Goal: Task Accomplishment & Management: Complete application form

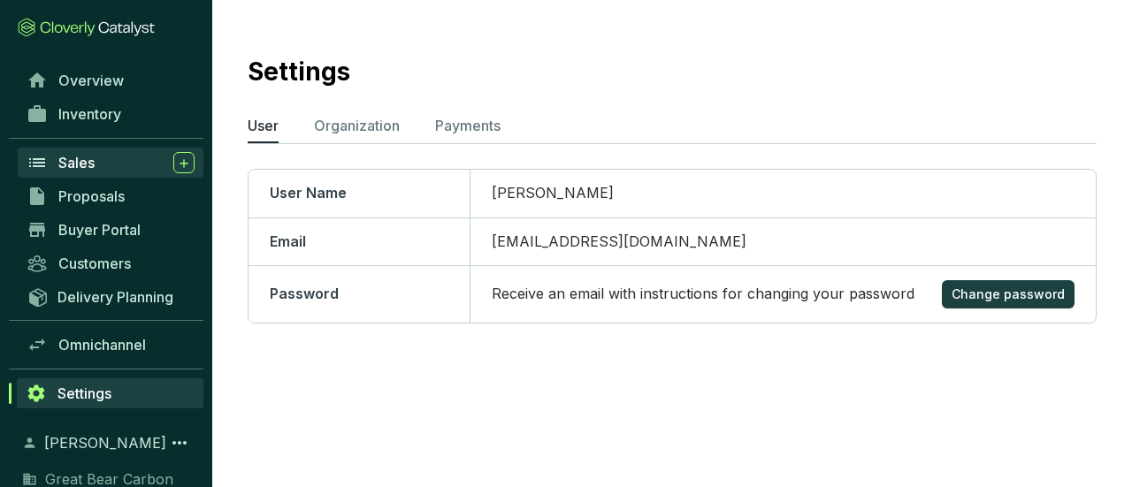
click at [73, 161] on span "Sales" at bounding box center [76, 163] width 36 height 18
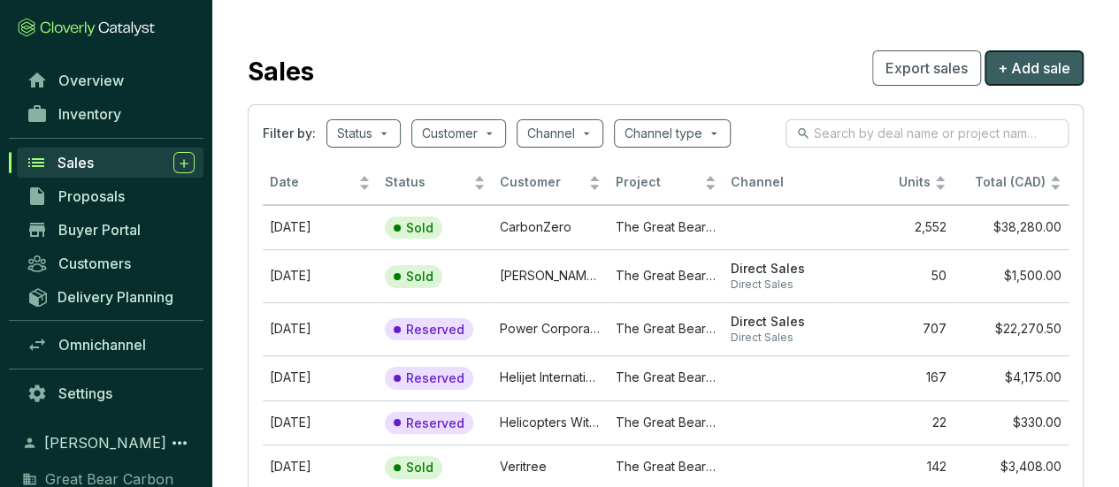
click at [1045, 65] on span "+ Add sale" at bounding box center [1034, 67] width 73 height 21
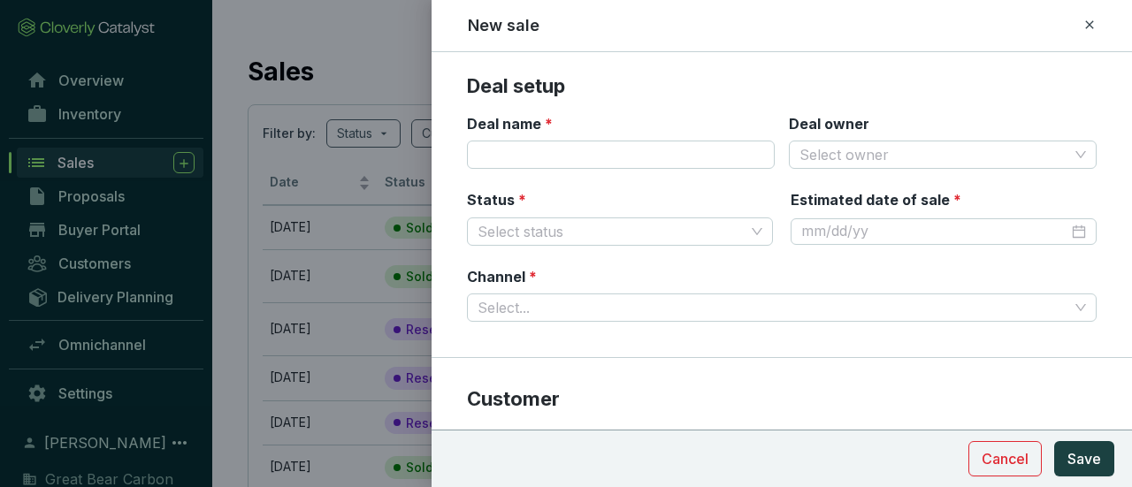
click at [348, 47] on div at bounding box center [566, 243] width 1132 height 487
click at [1018, 450] on span "Cancel" at bounding box center [1005, 458] width 47 height 21
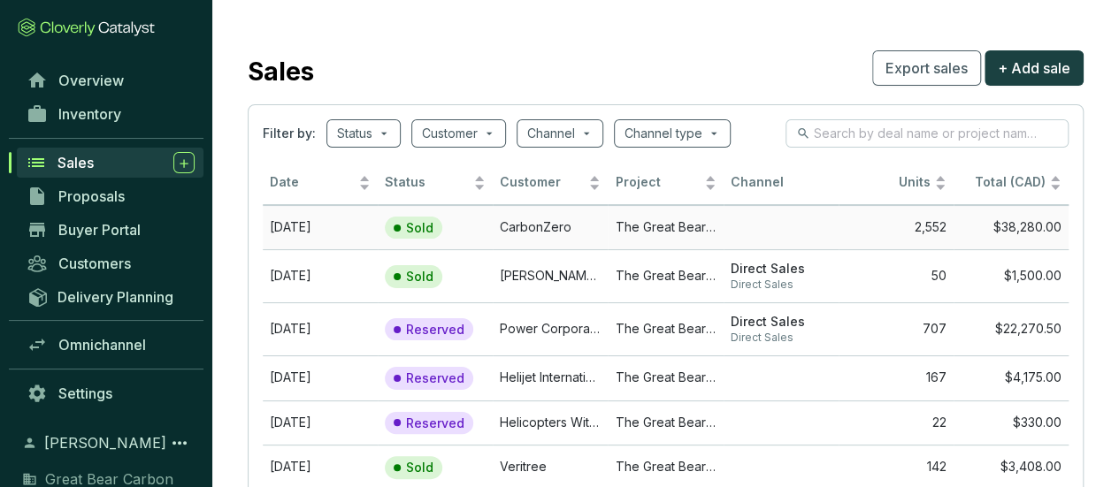
click at [283, 220] on td "[DATE]" at bounding box center [320, 227] width 115 height 45
click at [326, 327] on td "[DATE]" at bounding box center [320, 328] width 115 height 53
click at [1017, 64] on span "+ Add sale" at bounding box center [1034, 67] width 73 height 21
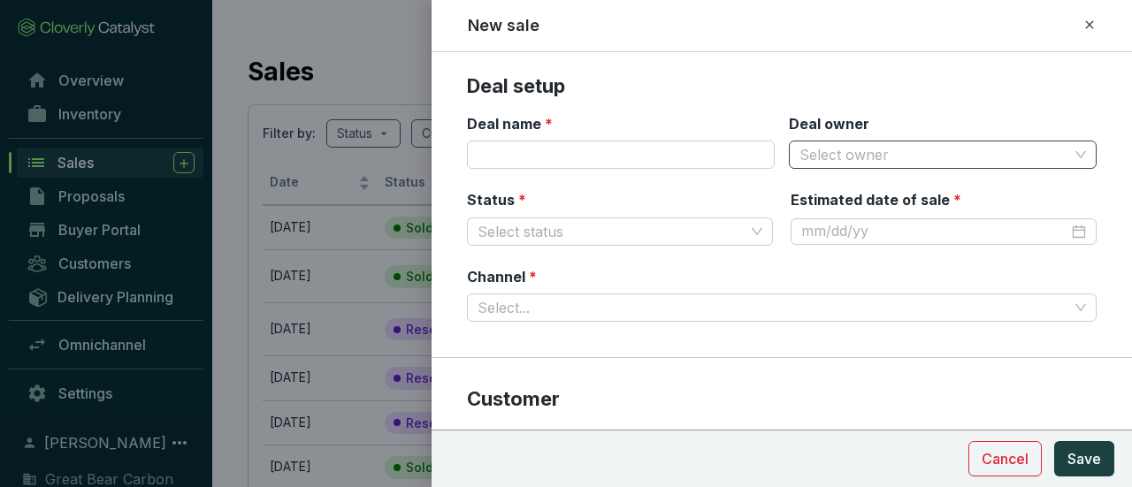
click at [1072, 157] on span at bounding box center [942, 154] width 287 height 27
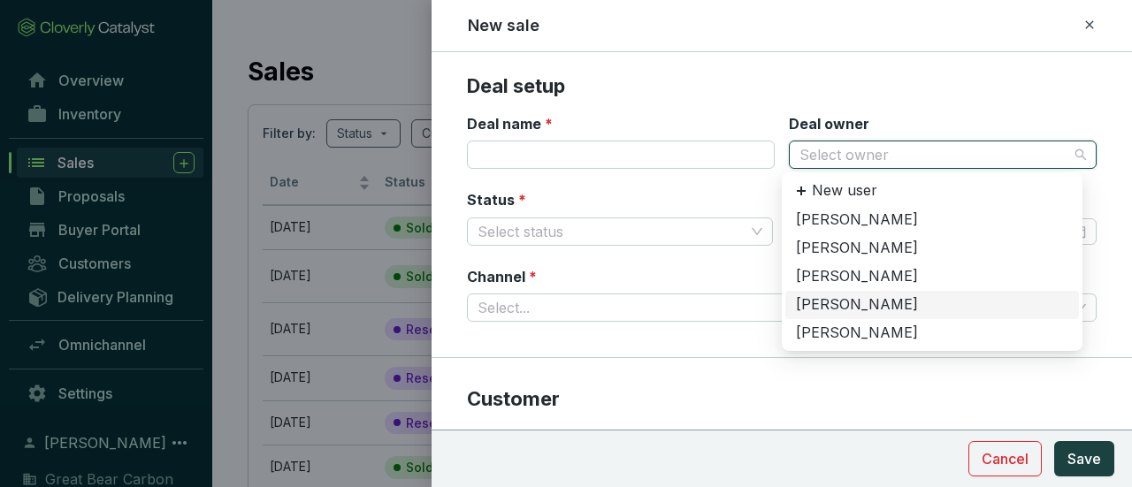
click at [874, 300] on div "[PERSON_NAME]" at bounding box center [932, 304] width 272 height 19
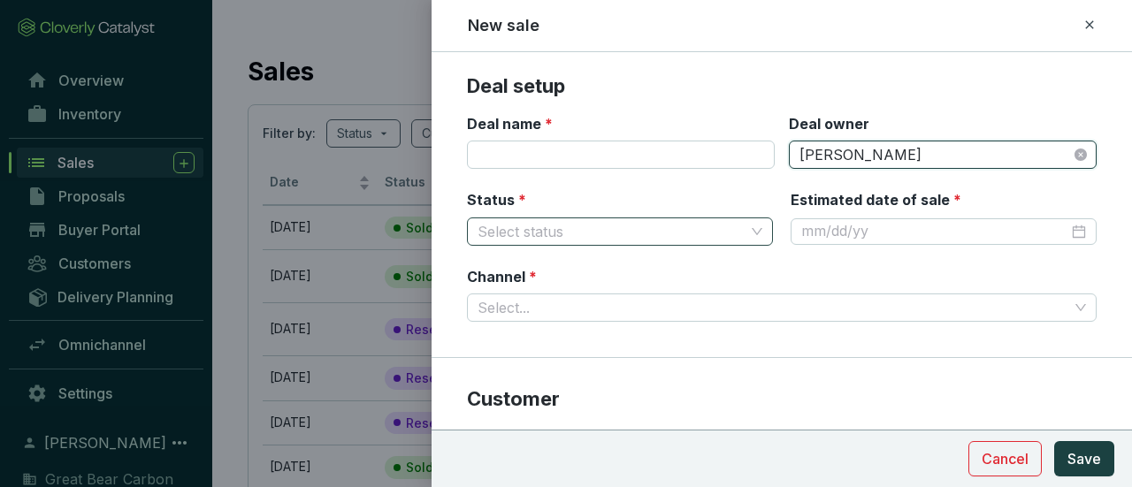
click at [750, 231] on span at bounding box center [620, 231] width 285 height 27
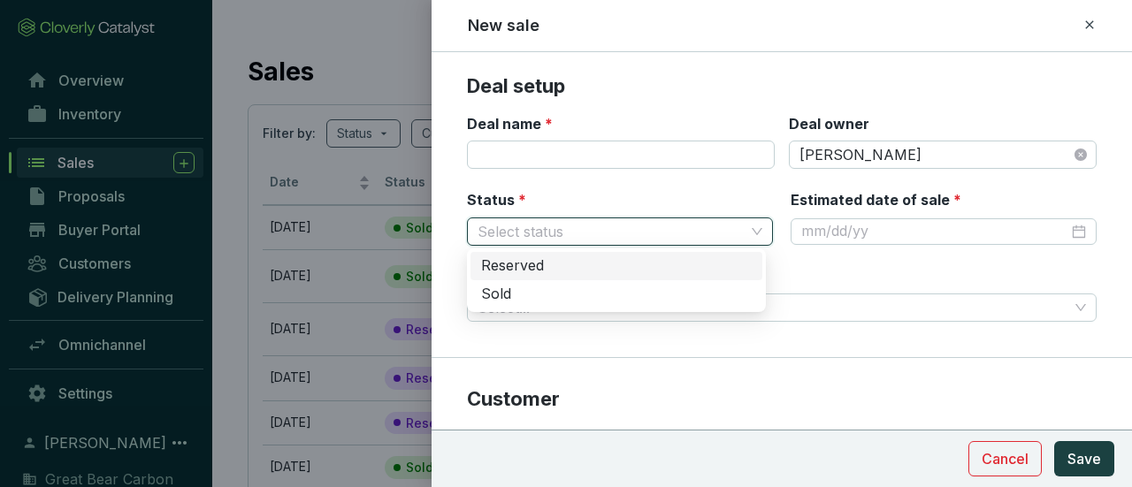
click at [576, 270] on div "Reserved" at bounding box center [616, 265] width 271 height 19
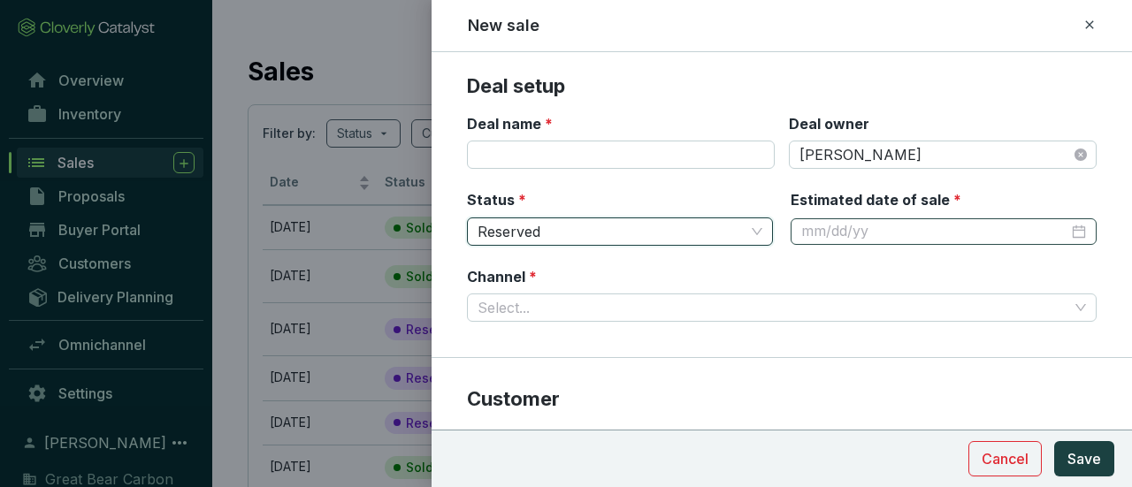
click at [1070, 229] on div at bounding box center [943, 231] width 285 height 19
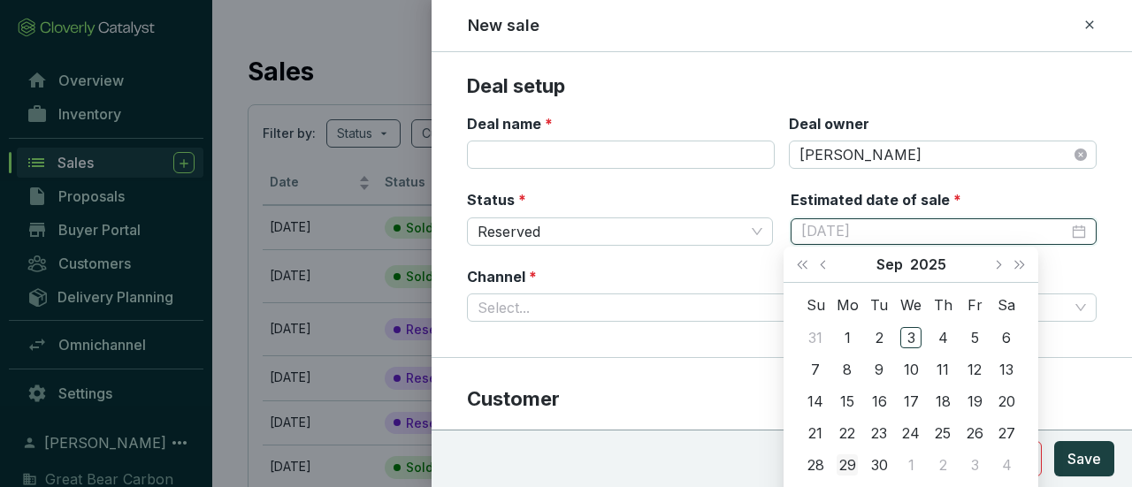
type input "[DATE]"
click at [848, 461] on div "29" at bounding box center [847, 465] width 21 height 21
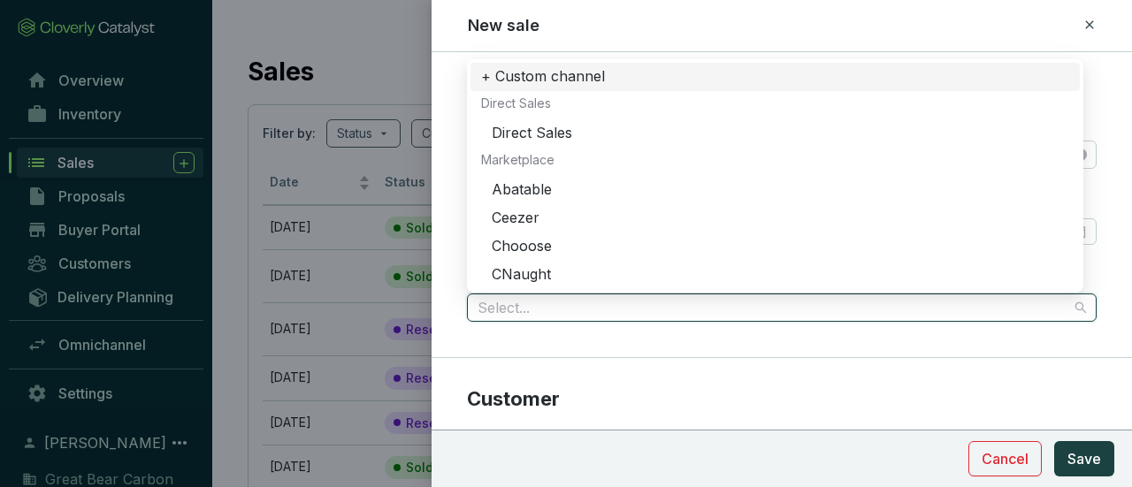
click at [883, 307] on input "Channel *" at bounding box center [773, 307] width 591 height 27
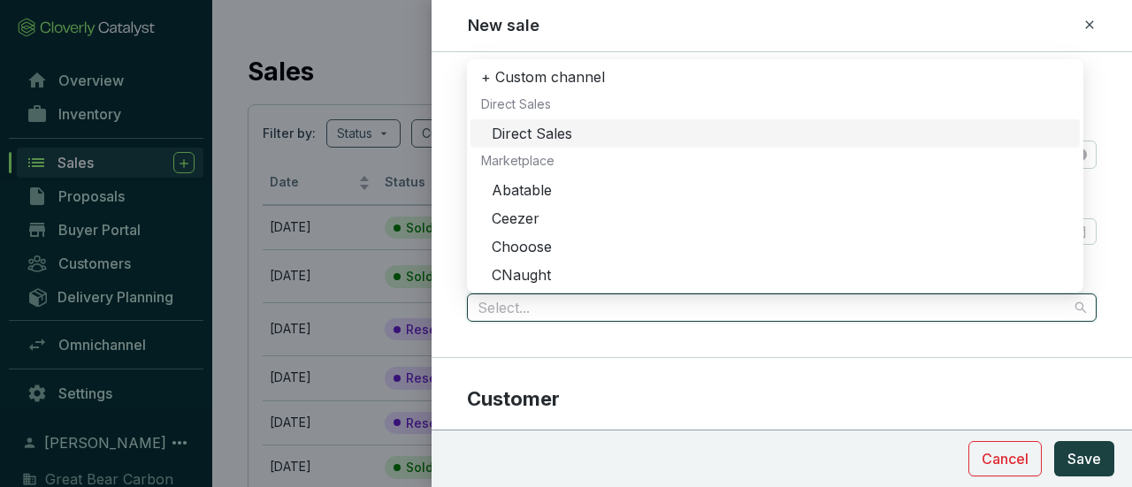
click at [568, 130] on div "Direct Sales" at bounding box center [780, 134] width 577 height 19
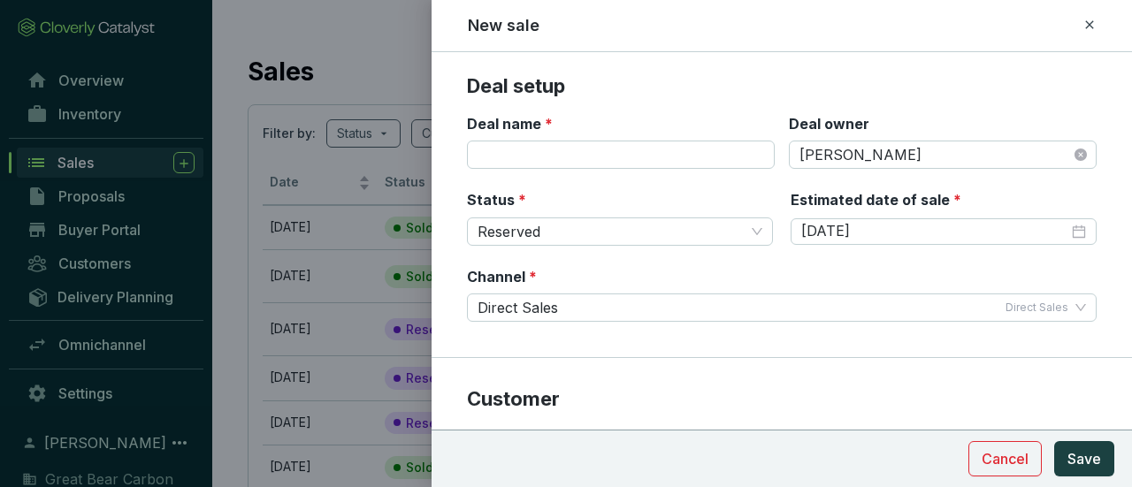
click at [838, 340] on section "Deal setup Deal name * Deal owner [PERSON_NAME] Status * Reserved Estimated dat…" at bounding box center [782, 215] width 700 height 285
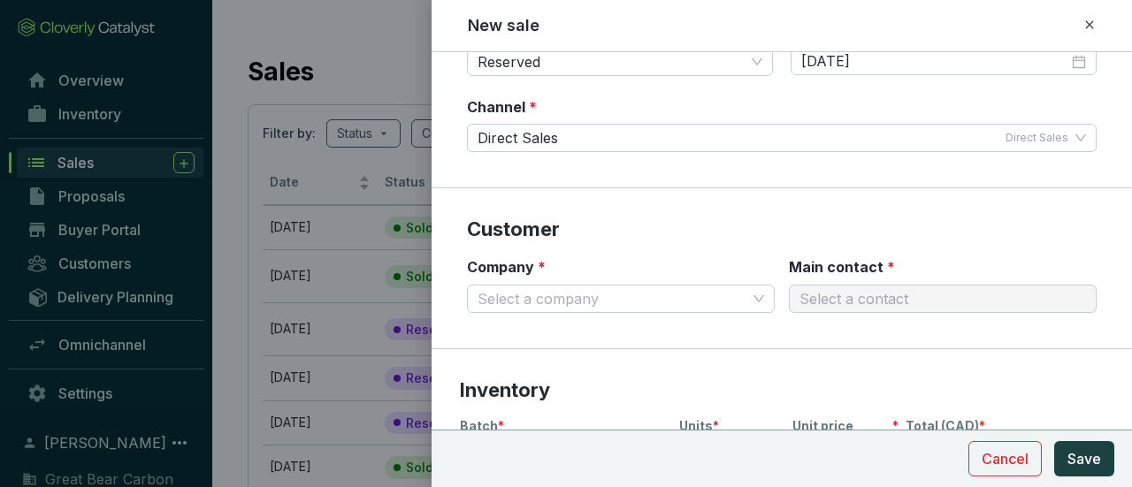
scroll to position [177, 0]
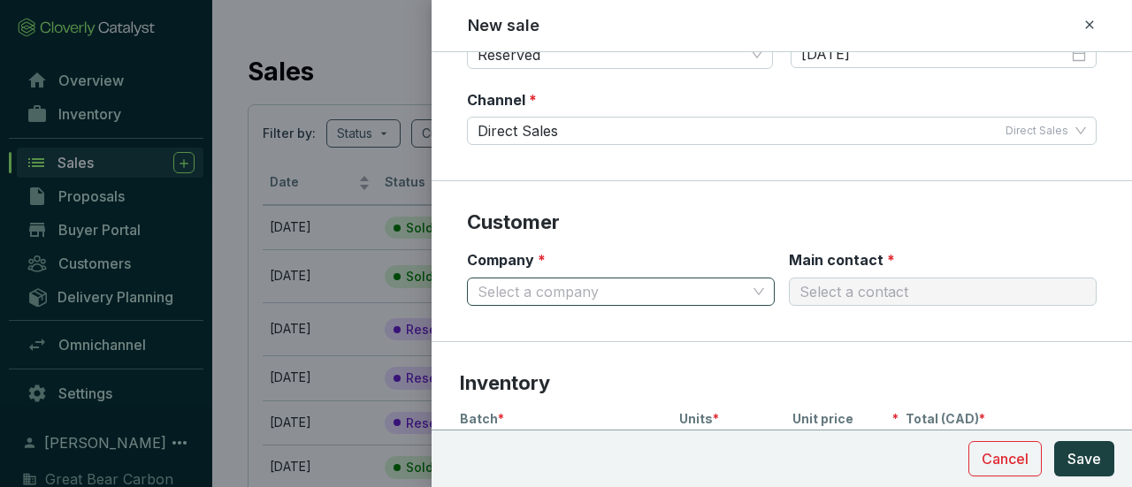
click at [761, 286] on div "Select a company" at bounding box center [621, 292] width 308 height 28
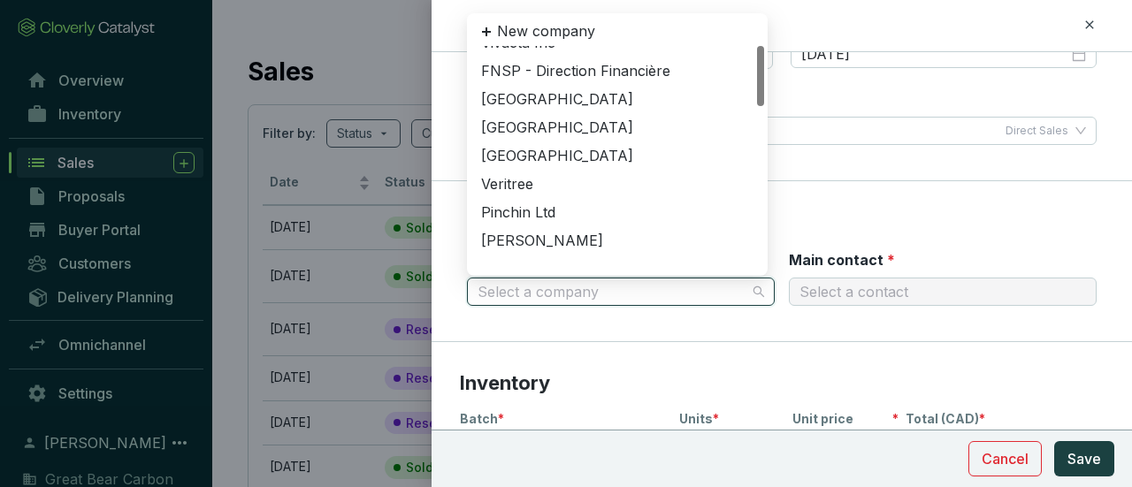
scroll to position [0, 0]
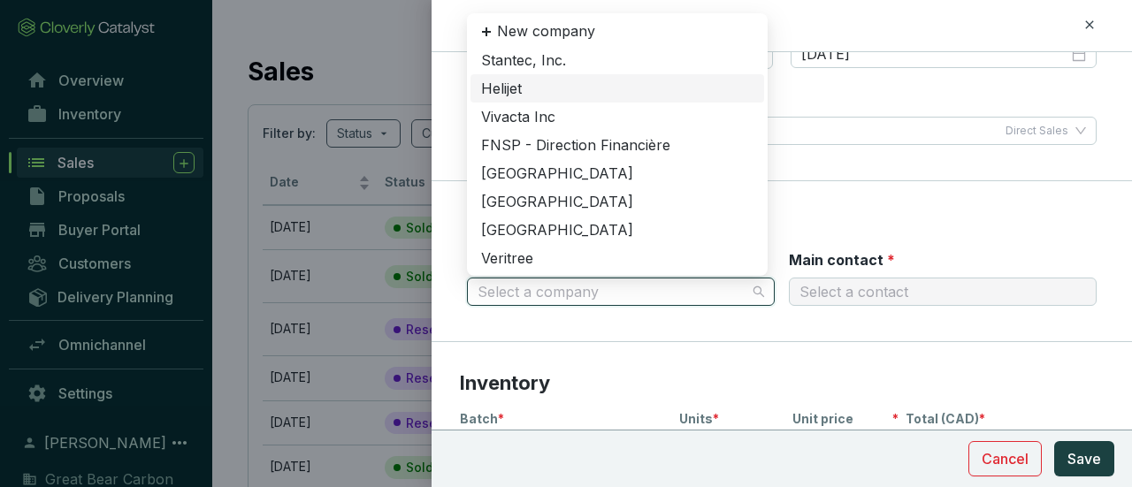
click at [547, 85] on div "Helijet" at bounding box center [617, 89] width 272 height 19
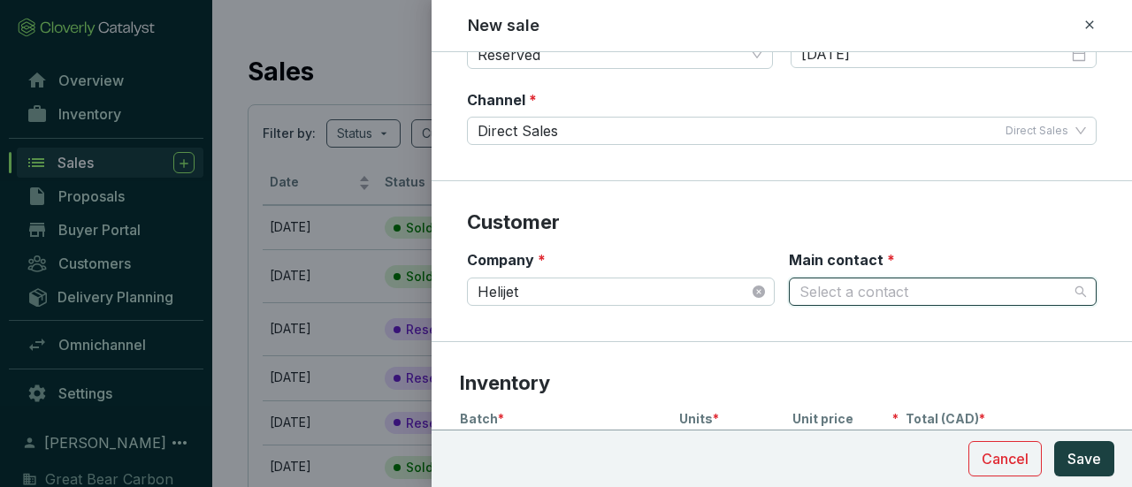
click at [899, 287] on input "Main contact *" at bounding box center [933, 292] width 269 height 27
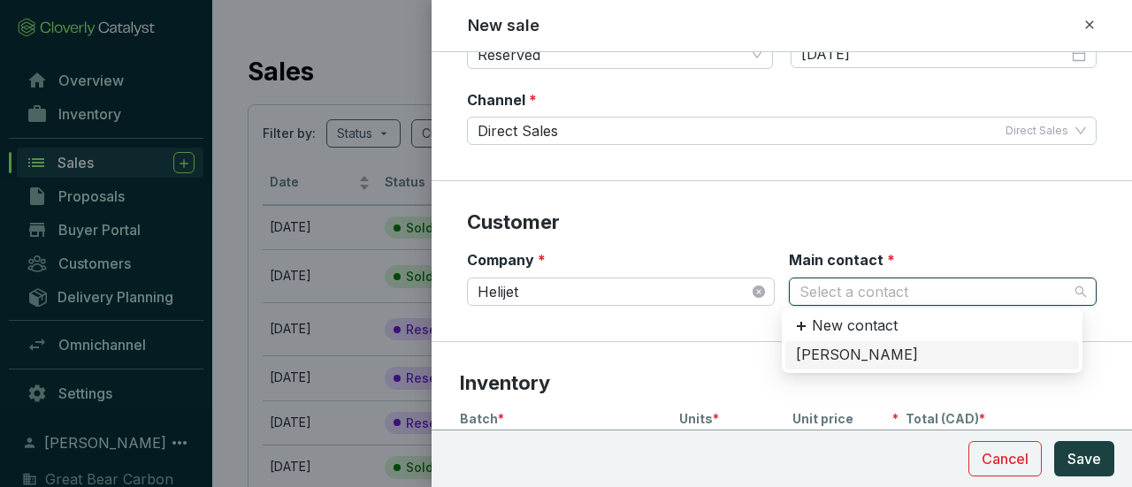
click at [856, 353] on div "[PERSON_NAME]" at bounding box center [932, 355] width 272 height 19
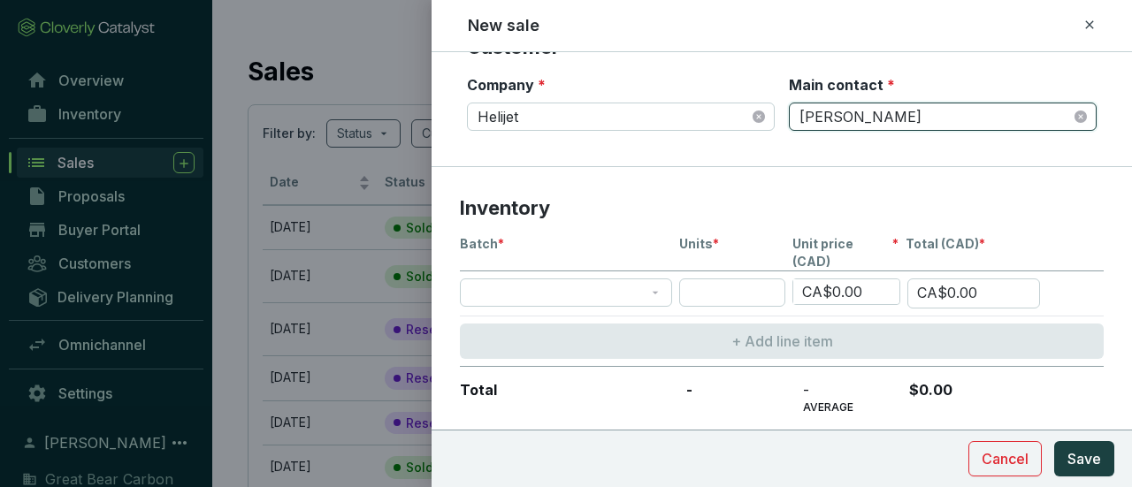
scroll to position [354, 0]
click at [655, 278] on span at bounding box center [565, 291] width 191 height 27
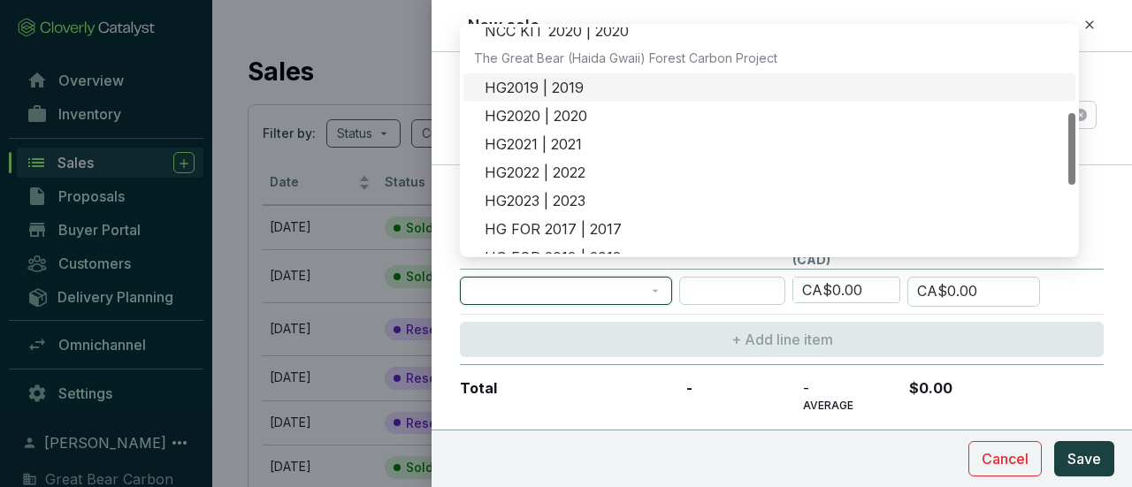
scroll to position [177, 0]
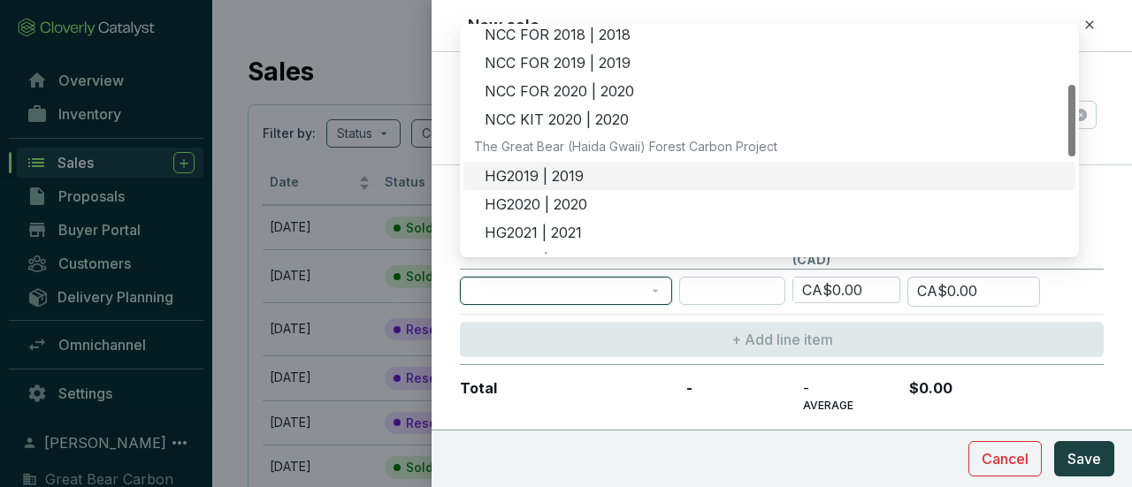
click at [615, 168] on div "HG2019 | 2019" at bounding box center [775, 176] width 580 height 19
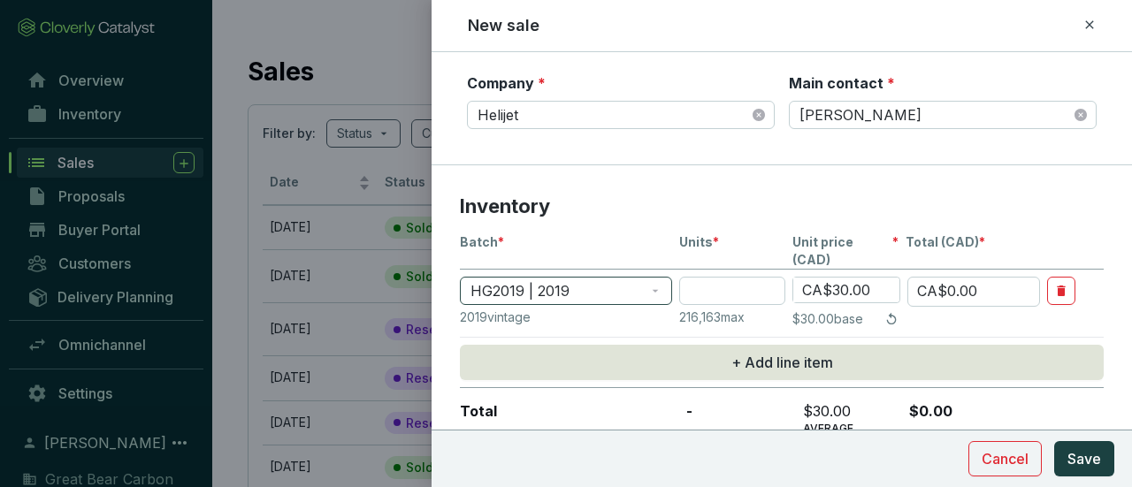
click at [658, 278] on span "HG2019 | 2019" at bounding box center [565, 291] width 191 height 27
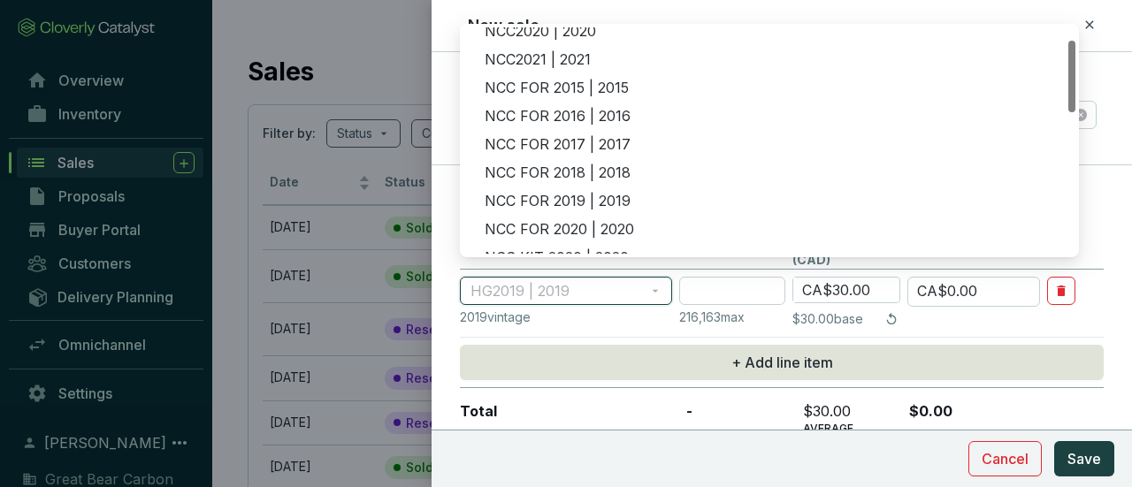
scroll to position [0, 0]
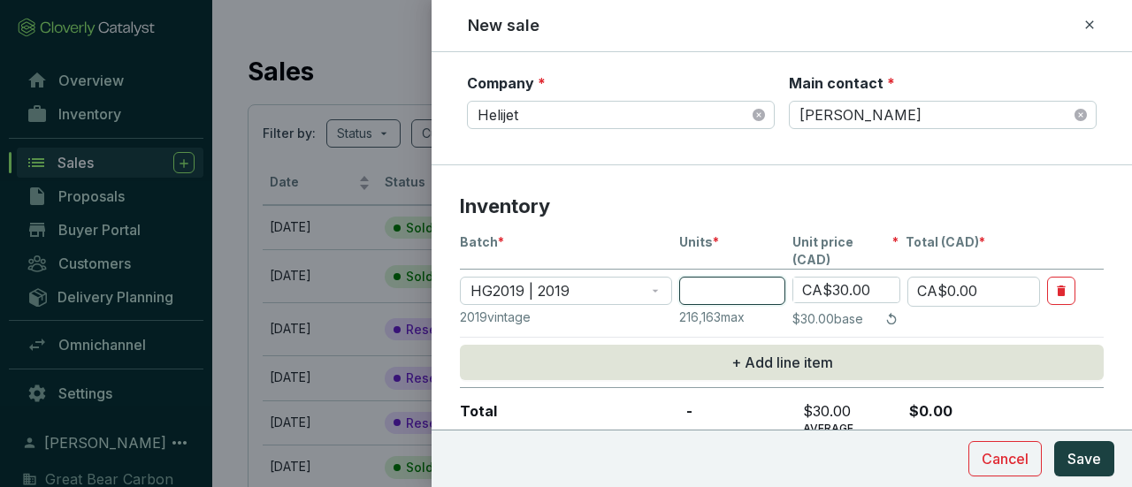
click at [749, 277] on input "number" at bounding box center [732, 291] width 106 height 28
click at [734, 277] on input "number" at bounding box center [732, 291] width 106 height 28
type input "1"
type input "CA$30.00"
type input "11"
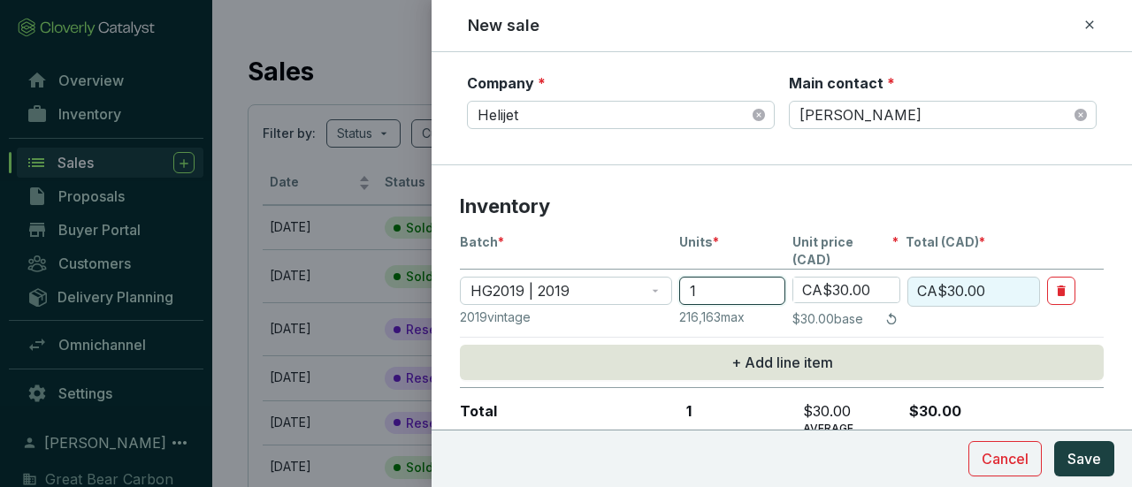
type input "CA$330.00"
type input "113"
type input "CA$3,390.00"
type input "113"
click at [860, 278] on input "CA$30.00" at bounding box center [846, 290] width 106 height 25
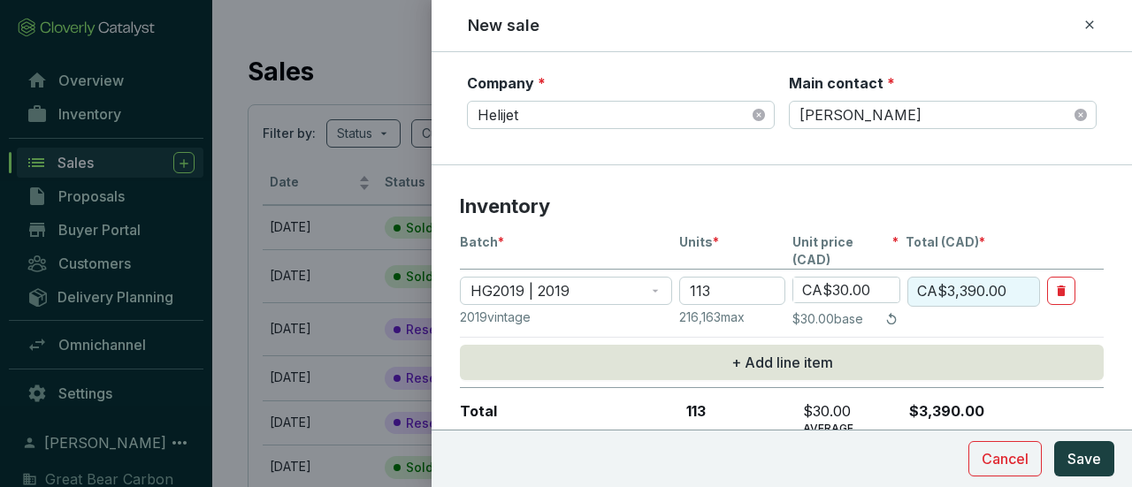
drag, startPoint x: 832, startPoint y: 269, endPoint x: 848, endPoint y: 269, distance: 15.9
click at [848, 278] on input "CA$30.00" at bounding box center [846, 290] width 106 height 25
type input "CA$2.00"
type input "CA$226.00"
type input "CA$25.00"
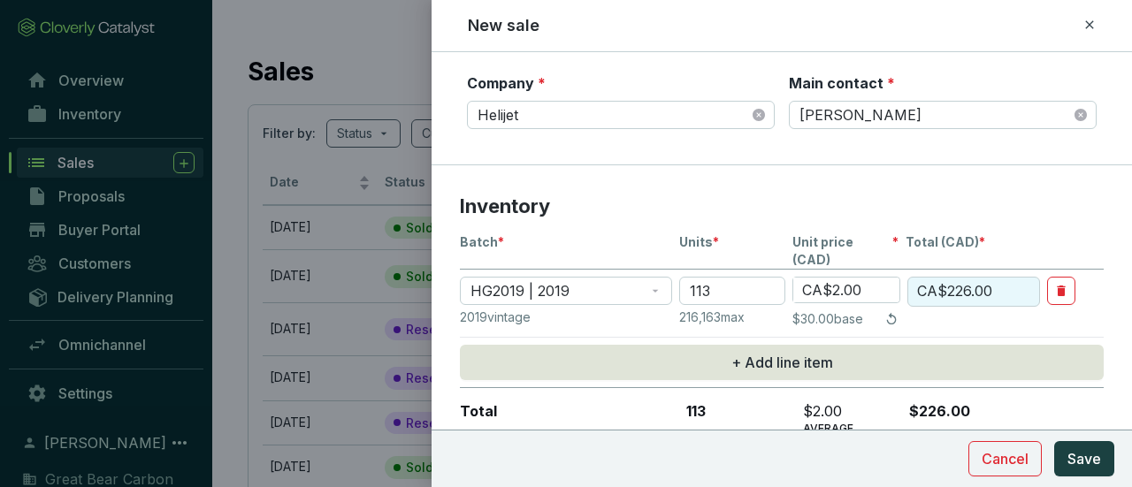
type input "CA$2,825.00"
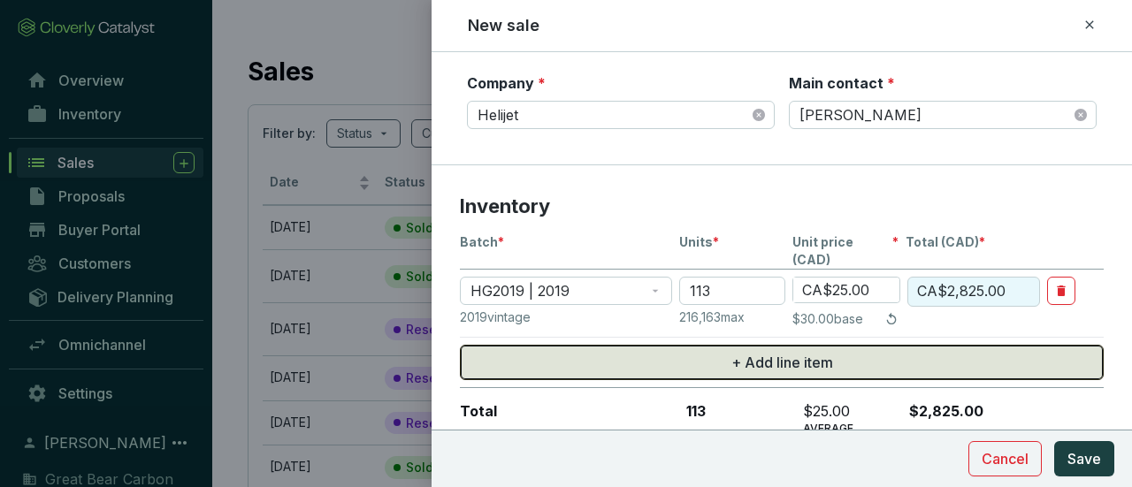
type input "CA$25.00"
click at [778, 352] on span "+ Add line item" at bounding box center [782, 362] width 102 height 21
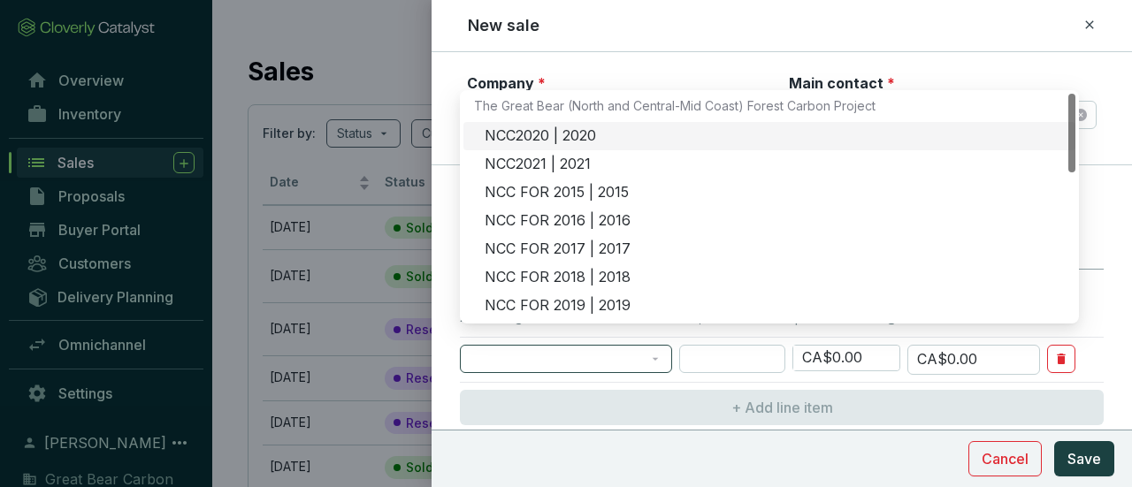
click at [650, 346] on span at bounding box center [565, 359] width 191 height 27
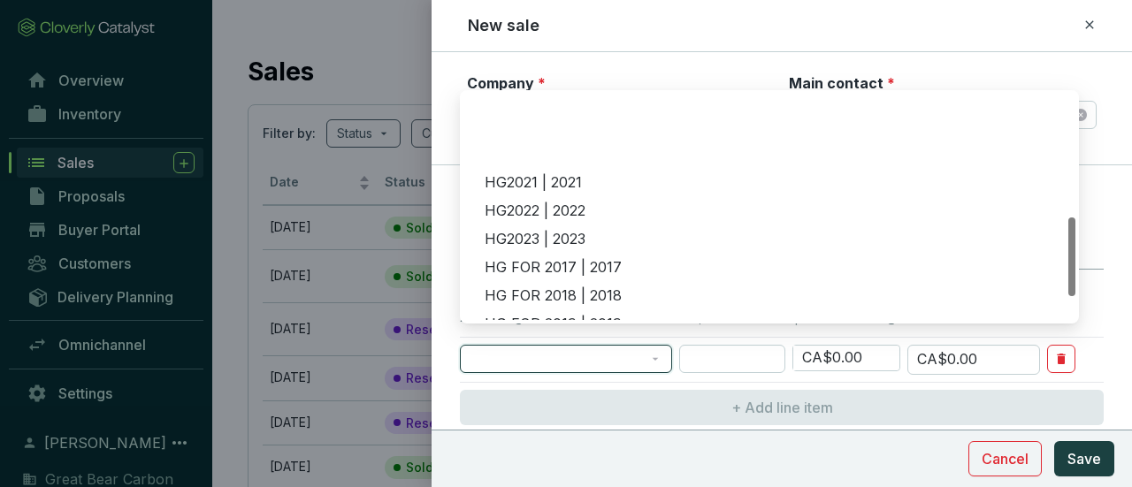
scroll to position [354, 0]
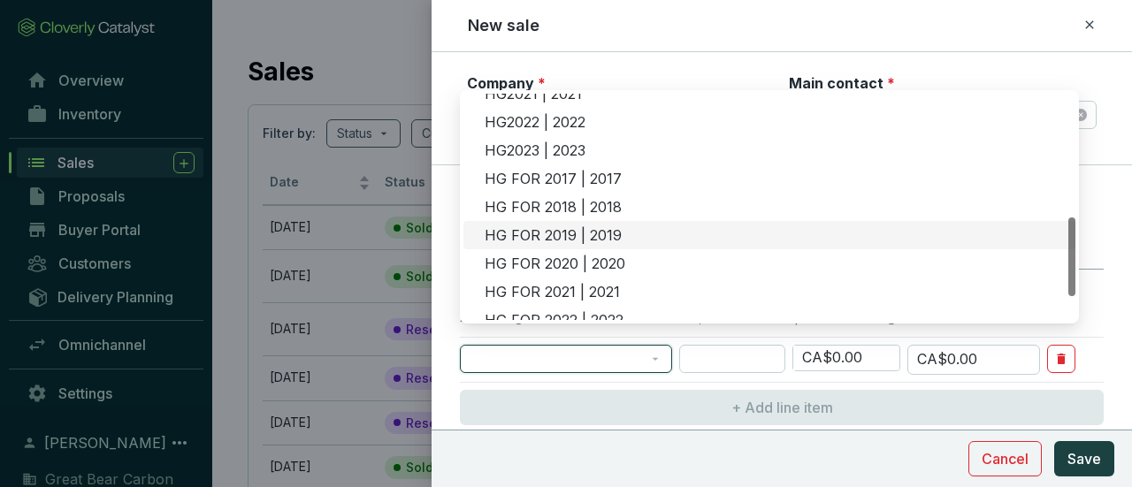
click at [564, 226] on div "HG FOR 2019 | 2019" at bounding box center [775, 235] width 580 height 19
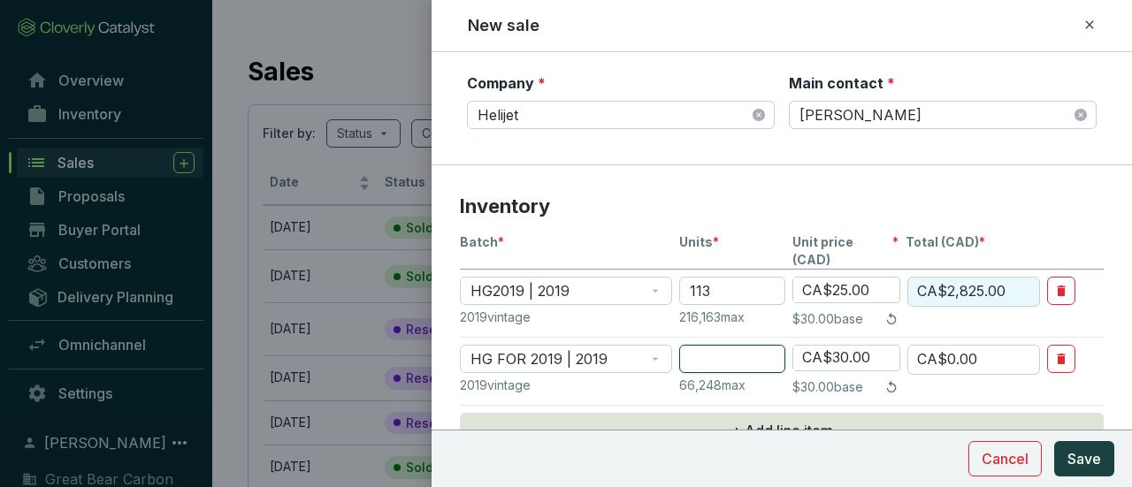
click at [725, 349] on input "number" at bounding box center [732, 359] width 106 height 28
type input "1"
type input "CA$30.00"
type input "13"
type input "CA$390.00"
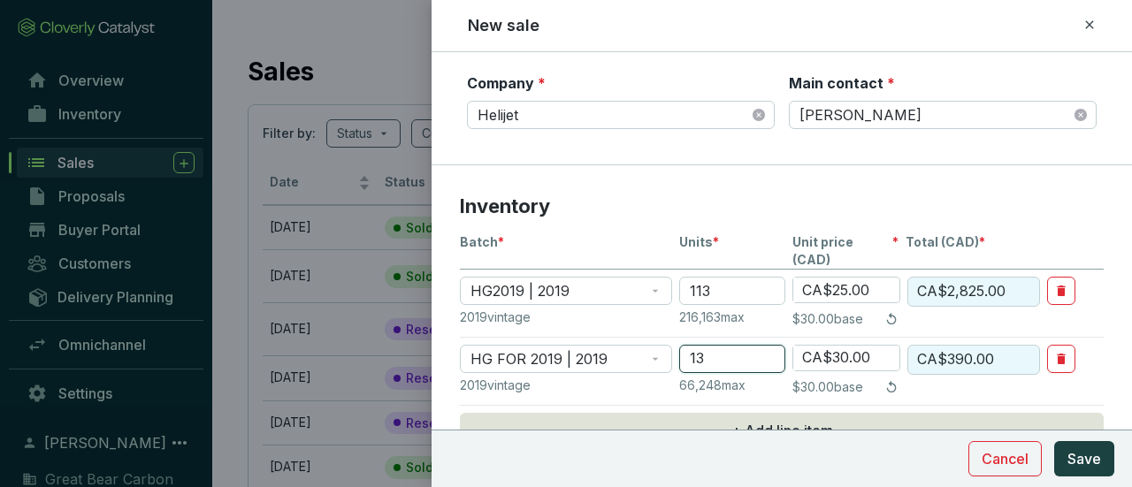
type input "13"
click at [847, 346] on input "CA$30.00" at bounding box center [846, 358] width 106 height 25
drag, startPoint x: 830, startPoint y: 334, endPoint x: 845, endPoint y: 333, distance: 15.1
click at [845, 346] on input "CA$30.00" at bounding box center [846, 358] width 106 height 25
type input "CA$2.00"
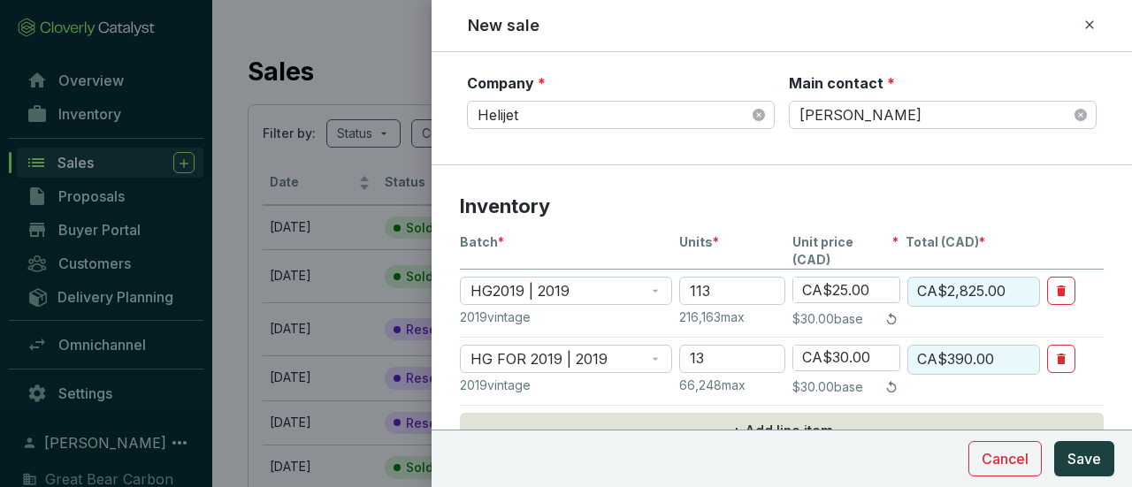
type input "CA$26.00"
type input "CA$25.00"
type input "CA$325.00"
type input "CA$25.00"
click at [925, 309] on section "2019 vintage 216,163 max $30.00 base" at bounding box center [782, 319] width 644 height 21
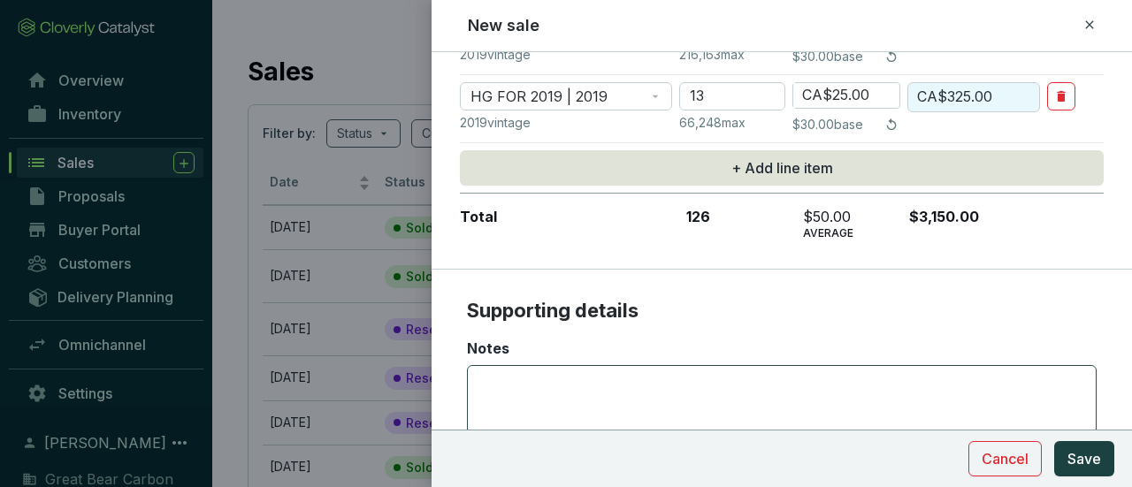
scroll to position [705, 0]
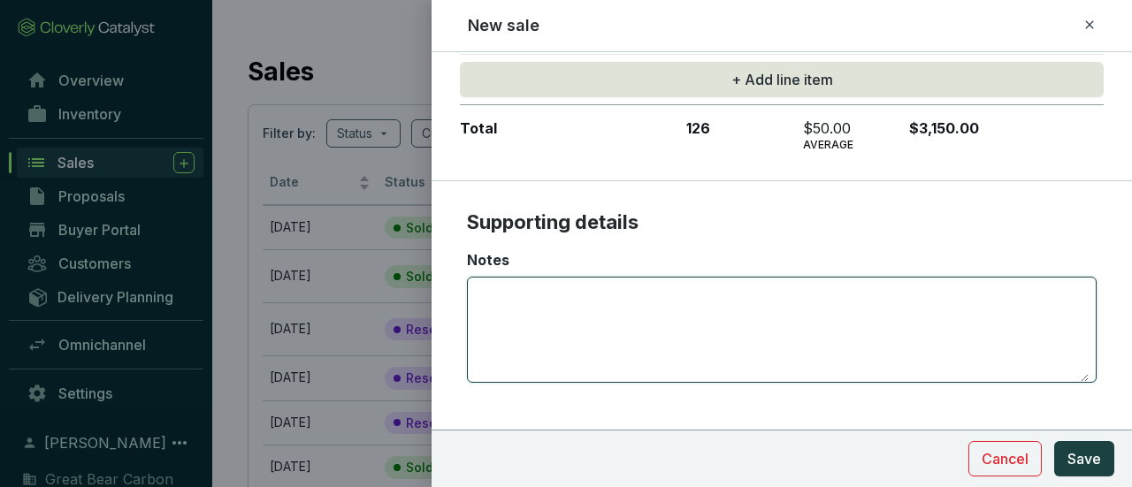
click at [939, 314] on textarea "Notes" at bounding box center [782, 330] width 614 height 104
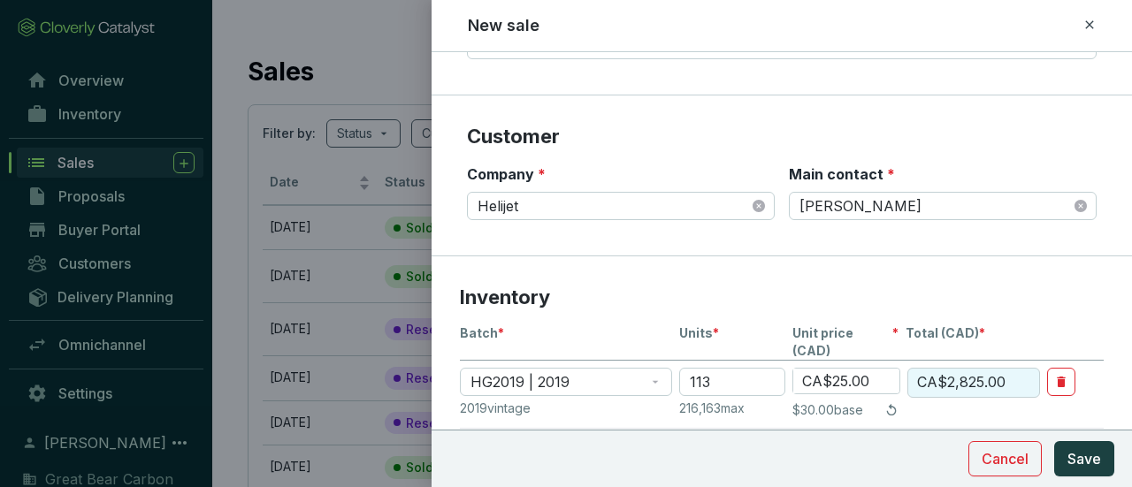
scroll to position [0, 0]
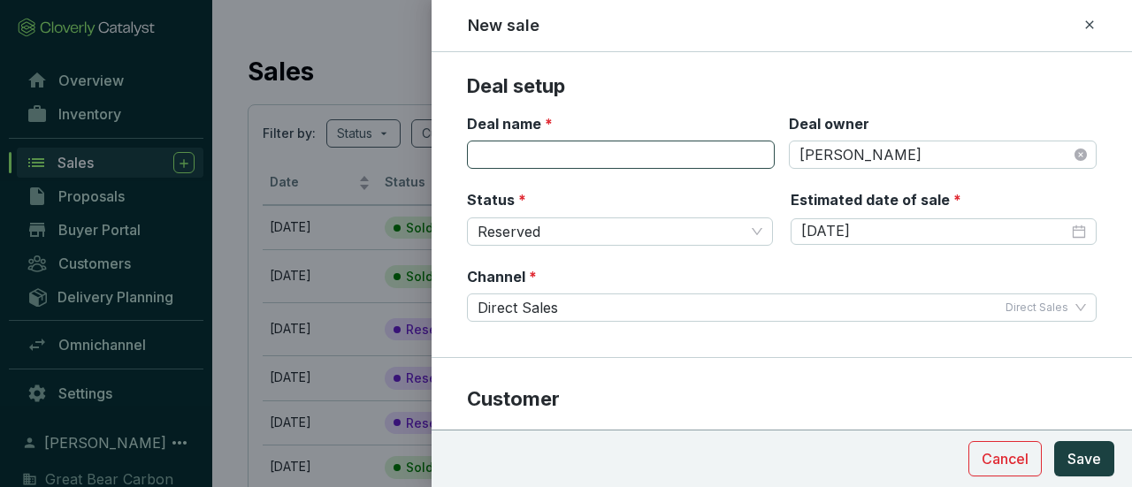
type textarea "[DATE] - Air Ambulance Carbon Generated by Fuel Consumption"
click at [727, 150] on input "Deal name *" at bounding box center [621, 155] width 308 height 28
type input "Helijet International Inc."
click at [980, 89] on p "Deal setup" at bounding box center [782, 86] width 630 height 27
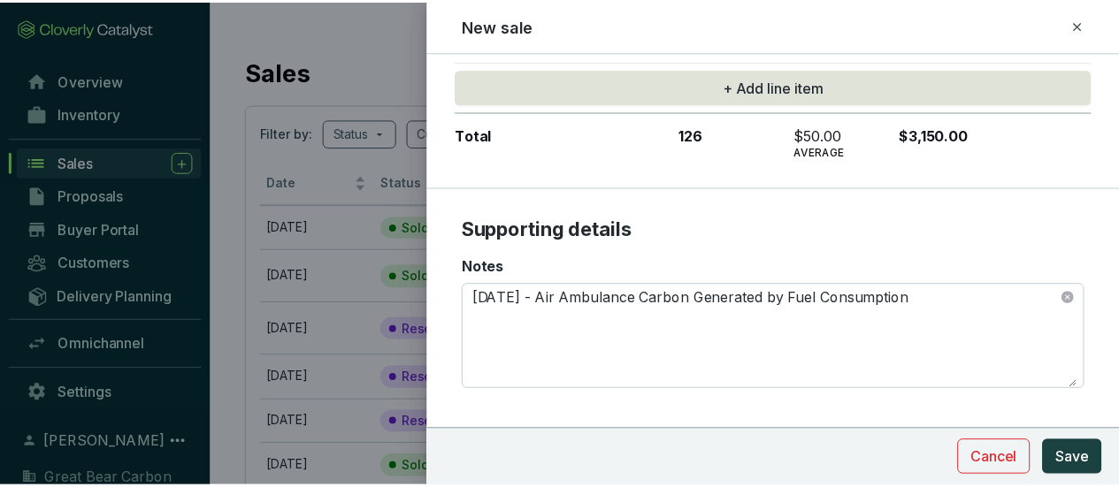
scroll to position [705, 0]
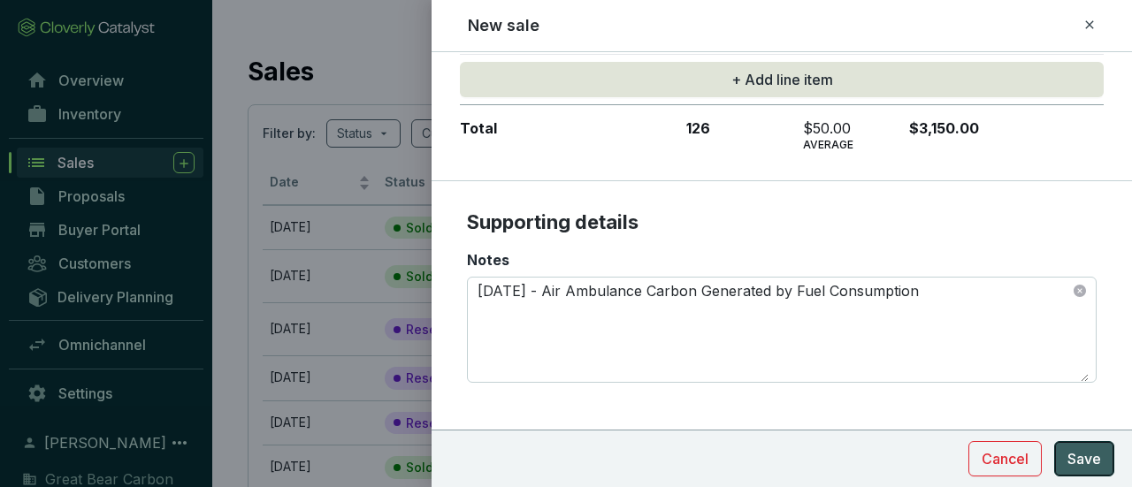
click at [1091, 463] on span "Save" at bounding box center [1084, 458] width 34 height 21
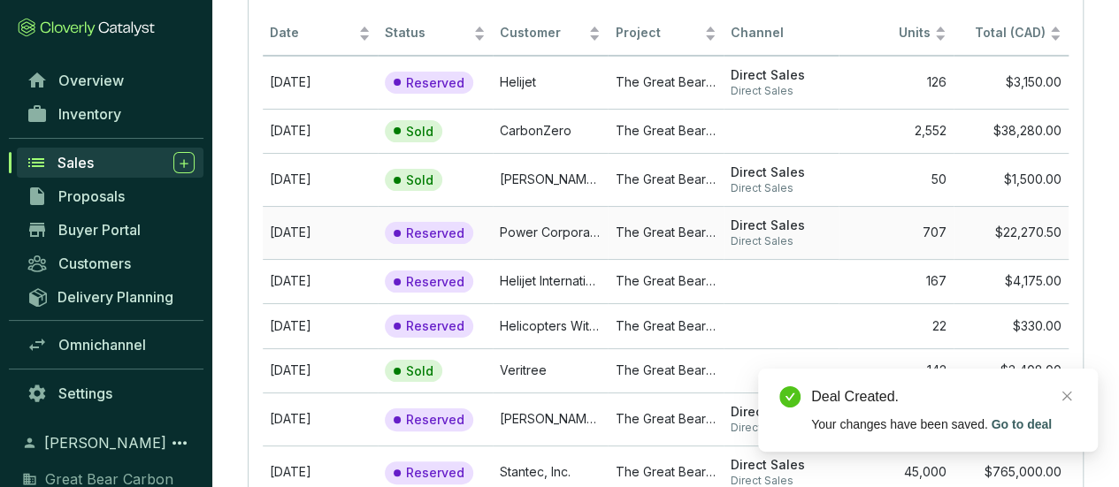
scroll to position [177, 0]
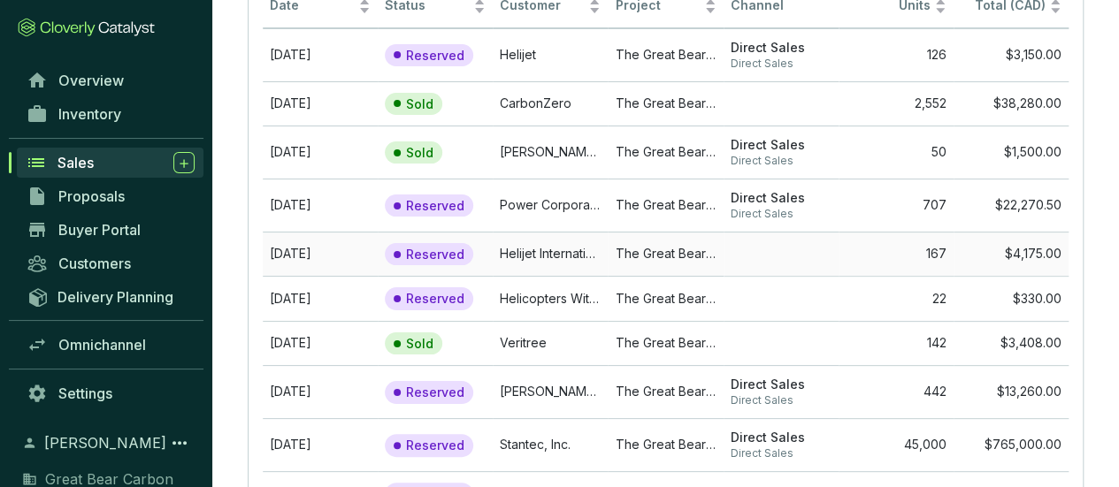
click at [532, 249] on td "Helijet International Inc" at bounding box center [550, 254] width 115 height 45
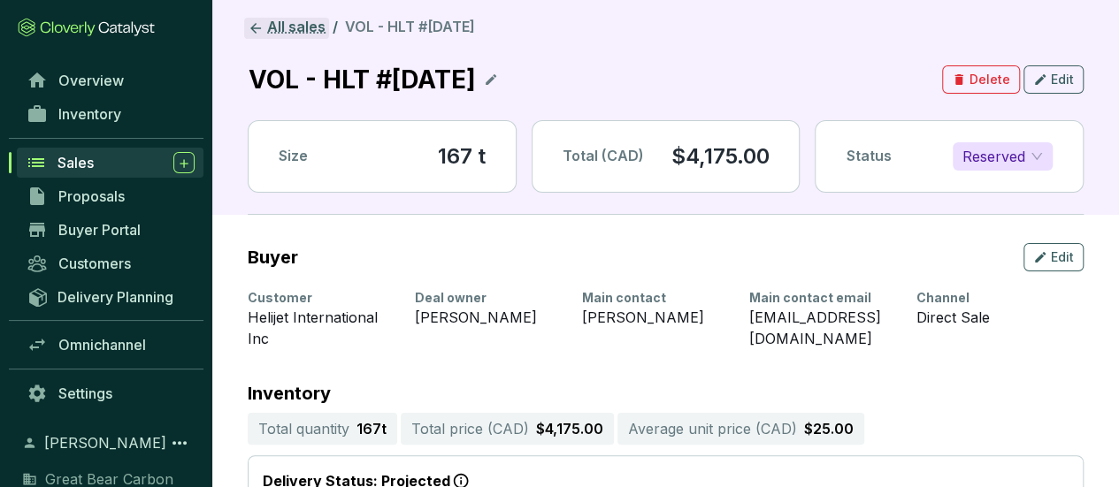
click at [300, 22] on link "All sales" at bounding box center [286, 28] width 85 height 21
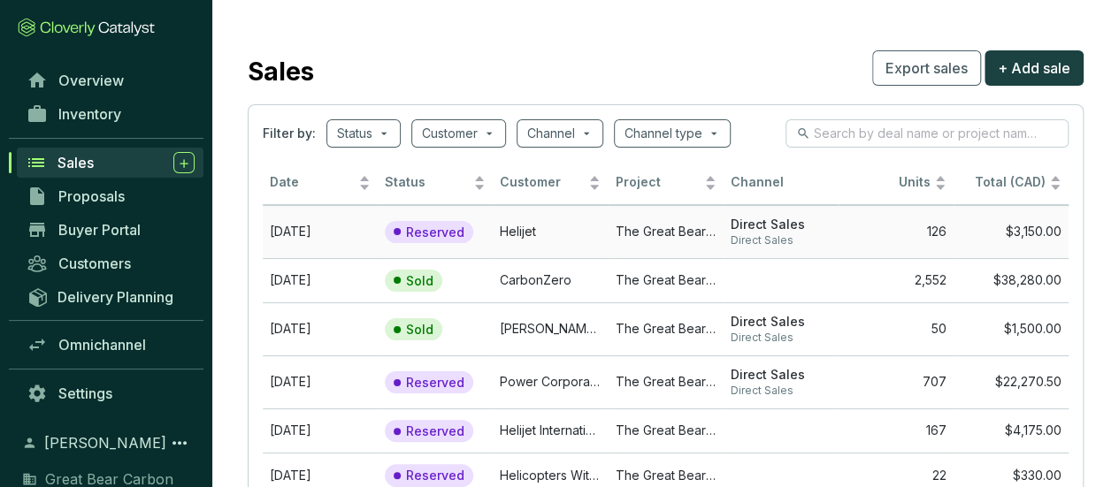
click at [524, 229] on td "Helijet" at bounding box center [550, 231] width 115 height 53
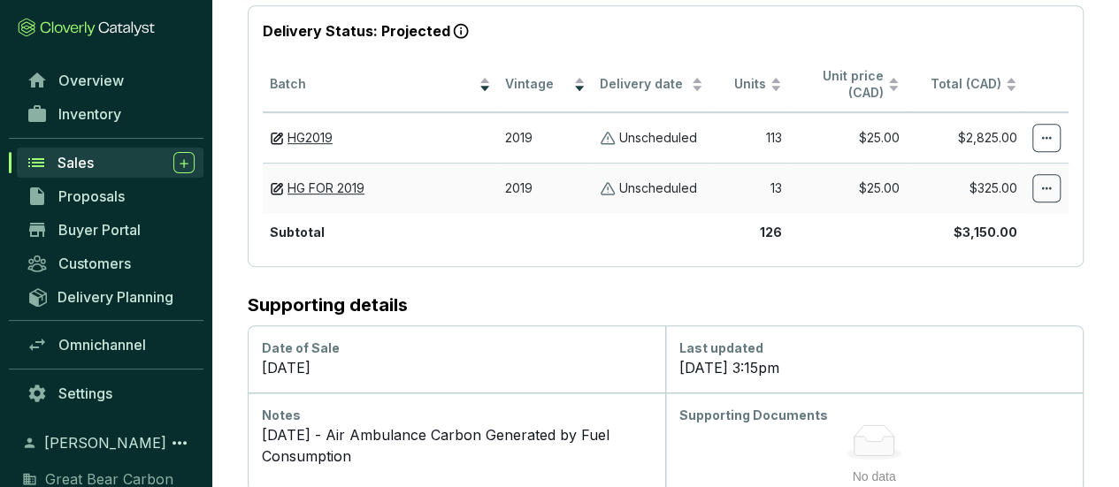
scroll to position [451, 0]
click at [887, 436] on icon at bounding box center [874, 445] width 40 height 19
click at [785, 406] on div "Supporting Documents" at bounding box center [873, 415] width 389 height 18
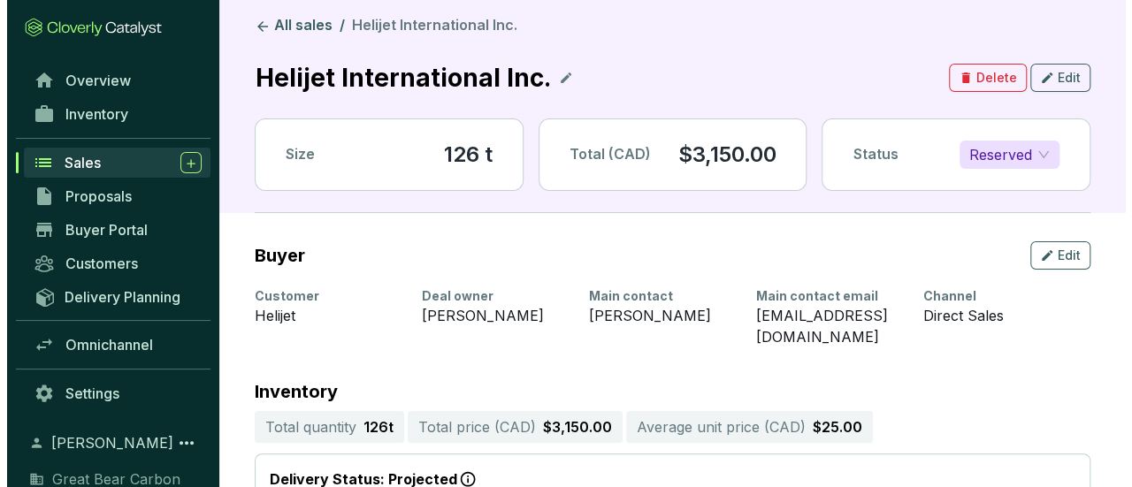
scroll to position [0, 0]
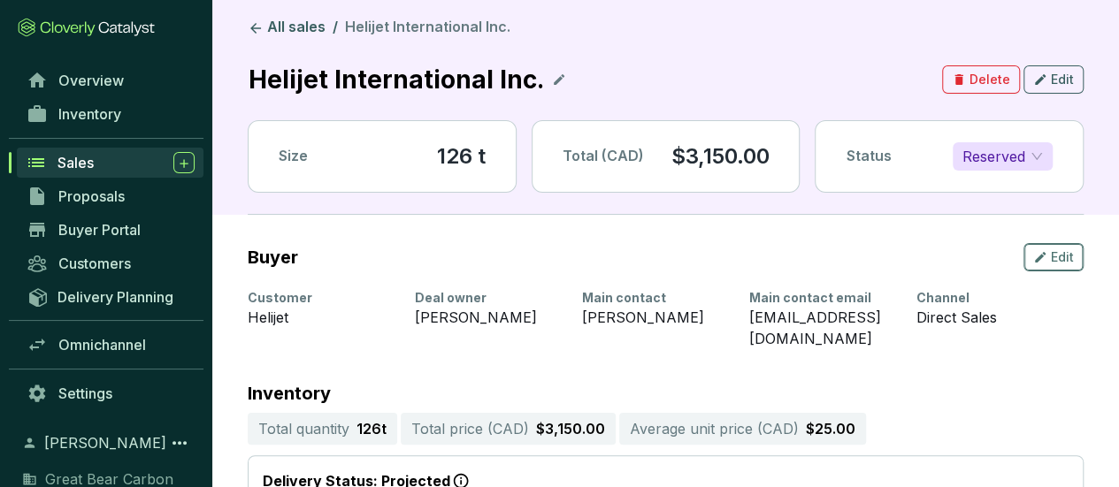
click at [1055, 256] on span "Edit" at bounding box center [1062, 258] width 23 height 18
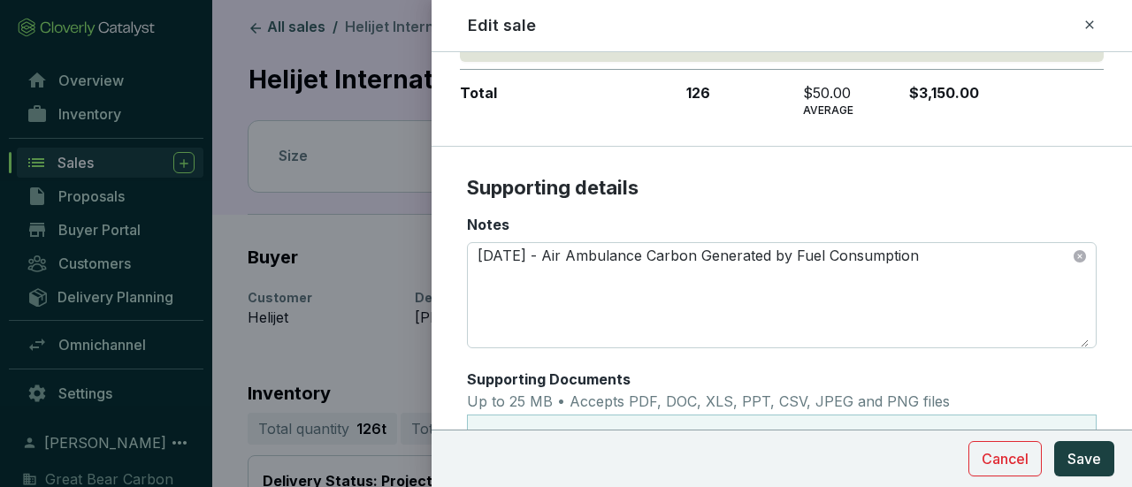
scroll to position [707, 0]
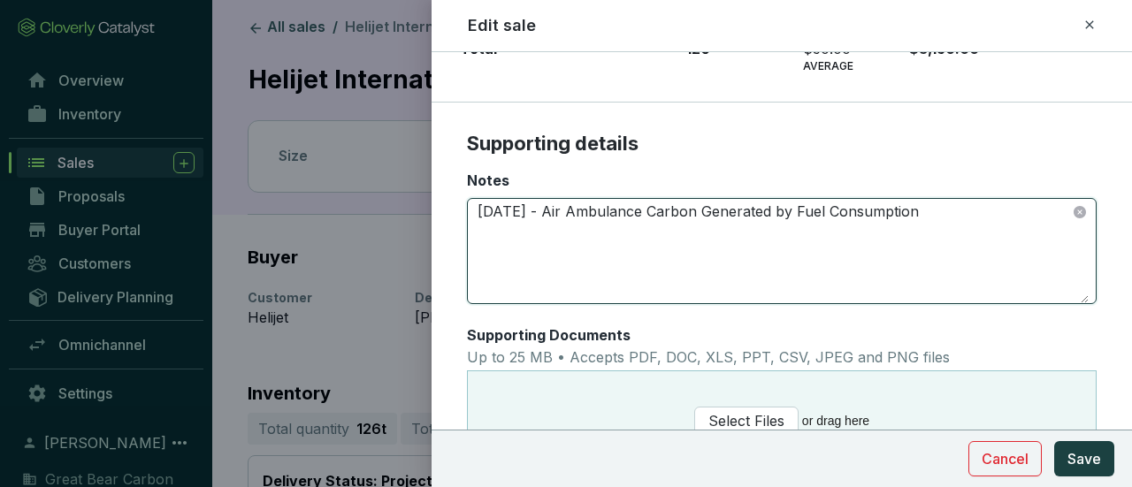
click at [481, 199] on textarea "[DATE] - Air Ambulance Carbon Generated by Fuel Consumption" at bounding box center [782, 251] width 614 height 104
type textarea "For [DATE] - Air Ambulance Carbon Generated by Fuel Consumption"
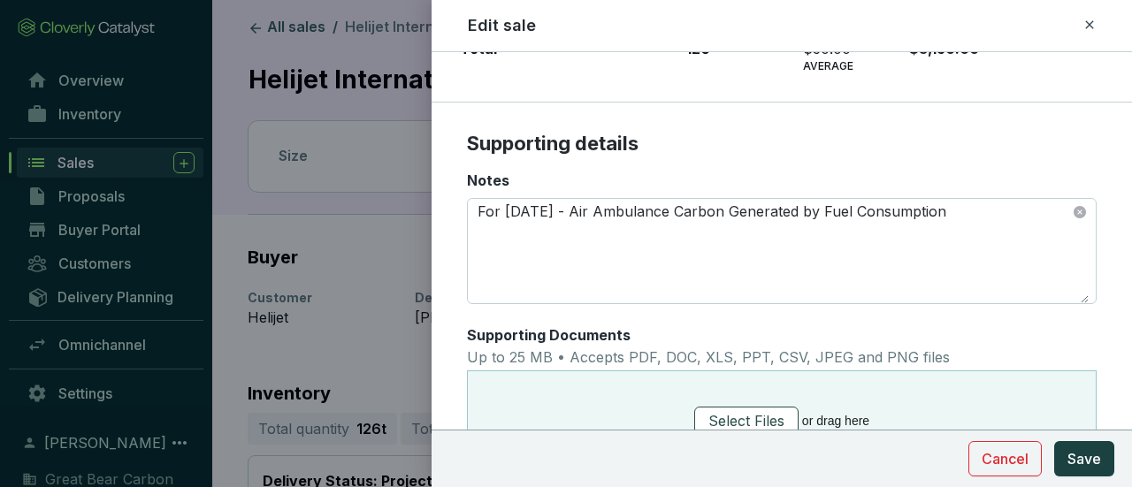
click at [727, 410] on span "Select Files" at bounding box center [746, 421] width 76 height 22
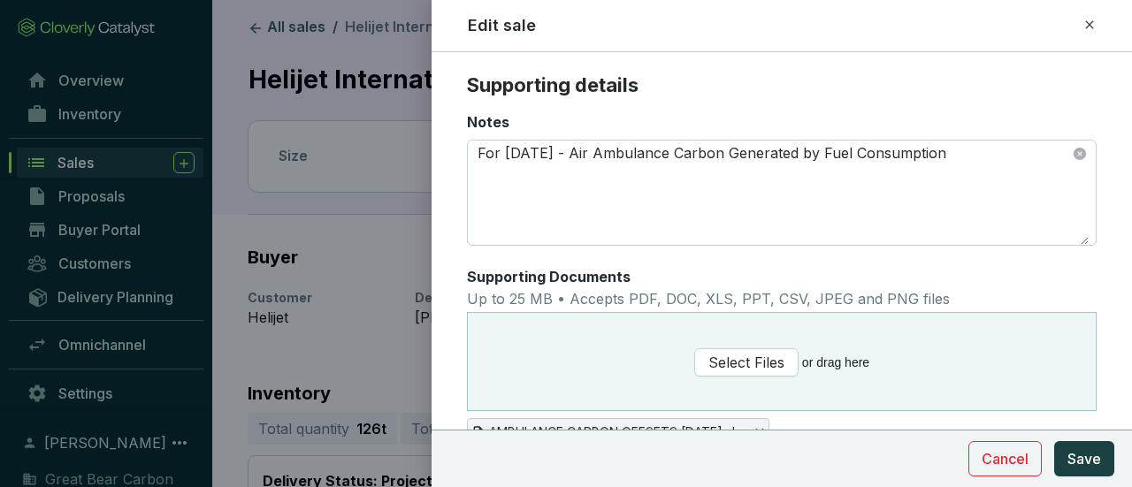
scroll to position [808, 0]
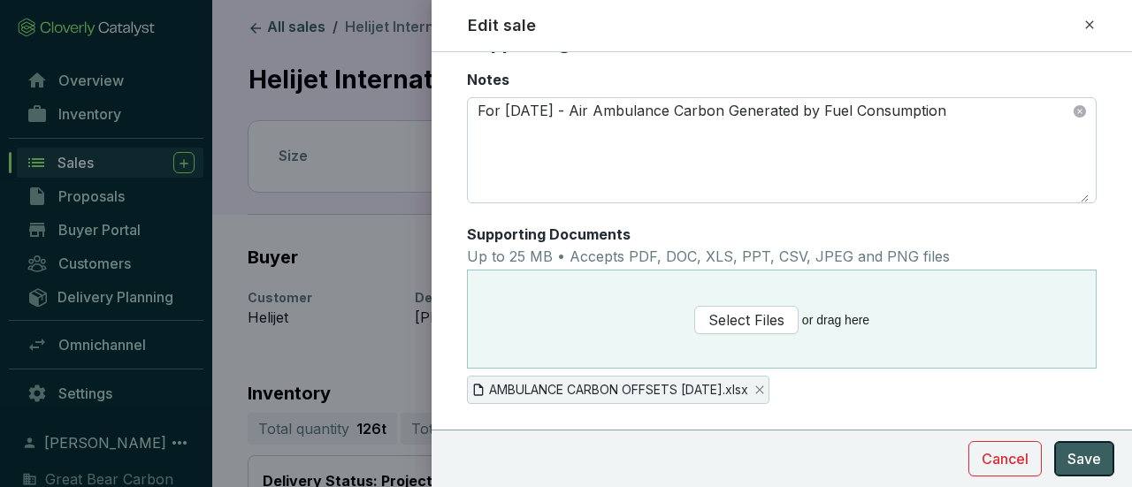
click at [1082, 462] on span "Save" at bounding box center [1084, 458] width 34 height 21
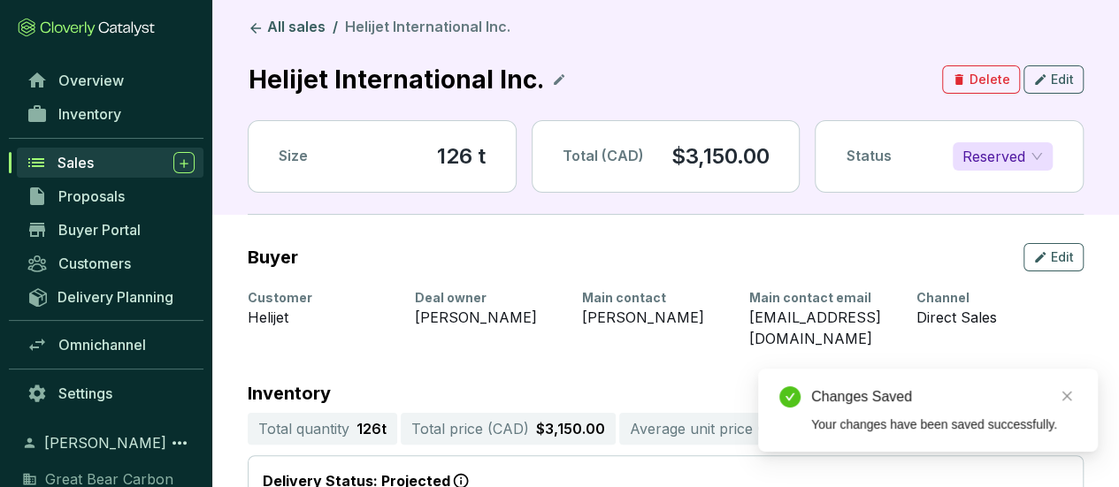
click at [237, 106] on header "All sales / Helijet International Inc. Helijet International Inc. Delete Edit S…" at bounding box center [665, 107] width 906 height 215
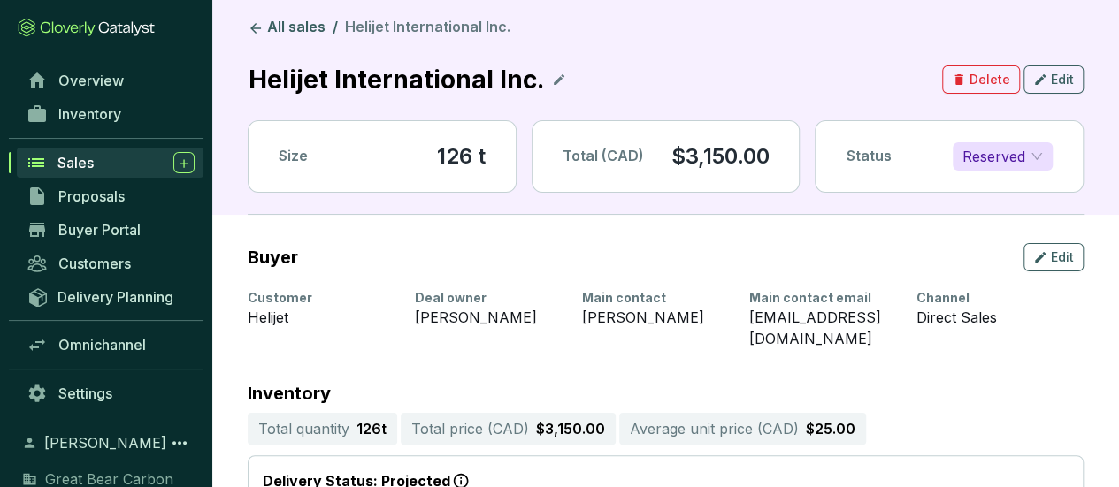
click at [930, 385] on p "Inventory" at bounding box center [666, 394] width 836 height 18
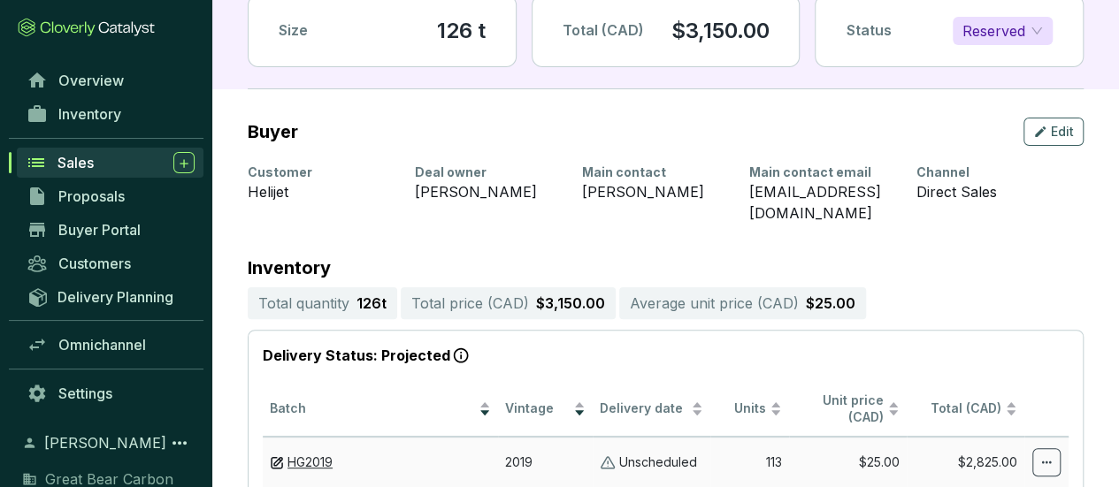
scroll to position [0, 0]
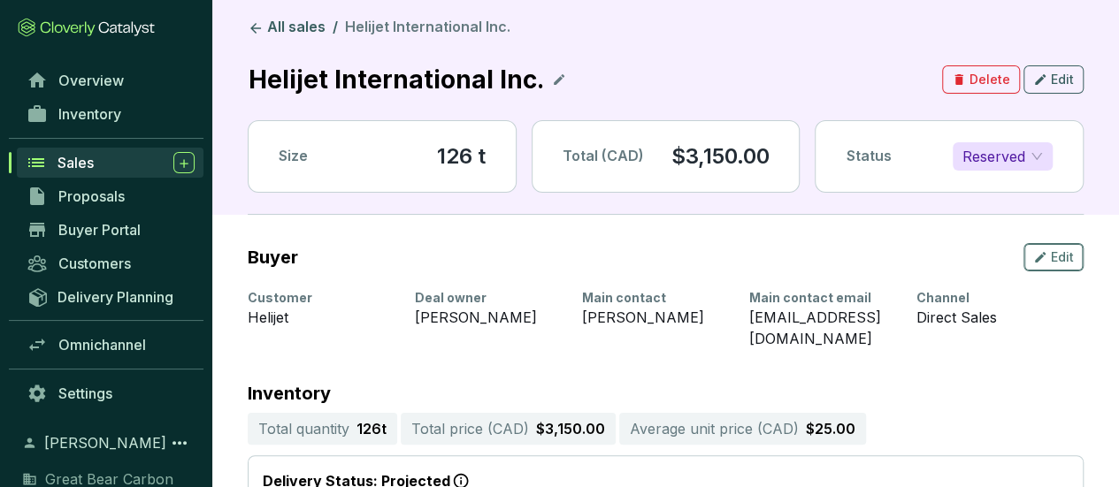
click at [1052, 260] on span "Edit" at bounding box center [1062, 258] width 23 height 18
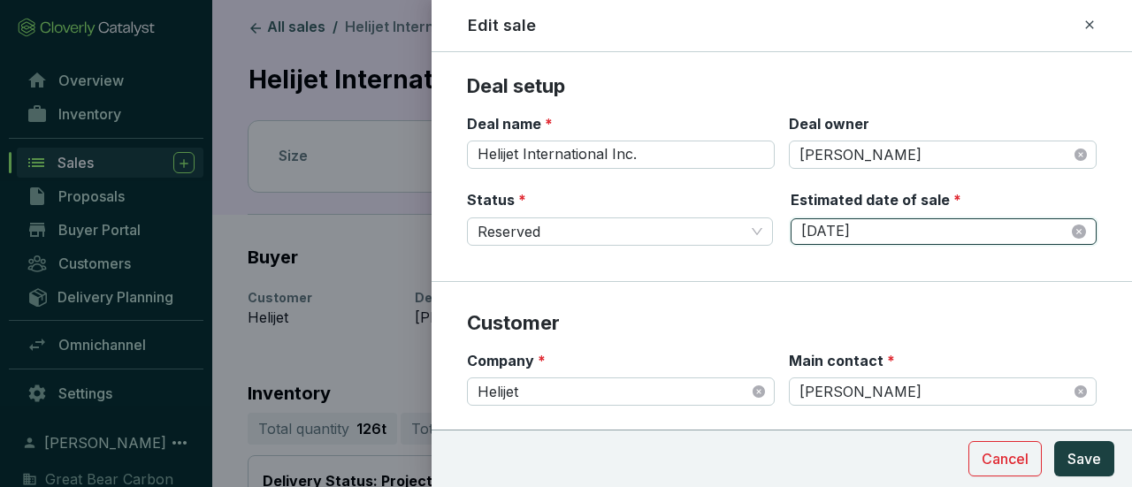
click at [883, 233] on input "[DATE]" at bounding box center [934, 231] width 267 height 19
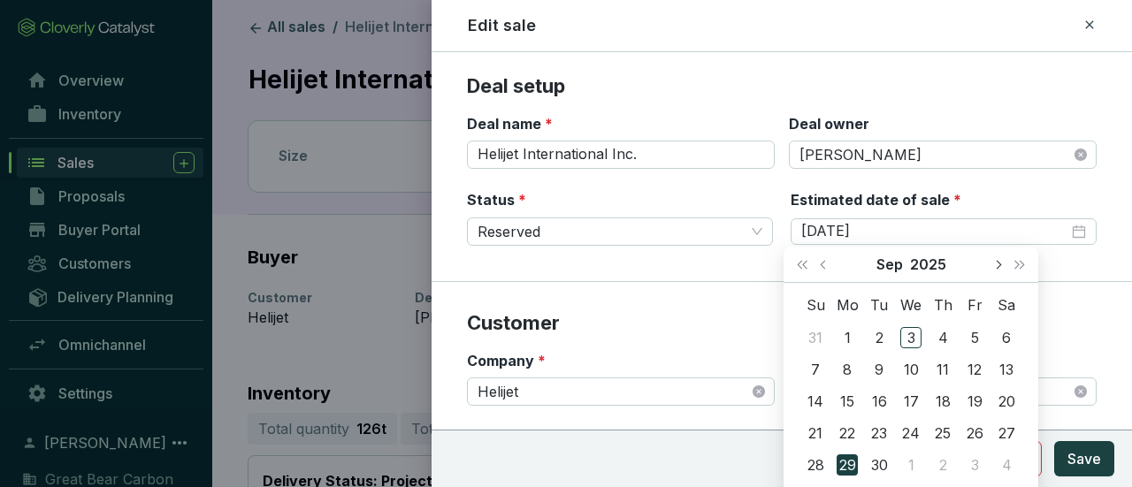
click at [1002, 263] on button "Next month (PageDown)" at bounding box center [997, 264] width 23 height 35
type input "[DATE]"
click at [945, 338] on div "2" at bounding box center [942, 337] width 21 height 21
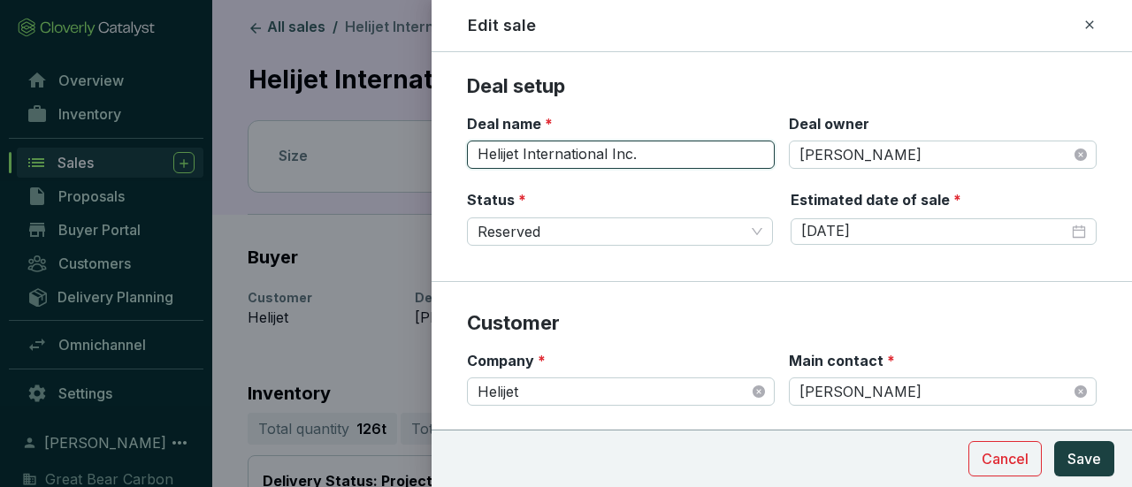
drag, startPoint x: 642, startPoint y: 153, endPoint x: 460, endPoint y: 148, distance: 182.3
click at [455, 148] on section "Deal setup Deal name * Helijet International Inc. Deal owner [PERSON_NAME] Stat…" at bounding box center [782, 177] width 700 height 209
type input "VOL HLT - #[DATE]"
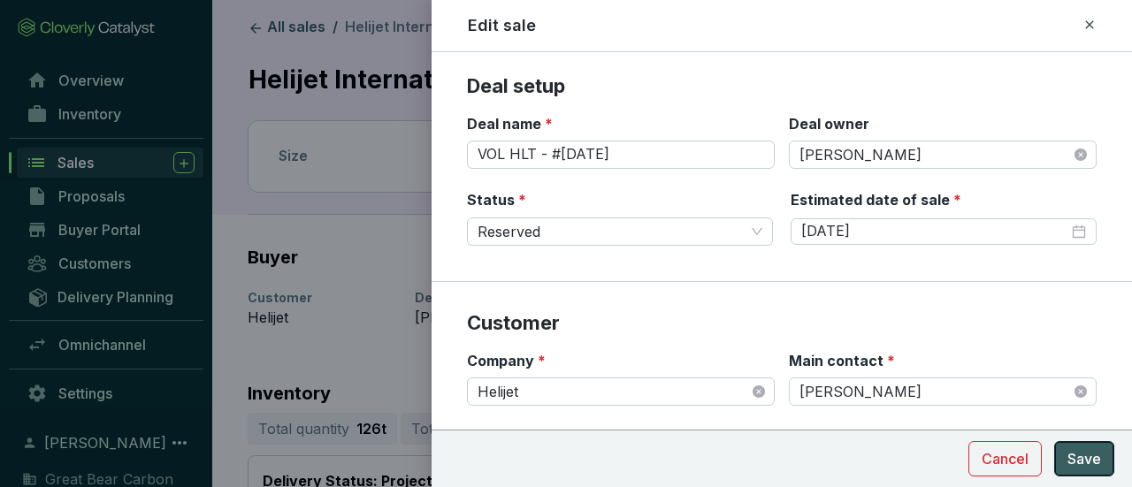
click at [1087, 455] on span "Save" at bounding box center [1084, 458] width 34 height 21
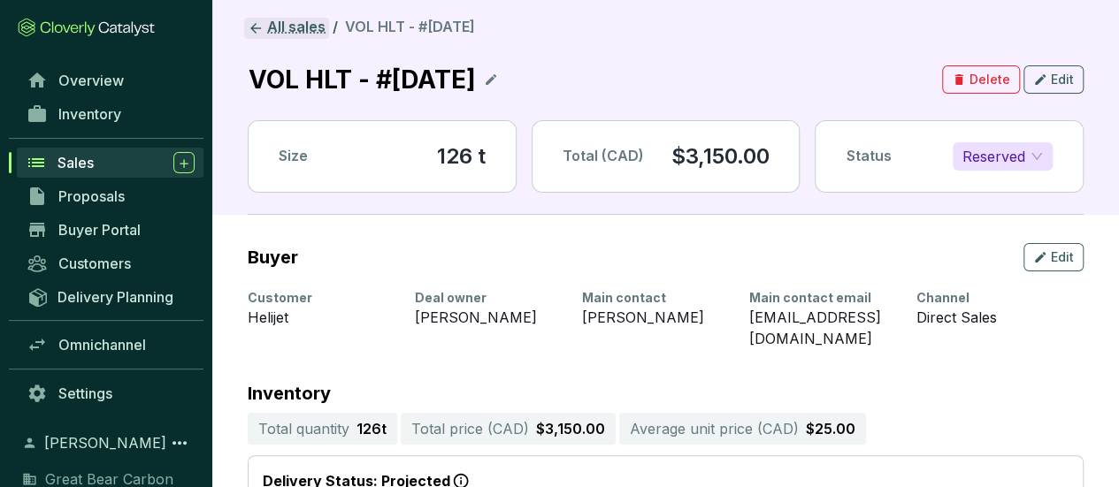
click at [302, 19] on link "All sales" at bounding box center [286, 28] width 85 height 21
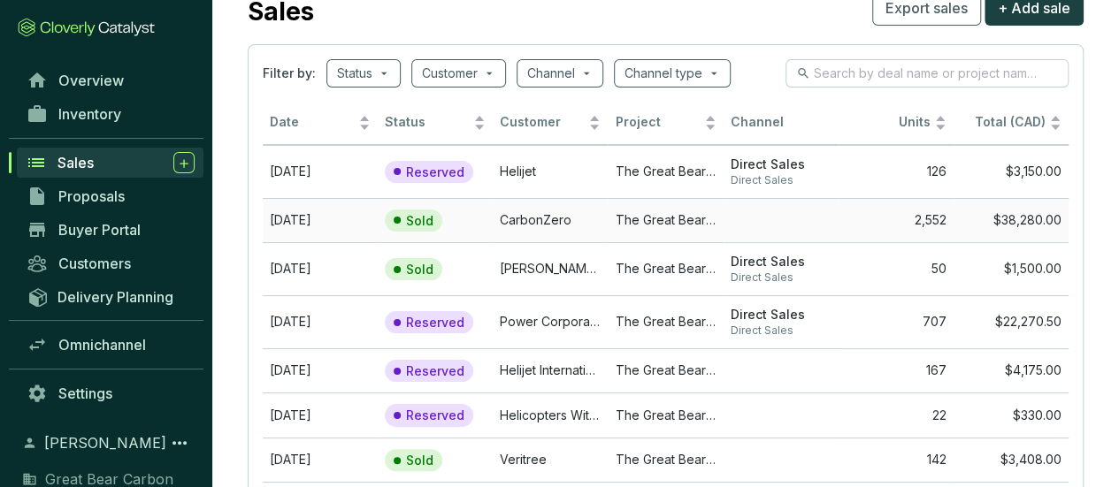
scroll to position [88, 0]
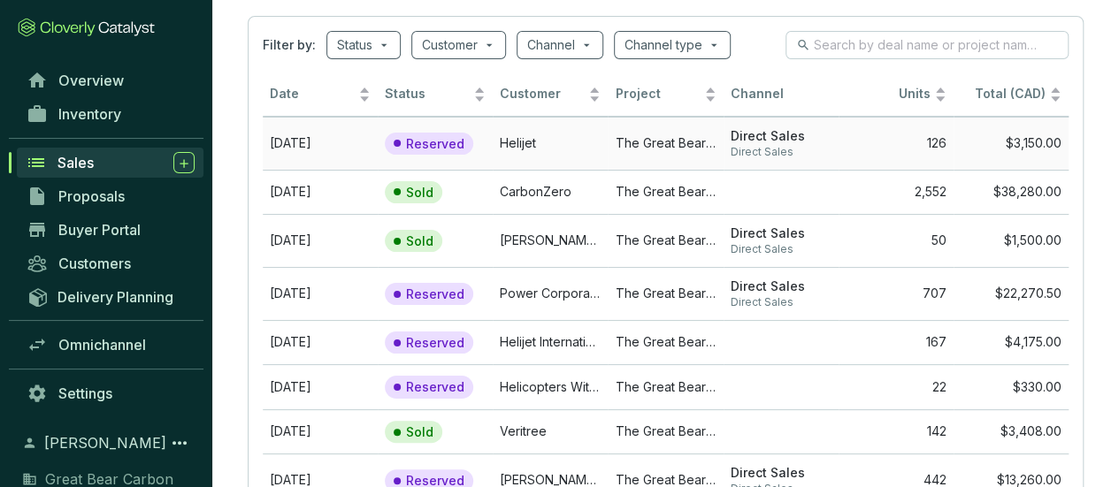
click at [543, 147] on td "Helijet" at bounding box center [550, 143] width 115 height 53
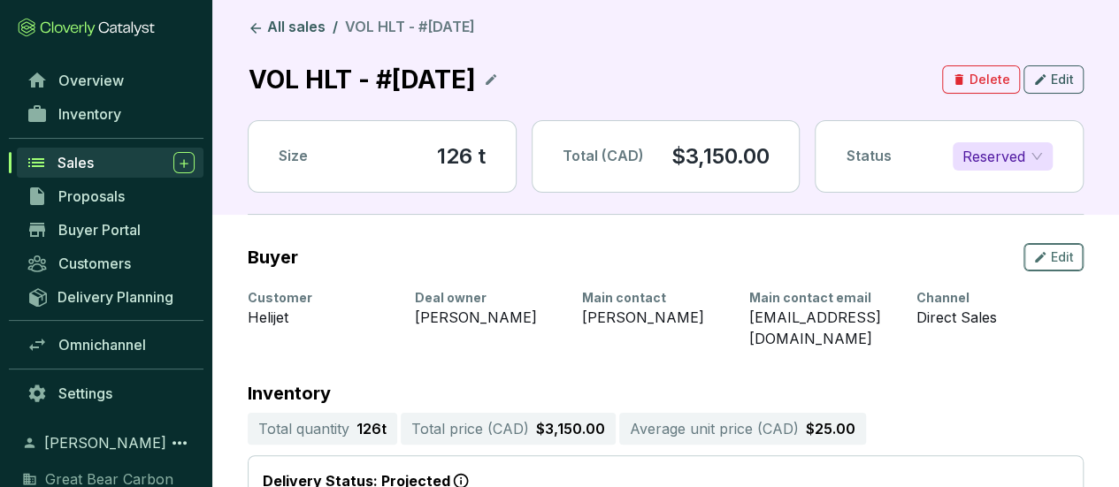
click at [1058, 250] on span "Edit" at bounding box center [1062, 258] width 23 height 18
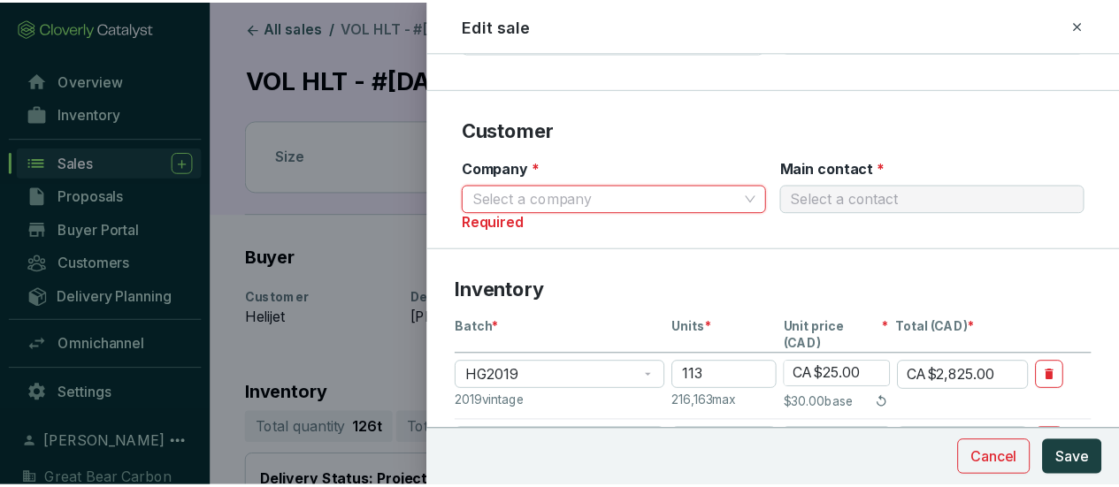
scroll to position [177, 0]
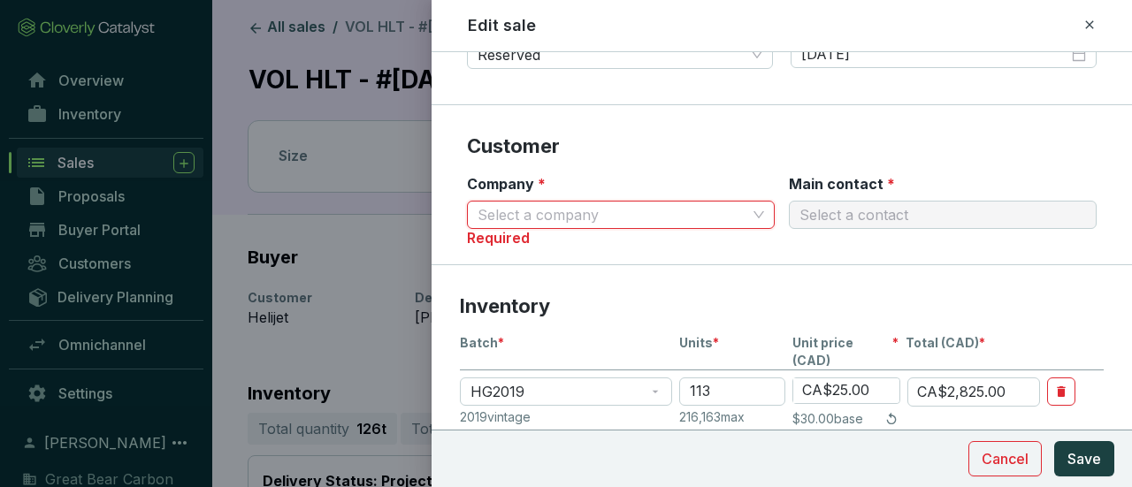
click at [700, 222] on input "Company *" at bounding box center [612, 215] width 269 height 27
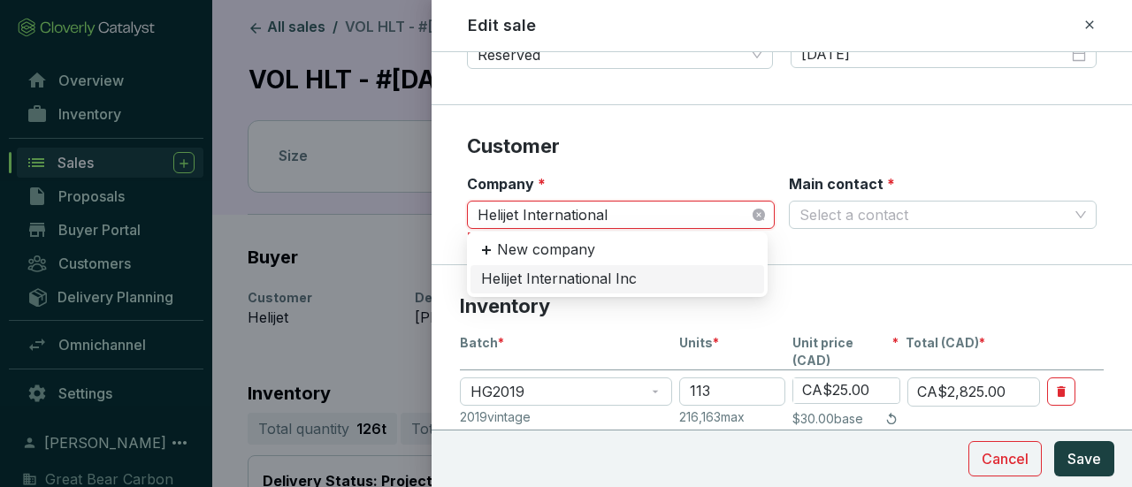
type input "Helijet International"
click at [684, 277] on div "Helijet International Inc" at bounding box center [617, 279] width 272 height 19
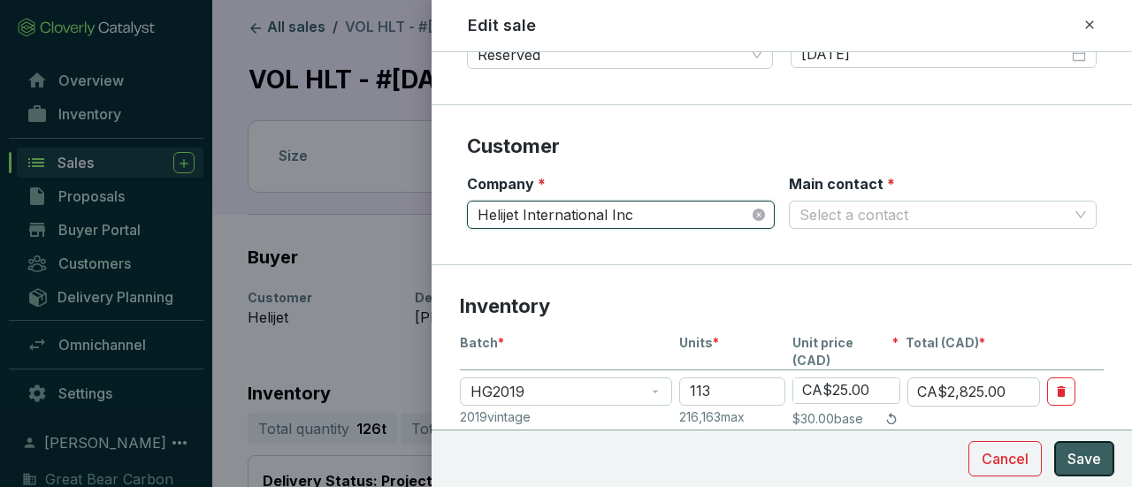
click at [1109, 461] on button "Save" at bounding box center [1084, 458] width 60 height 35
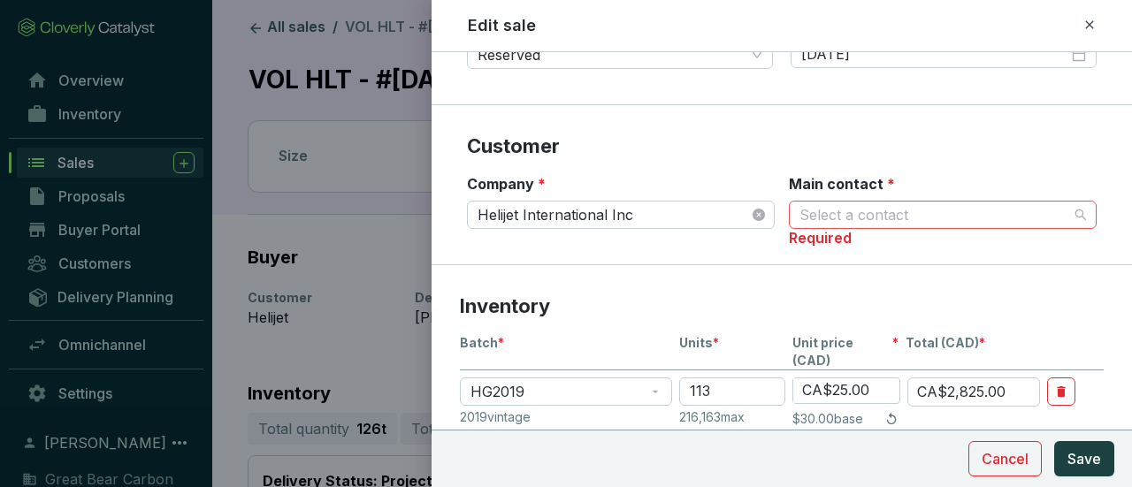
click at [954, 211] on input "Main contact *" at bounding box center [933, 215] width 269 height 27
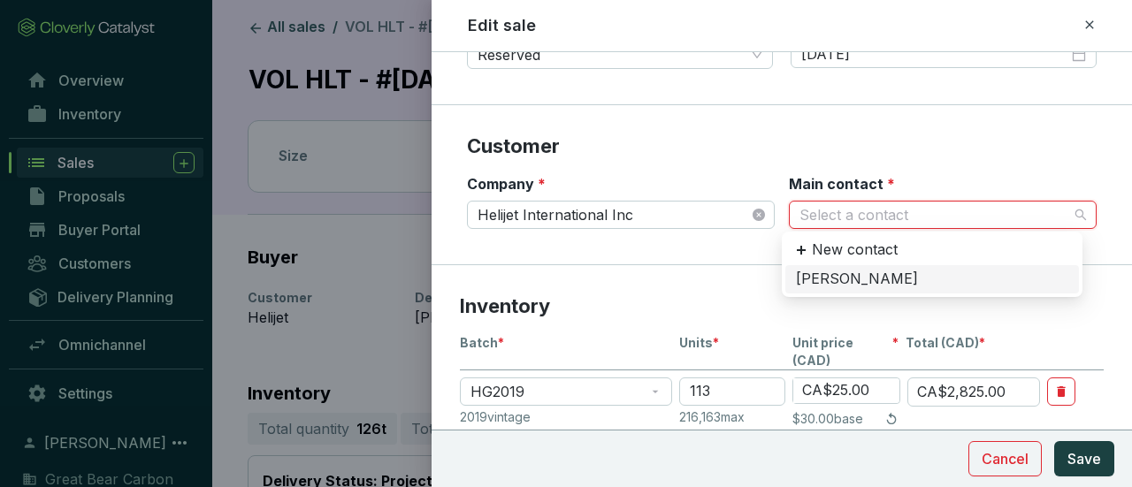
click at [878, 277] on div "[PERSON_NAME]" at bounding box center [932, 279] width 272 height 19
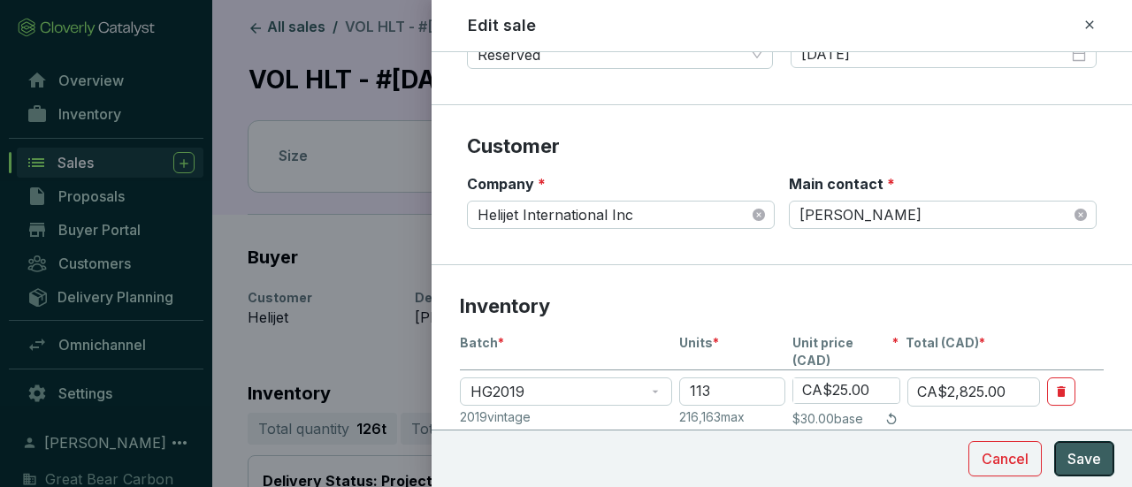
click at [1088, 459] on span "Save" at bounding box center [1084, 458] width 34 height 21
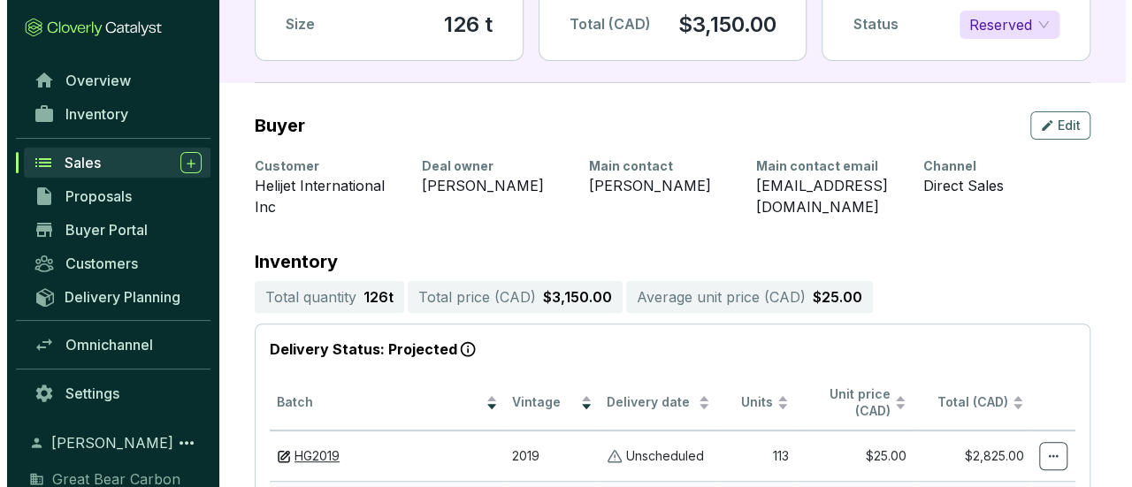
scroll to position [0, 0]
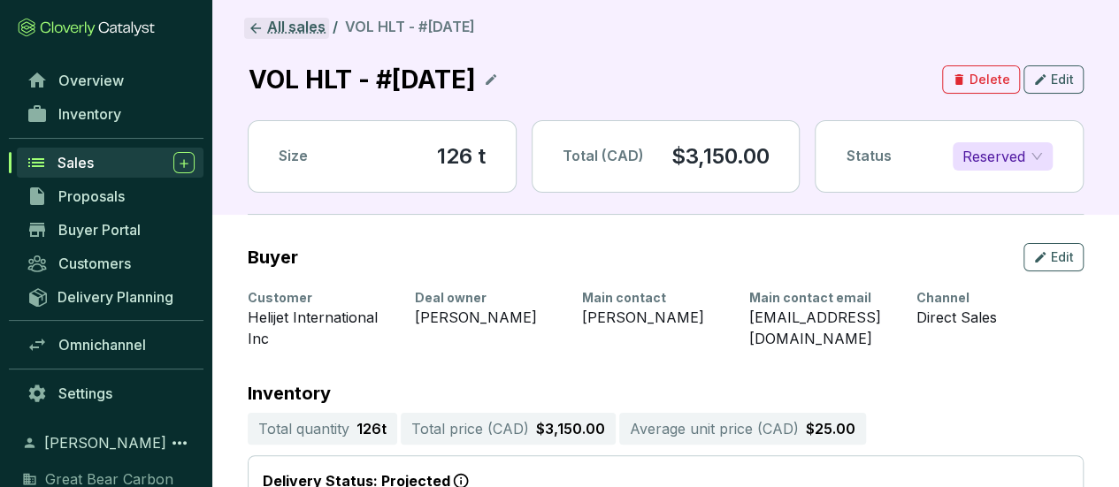
click at [317, 28] on link "All sales" at bounding box center [286, 28] width 85 height 21
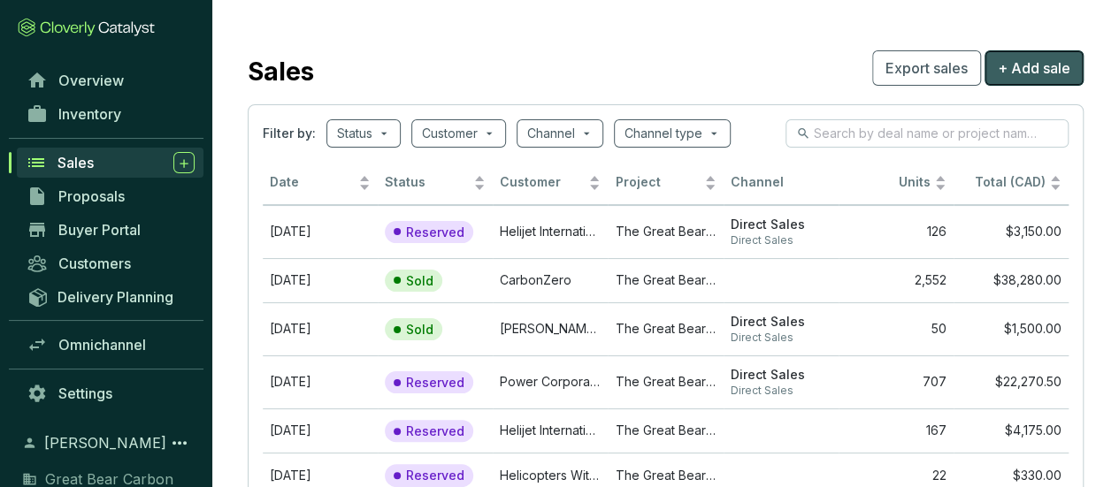
click at [1038, 66] on span "+ Add sale" at bounding box center [1034, 67] width 73 height 21
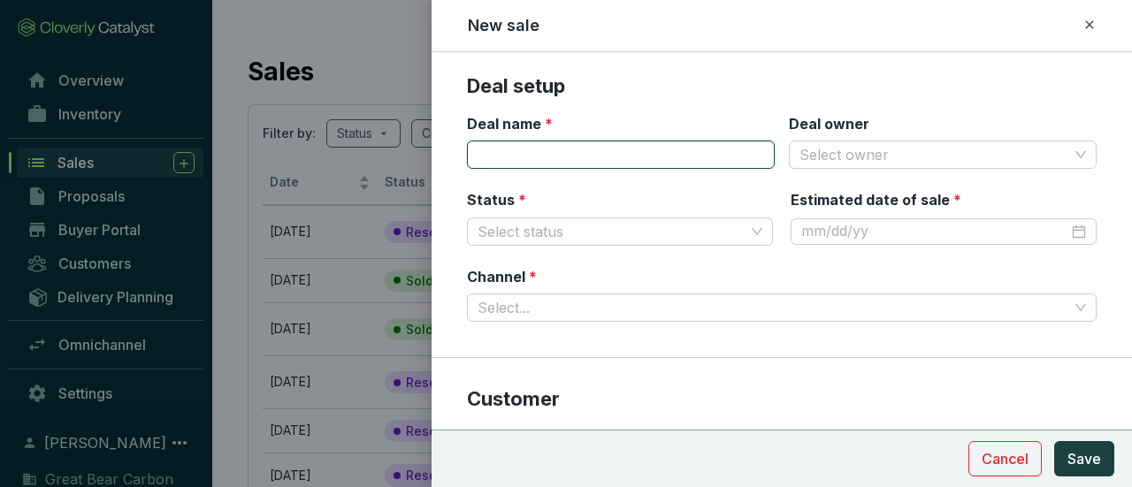
click at [679, 152] on input "Deal name *" at bounding box center [621, 155] width 308 height 28
type input "VOL SHO - #[DATE]"
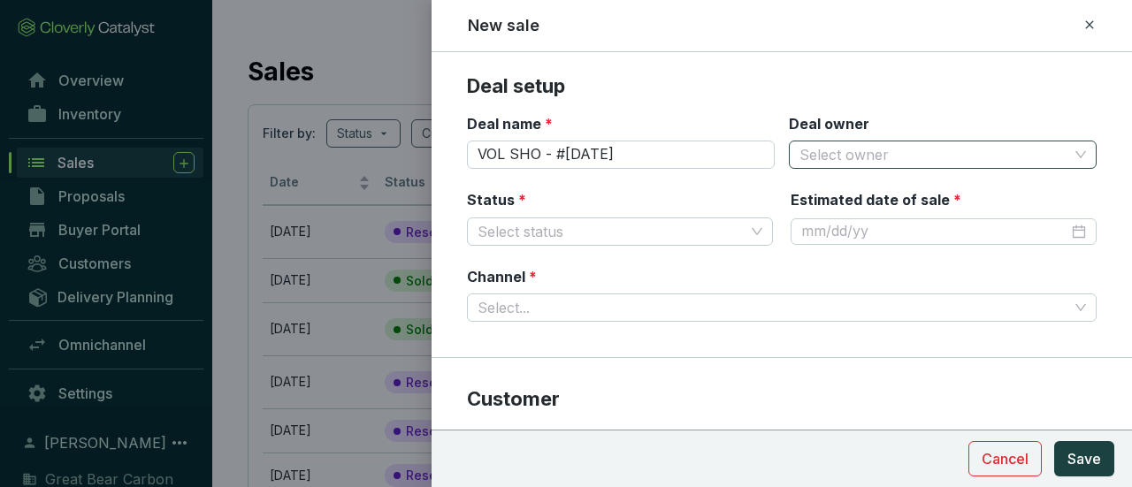
click at [876, 157] on input "Deal owner" at bounding box center [933, 154] width 269 height 27
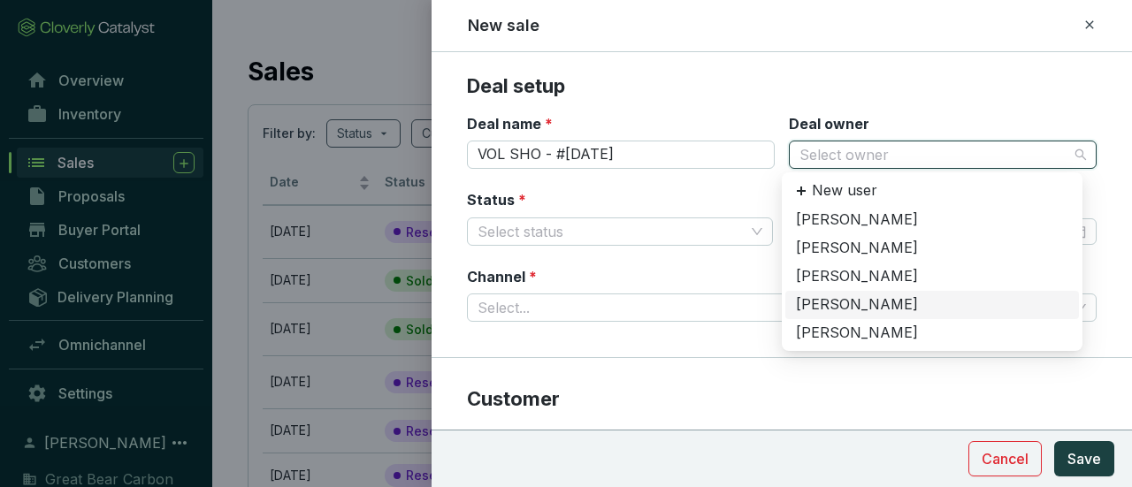
click at [842, 309] on div "[PERSON_NAME]" at bounding box center [932, 304] width 272 height 19
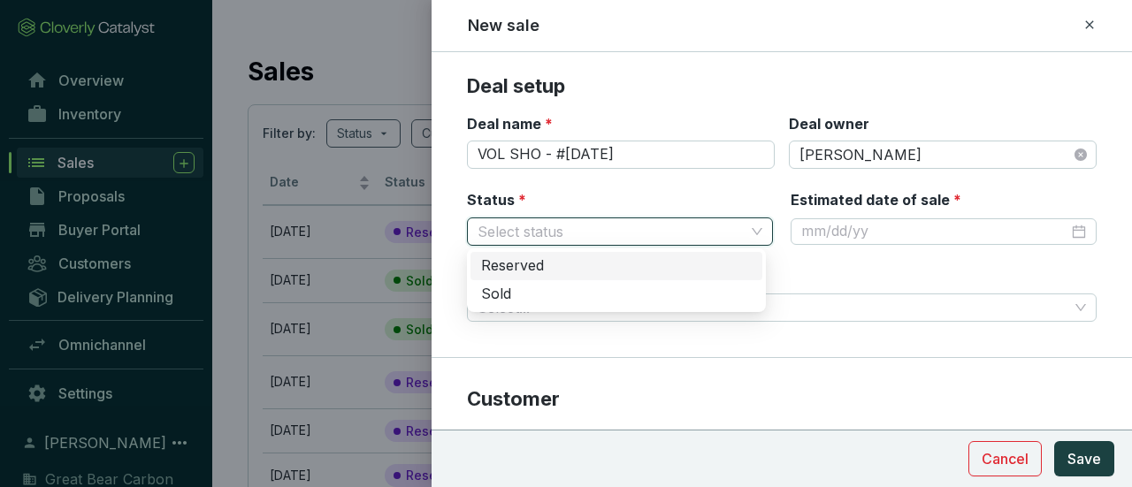
click at [626, 222] on input "Status *" at bounding box center [611, 231] width 267 height 27
click at [585, 264] on div "Reserved" at bounding box center [616, 265] width 271 height 19
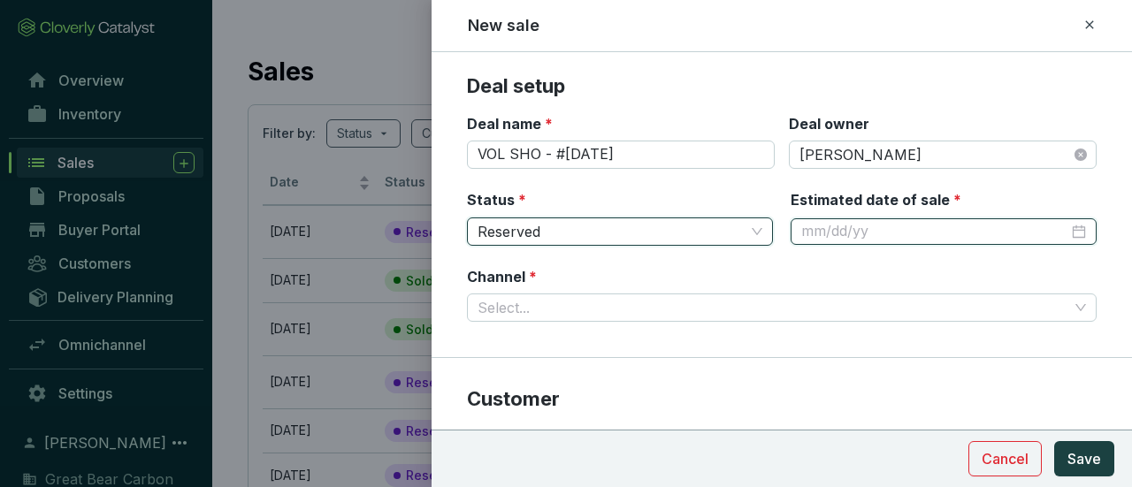
click at [876, 226] on input "Estimated date of sale *" at bounding box center [934, 231] width 267 height 19
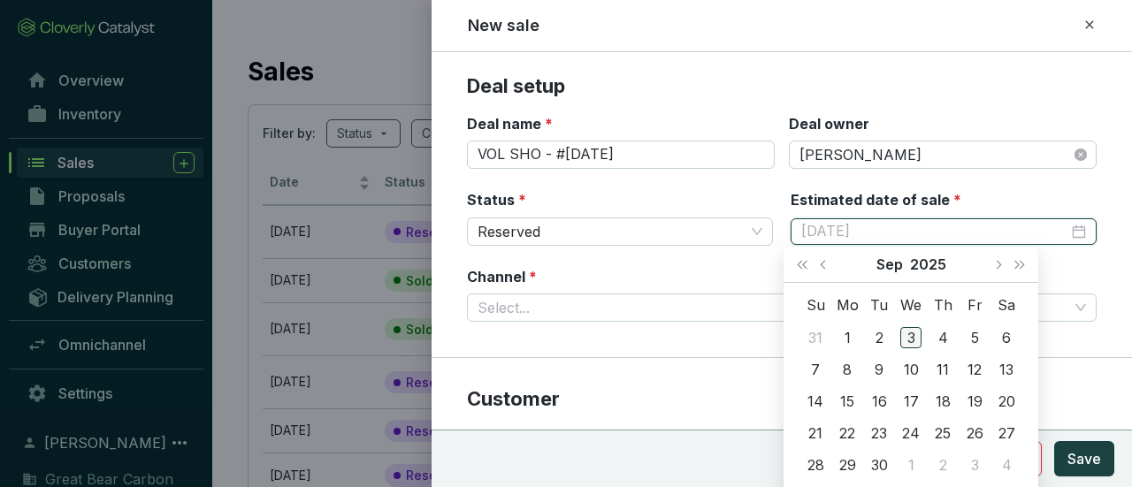
type input "[DATE]"
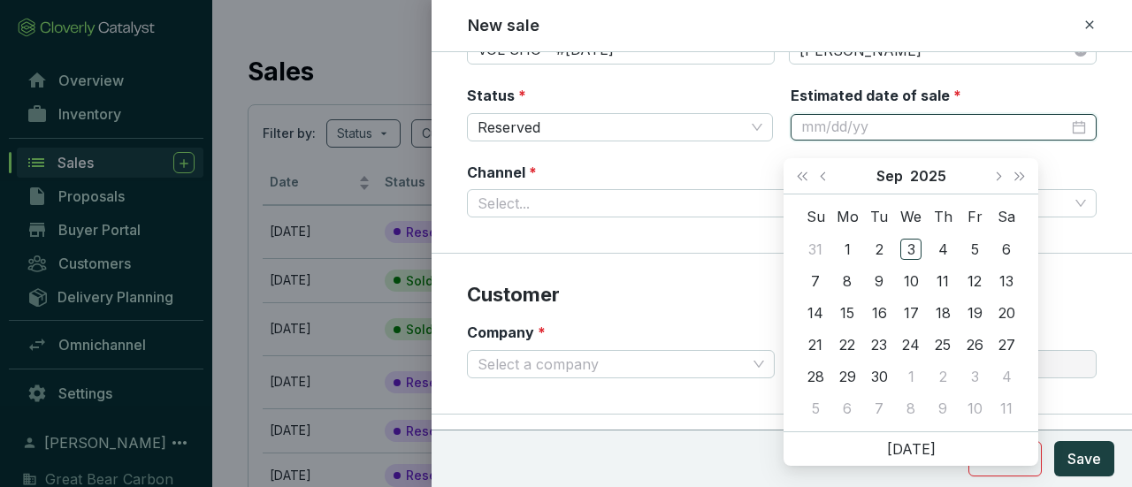
scroll to position [88, 0]
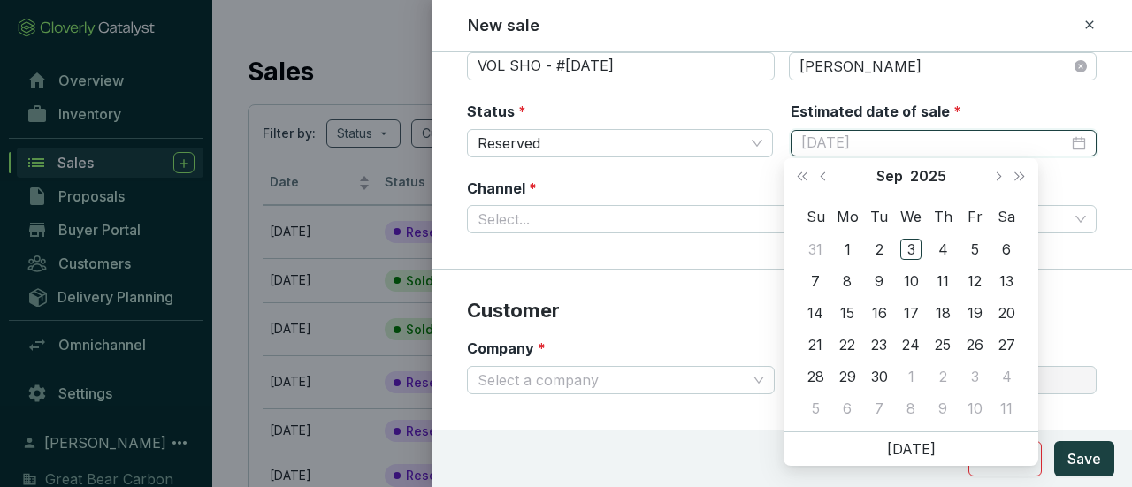
type input "[DATE]"
click at [998, 183] on button "Next month (PageDown)" at bounding box center [997, 175] width 23 height 35
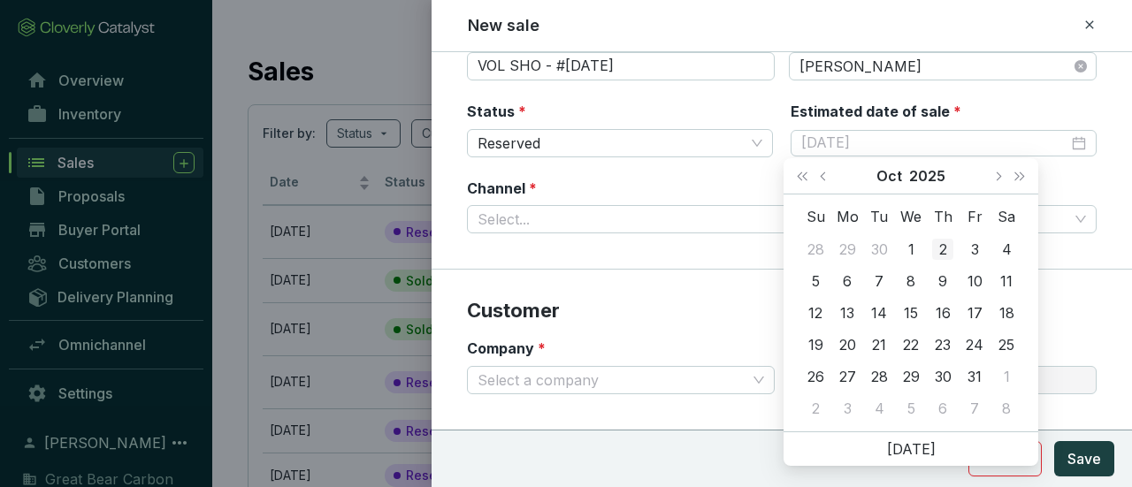
type input "[DATE]"
click at [938, 246] on div "2" at bounding box center [942, 249] width 21 height 21
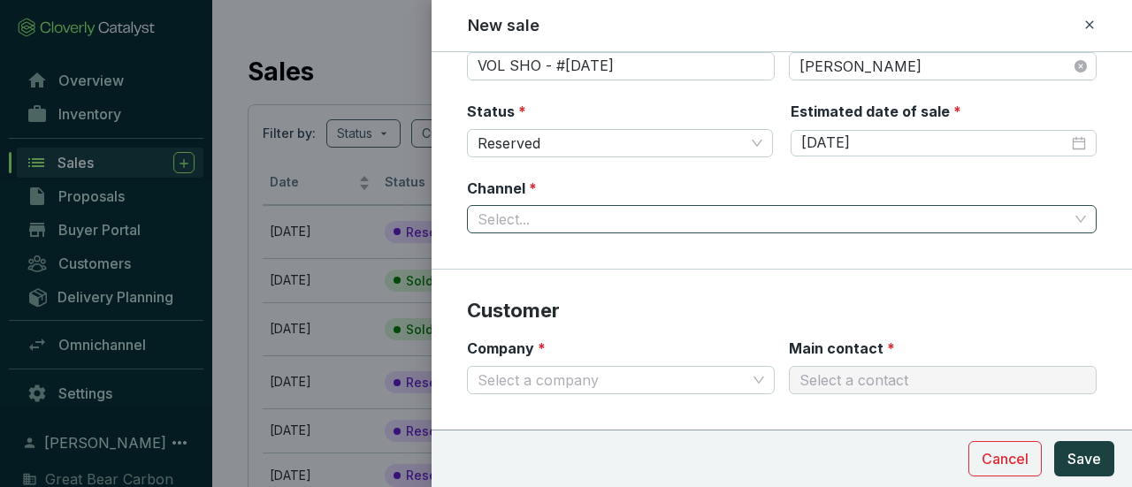
click at [603, 218] on input "Channel *" at bounding box center [773, 219] width 591 height 27
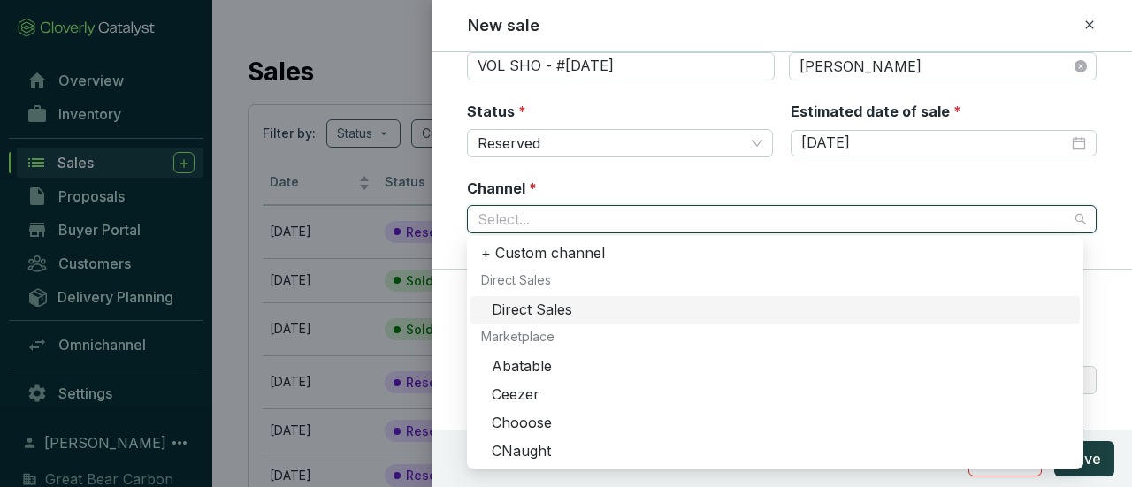
click at [570, 305] on div "Direct Sales" at bounding box center [780, 310] width 577 height 19
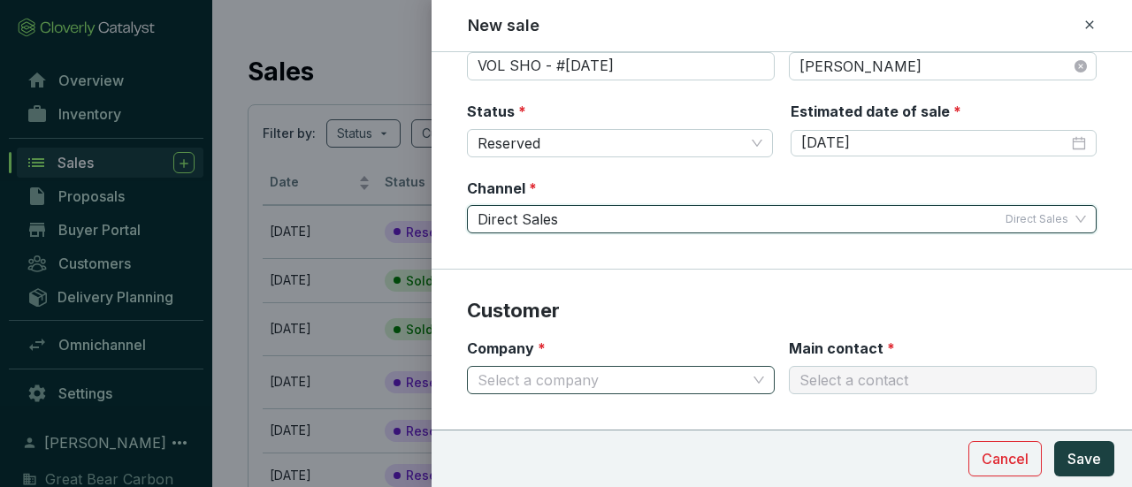
click at [641, 383] on input "Company *" at bounding box center [612, 380] width 269 height 27
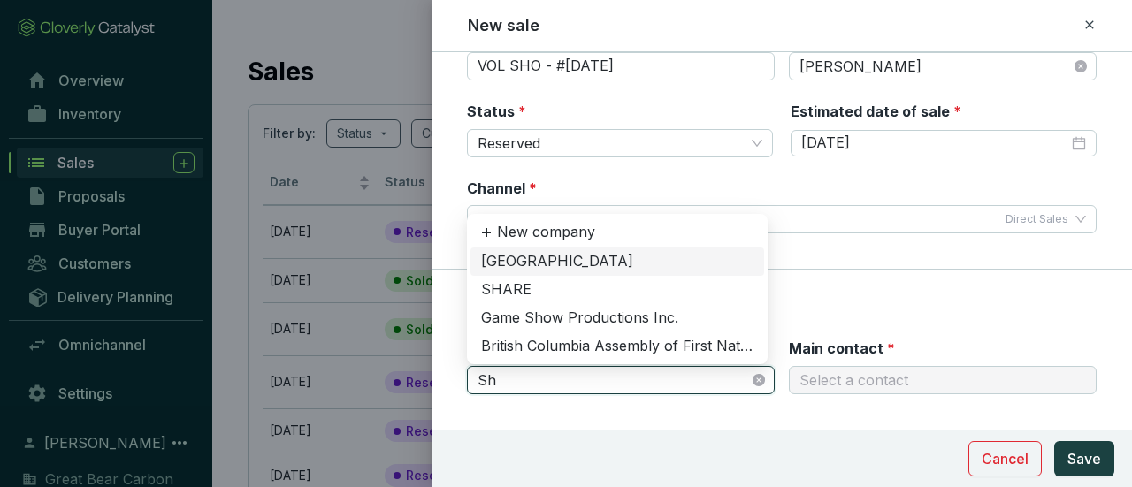
type input "S"
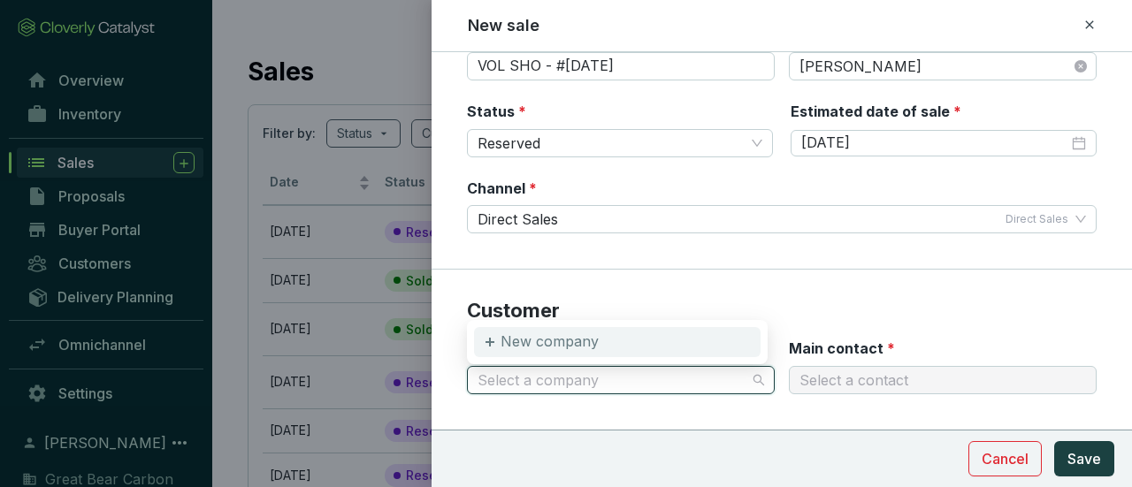
click at [571, 343] on p "New company" at bounding box center [550, 342] width 98 height 19
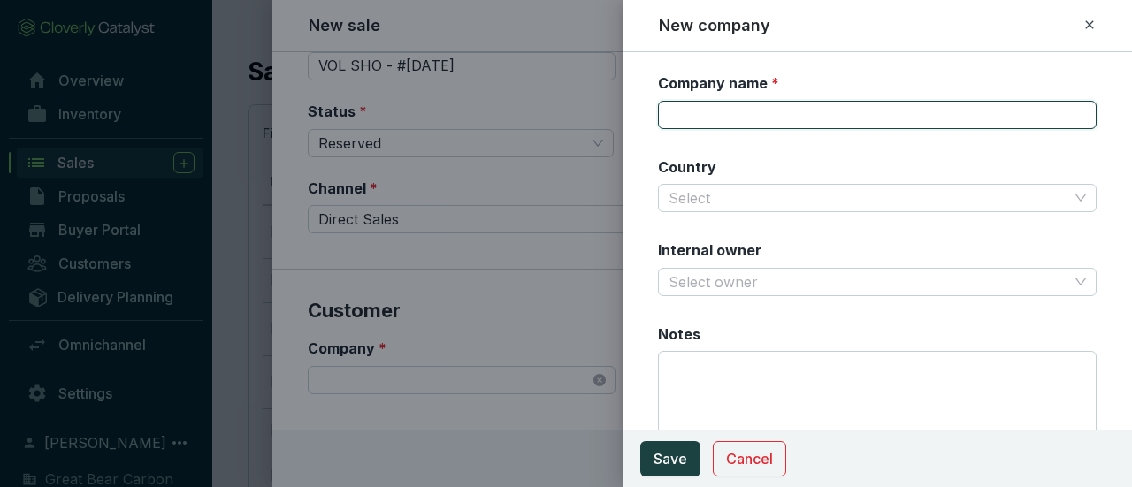
click at [830, 112] on input "Company name *" at bounding box center [877, 115] width 439 height 28
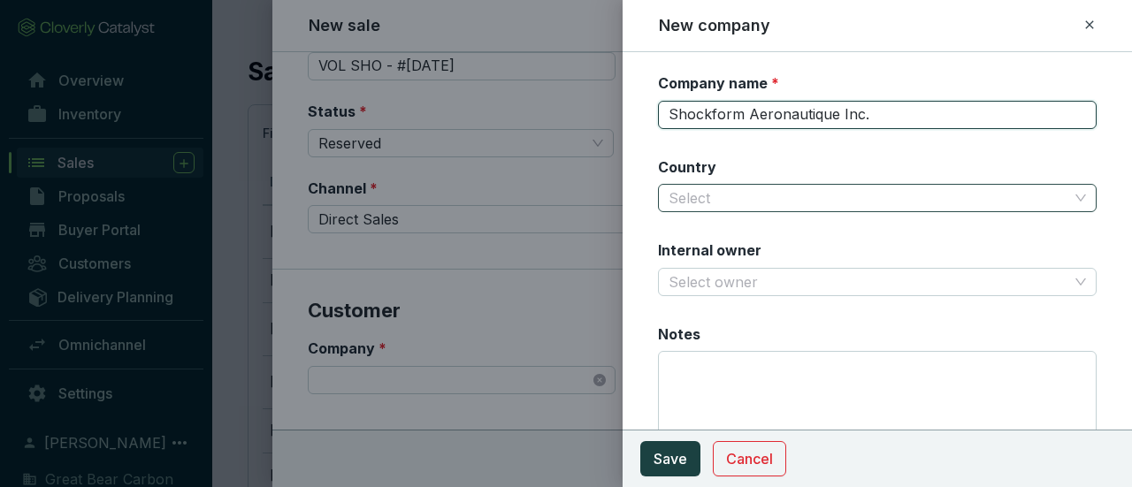
type input "Shockform Aeronautique Inc."
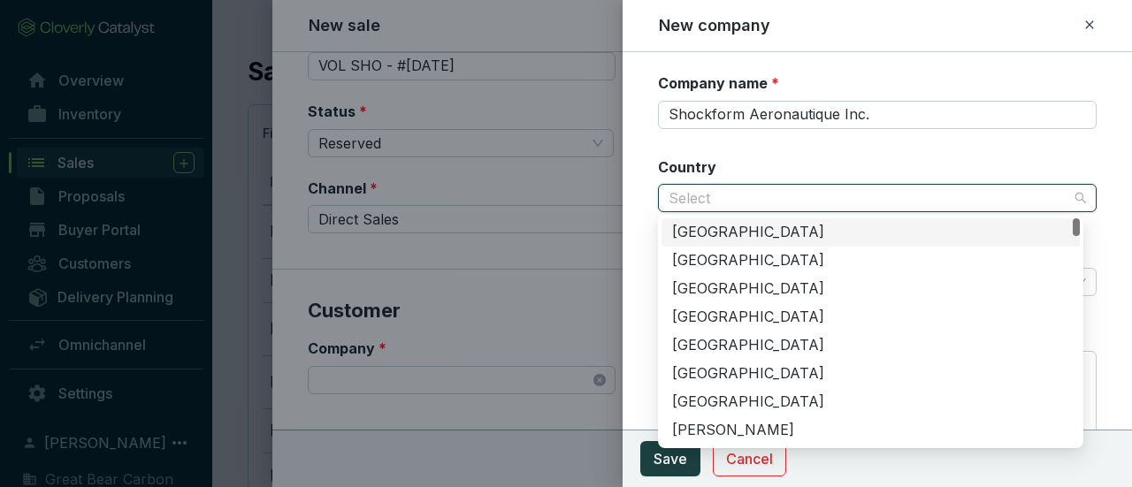
click at [814, 201] on input "Country" at bounding box center [869, 198] width 400 height 27
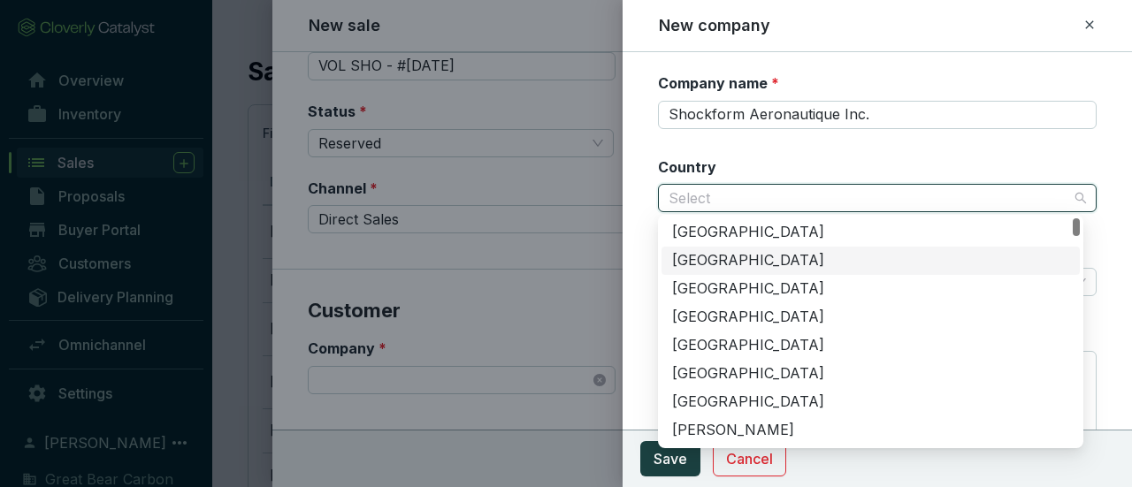
click at [753, 257] on div "[GEOGRAPHIC_DATA]" at bounding box center [870, 260] width 397 height 19
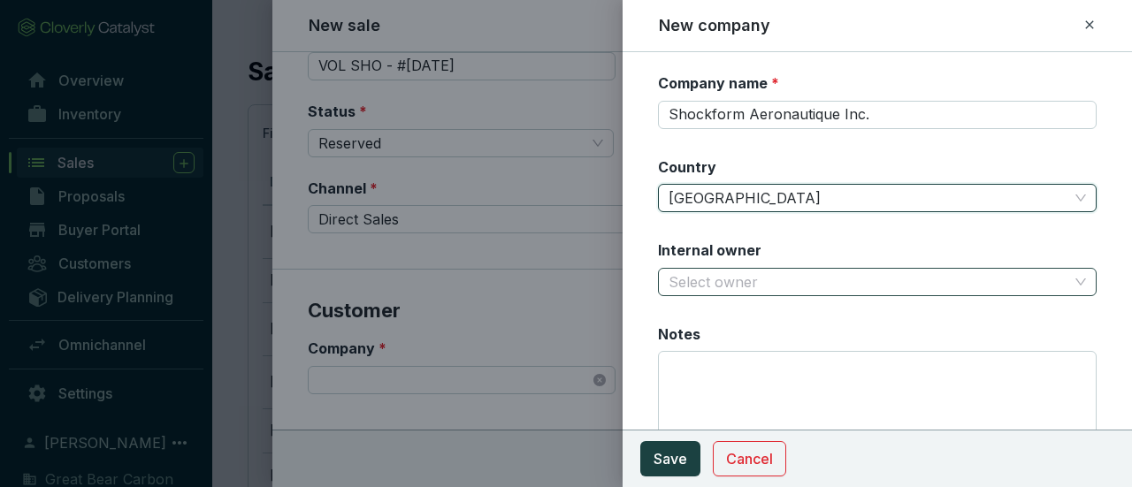
click at [753, 277] on input "Internal owner" at bounding box center [869, 282] width 400 height 27
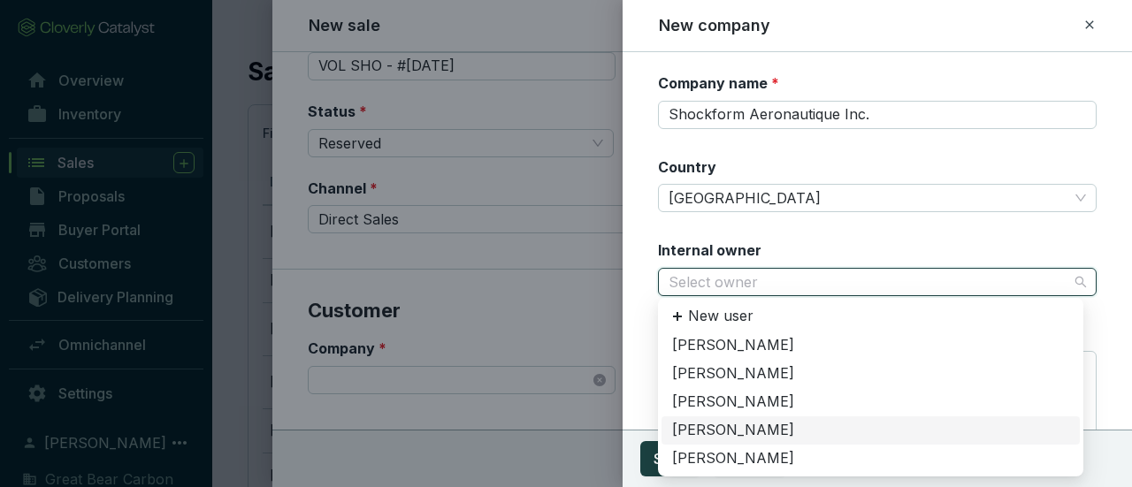
click at [732, 429] on div "[PERSON_NAME]" at bounding box center [870, 430] width 397 height 19
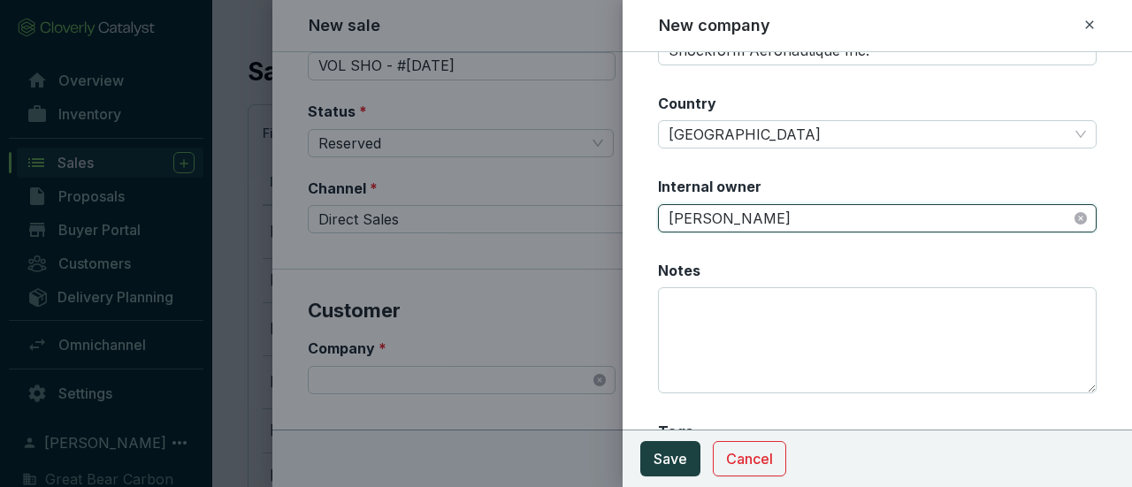
scroll to position [126, 0]
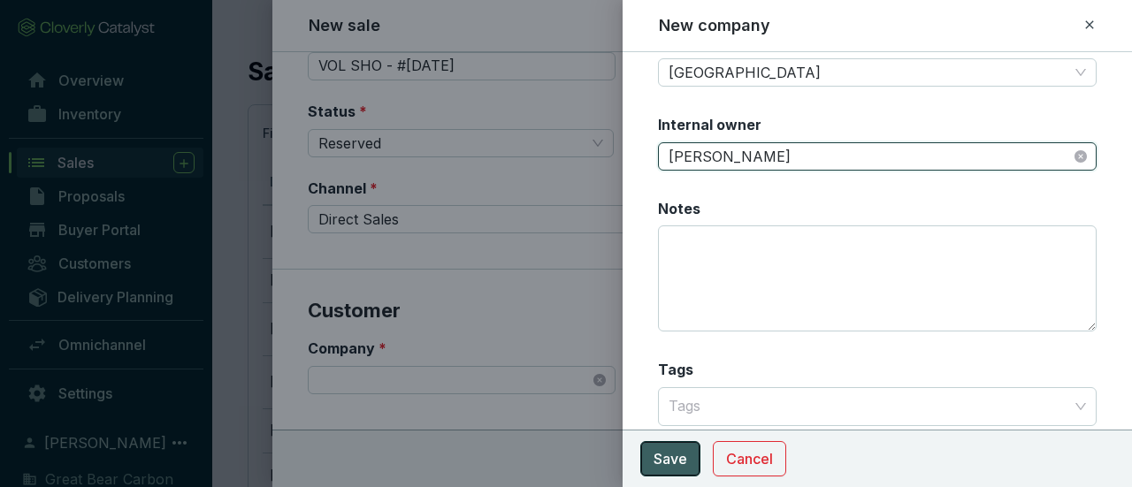
click at [690, 462] on button "Save" at bounding box center [670, 458] width 60 height 35
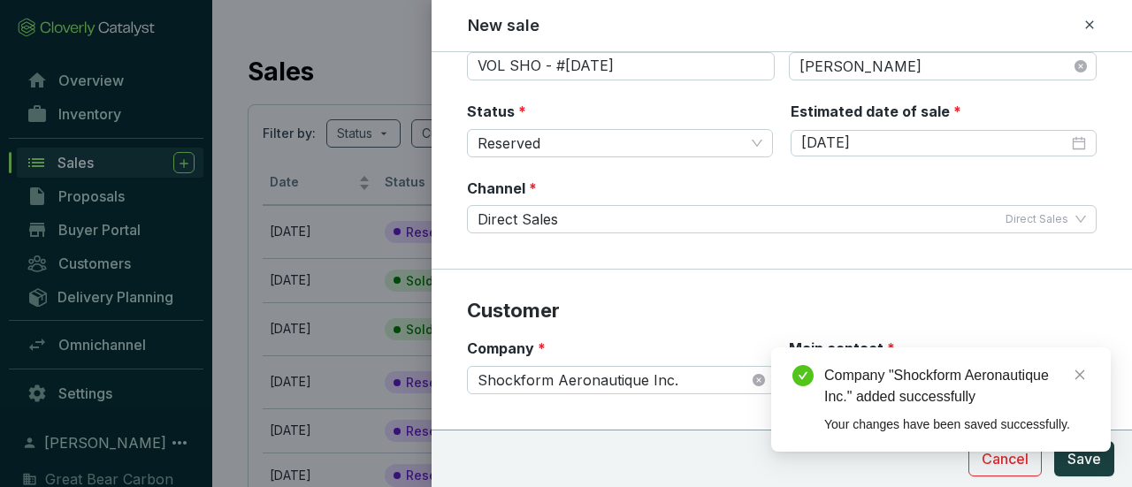
click at [623, 326] on section "Customer Company * Shockform Aeronautique Inc. Main contact * Select a contact" at bounding box center [782, 350] width 700 height 160
click at [1090, 371] on div "Company "Shockform Aeronautique Inc." added successfully Your changes have been…" at bounding box center [941, 400] width 340 height 104
click at [739, 342] on div "Company * Shockform Aeronautique Inc." at bounding box center [621, 367] width 308 height 56
click at [1079, 375] on icon "close" at bounding box center [1080, 375] width 12 height 12
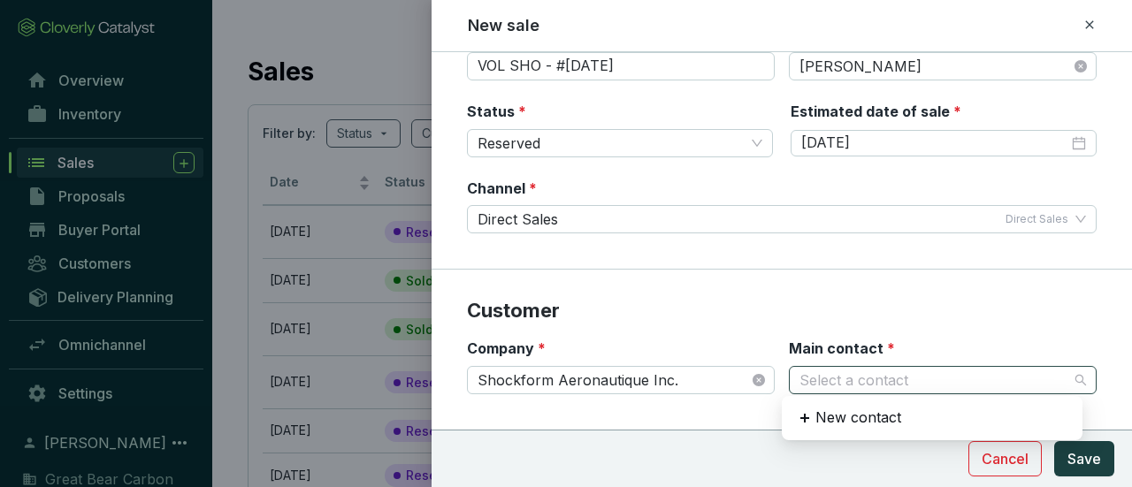
click at [1065, 374] on span at bounding box center [942, 380] width 287 height 27
click at [880, 420] on p "New contact" at bounding box center [858, 418] width 86 height 19
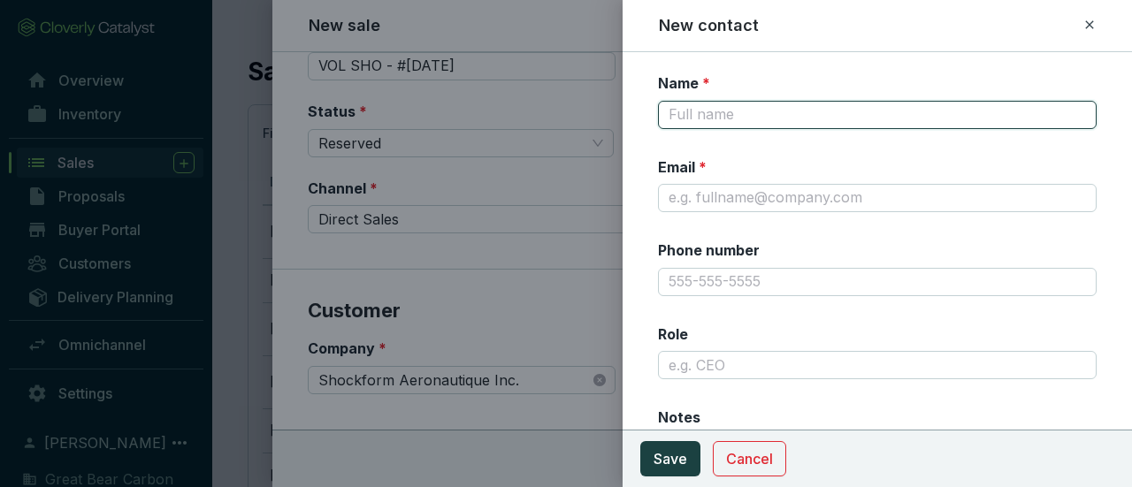
click at [846, 125] on input "Name *" at bounding box center [877, 115] width 439 height 28
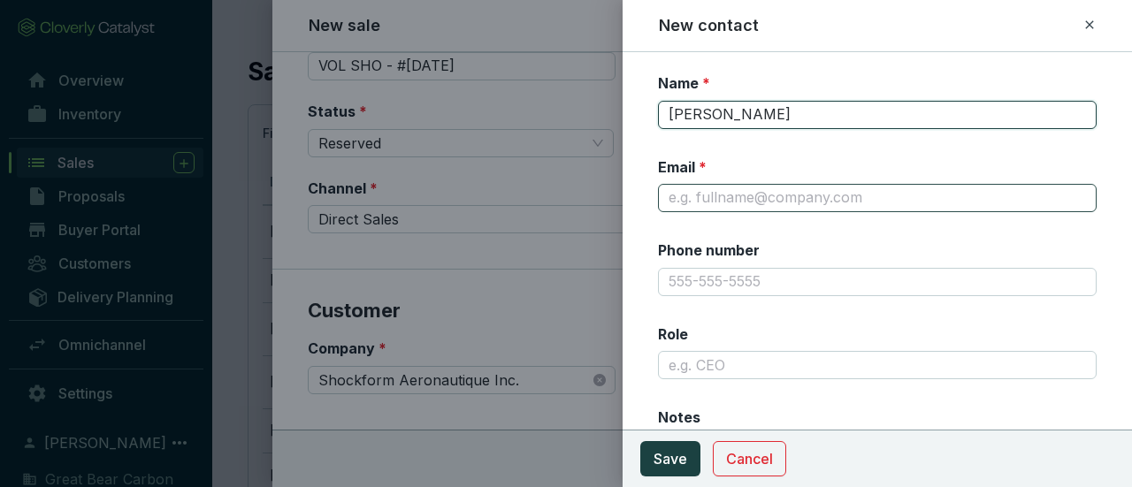
type input "[PERSON_NAME]"
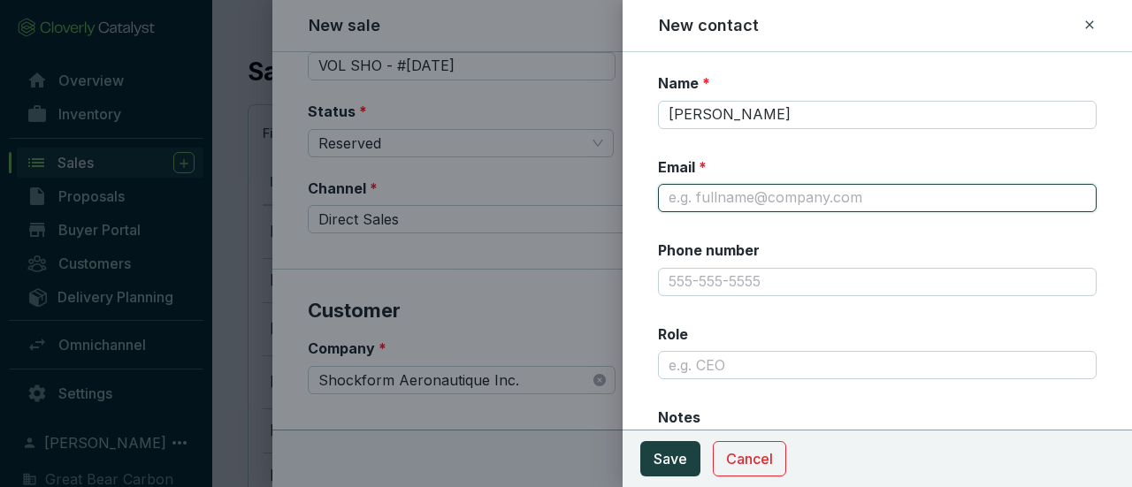
click at [801, 197] on input "Email *" at bounding box center [877, 198] width 439 height 28
click at [769, 200] on input "Email *" at bounding box center [877, 198] width 439 height 28
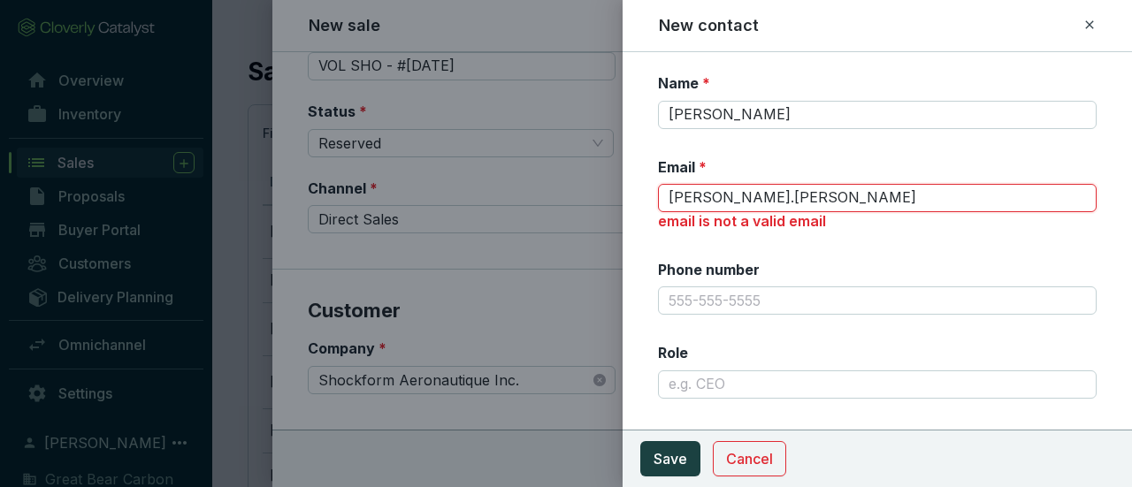
type input "[PERSON_NAME].[PERSON_NAME]"
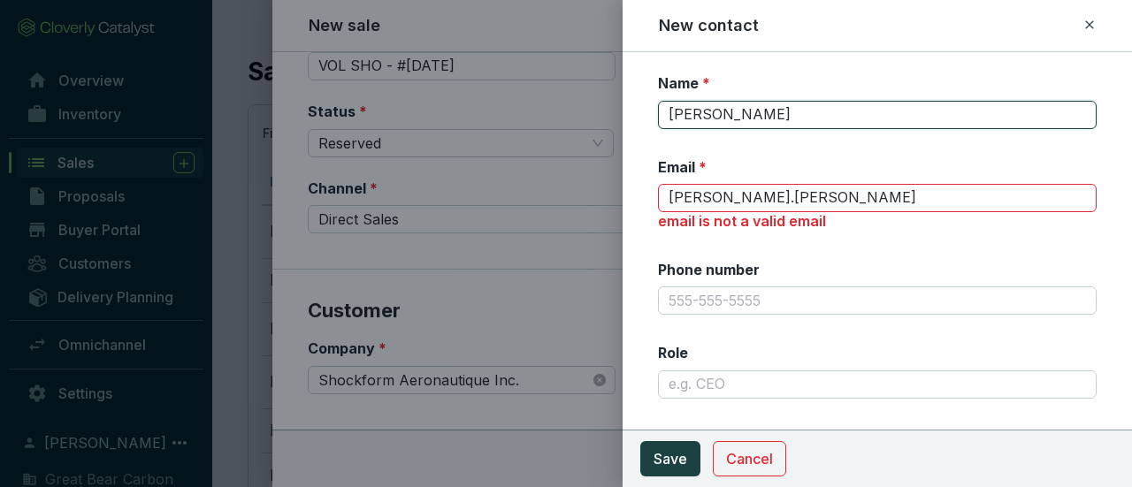
click at [847, 117] on input "[PERSON_NAME]" at bounding box center [877, 115] width 439 height 28
type input "[PERSON_NAME]"
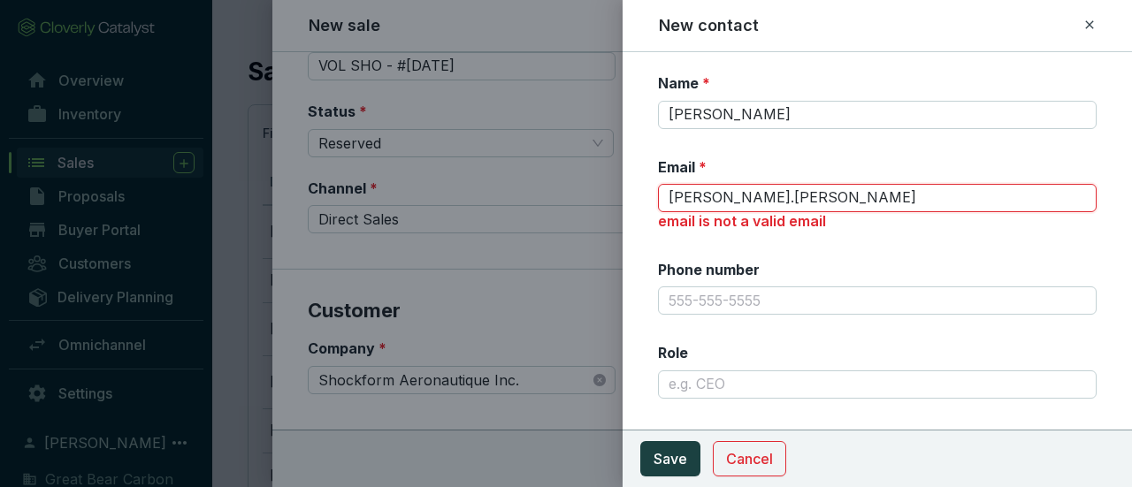
click at [787, 203] on input "[PERSON_NAME].[PERSON_NAME]" at bounding box center [877, 198] width 439 height 28
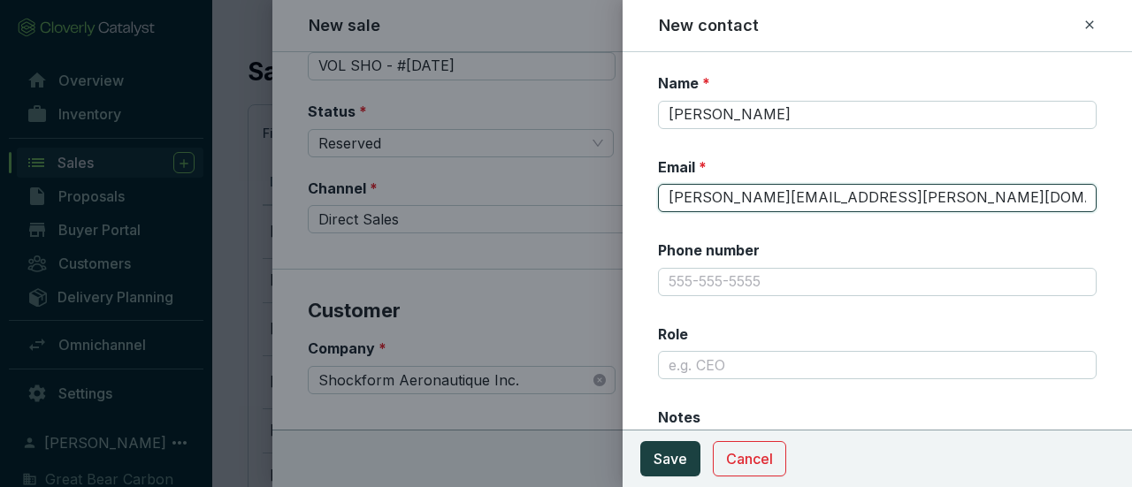
type input "[PERSON_NAME][EMAIL_ADDRESS][PERSON_NAME][DOMAIN_NAME]"
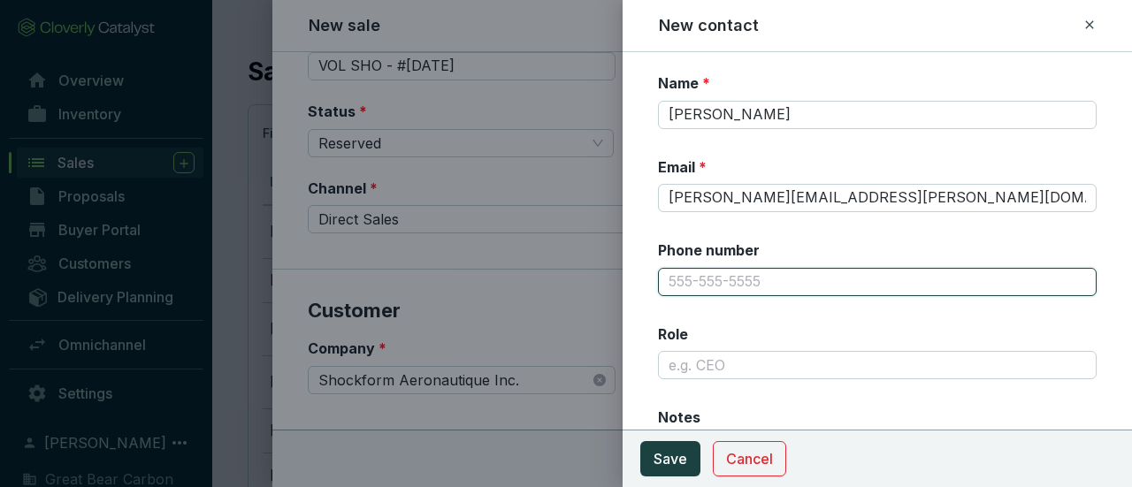
click at [749, 286] on input "Phone number" at bounding box center [877, 282] width 439 height 28
type input "[PHONE_NUMBER]"
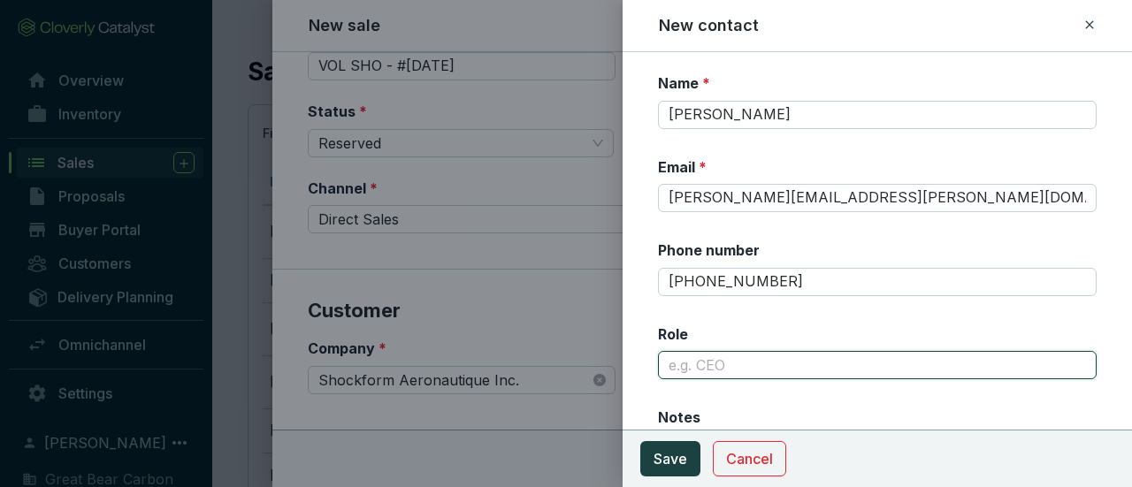
click at [730, 365] on input "Role" at bounding box center [877, 365] width 439 height 28
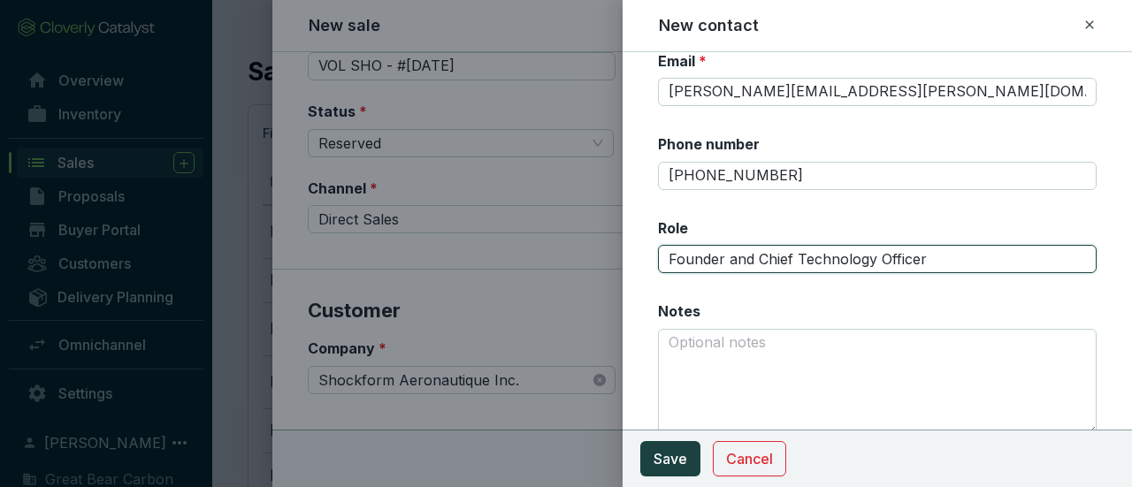
scroll to position [115, 0]
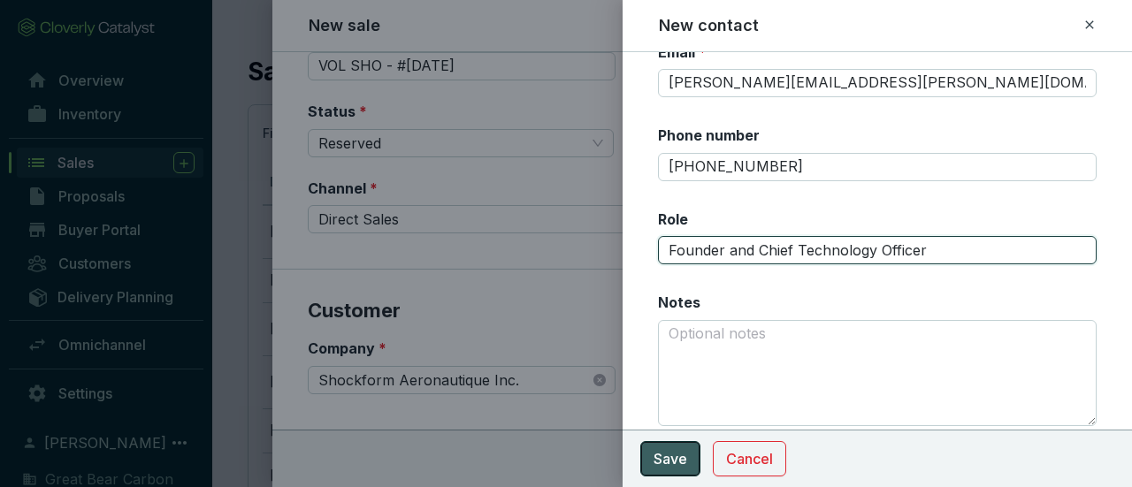
type input "Founder and Chief Technology Officer"
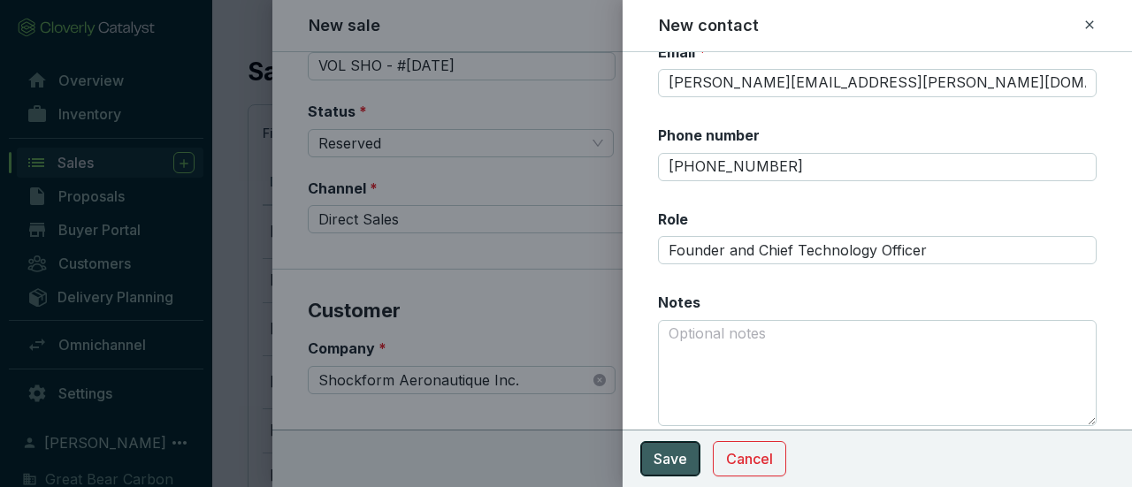
click at [664, 467] on span "Save" at bounding box center [671, 458] width 34 height 21
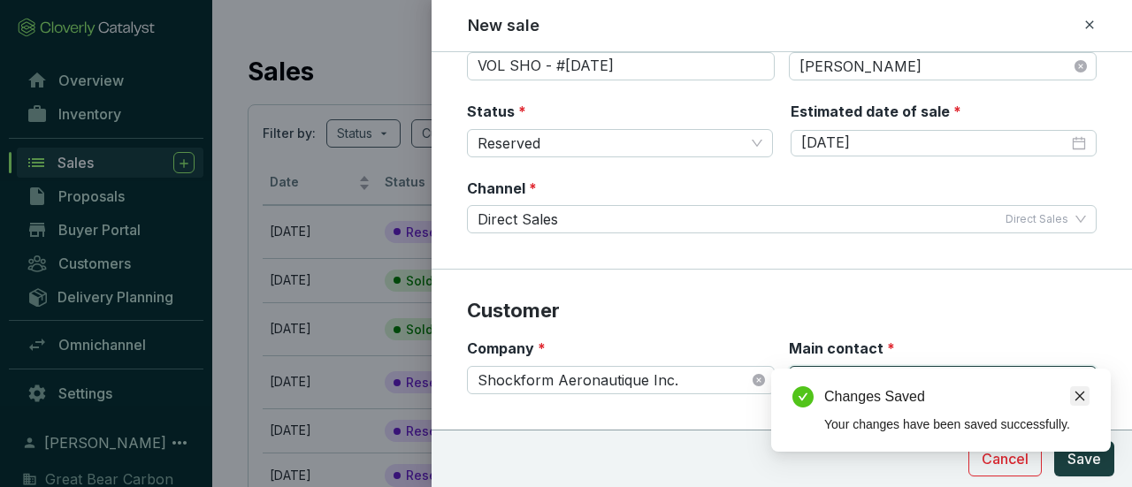
click at [1075, 395] on icon "close" at bounding box center [1080, 396] width 12 height 12
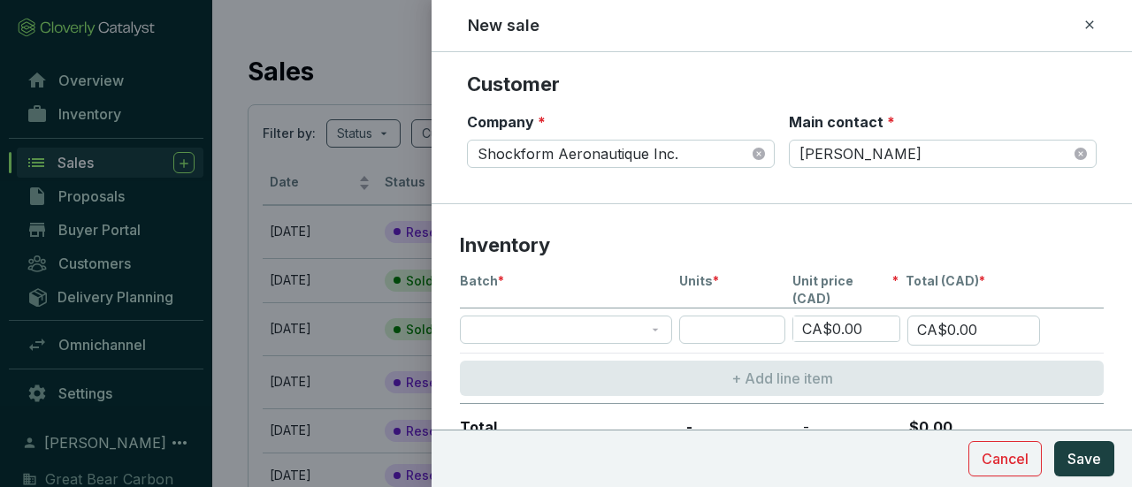
scroll to position [354, 0]
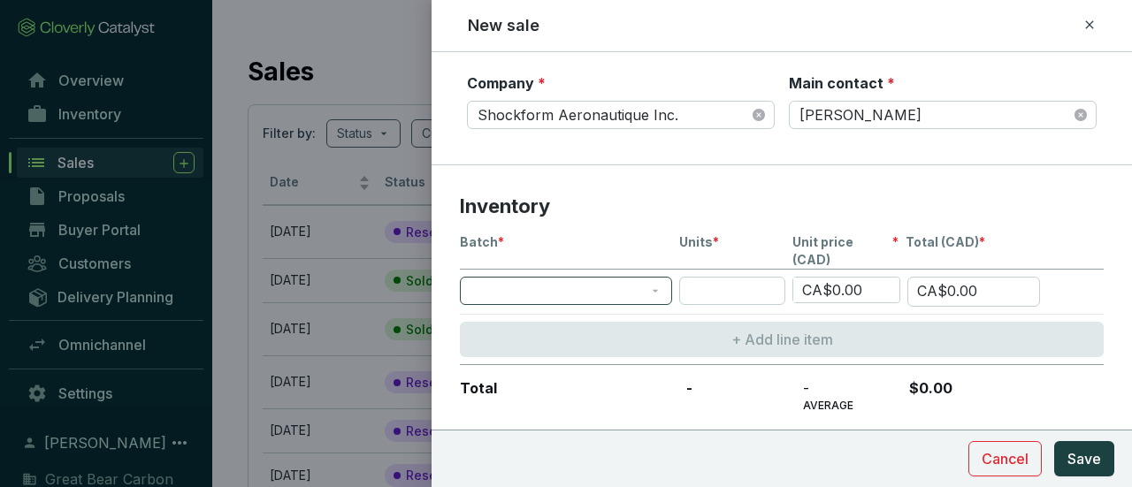
click at [654, 278] on span at bounding box center [565, 291] width 191 height 27
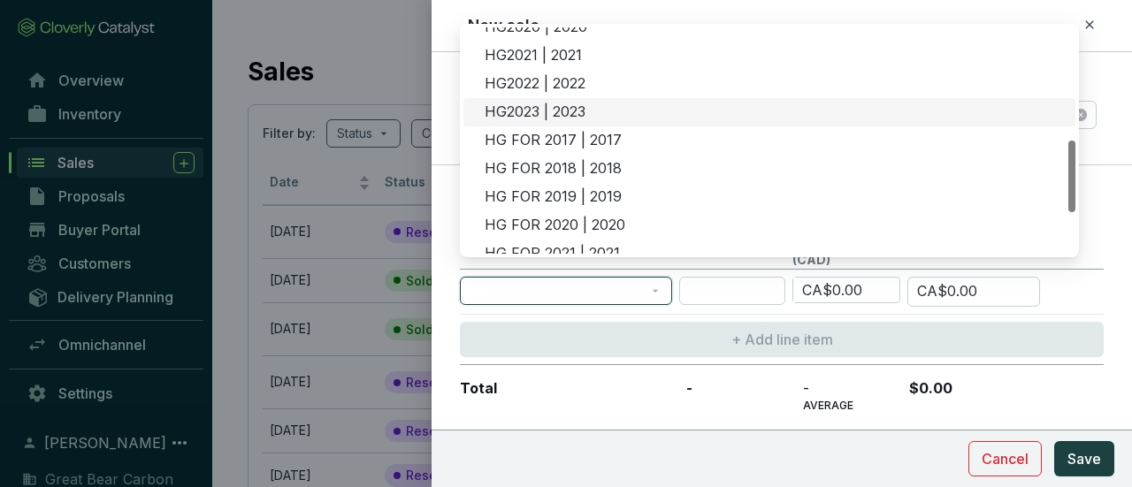
scroll to position [265, 0]
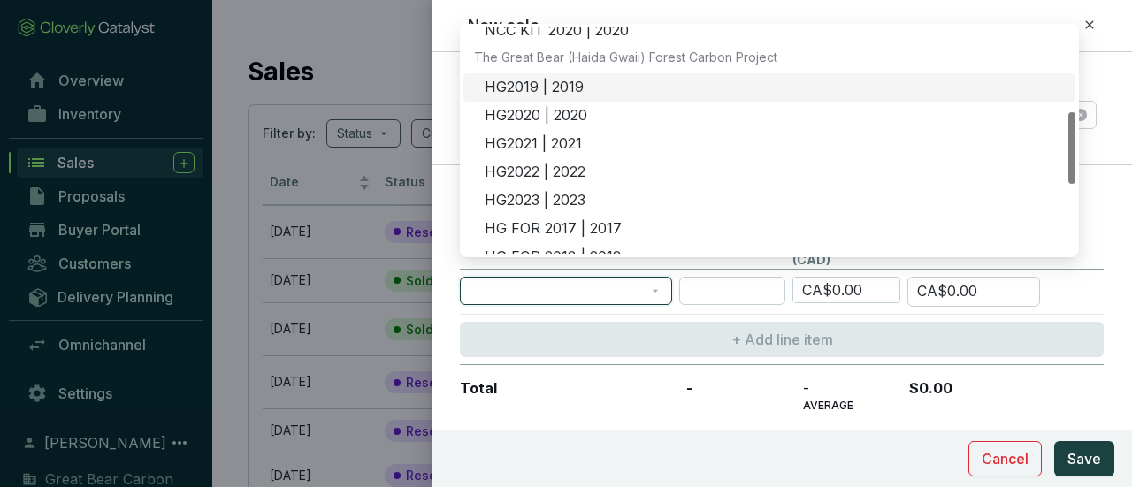
click at [577, 73] on div "HG2019 | 2019" at bounding box center [769, 87] width 612 height 28
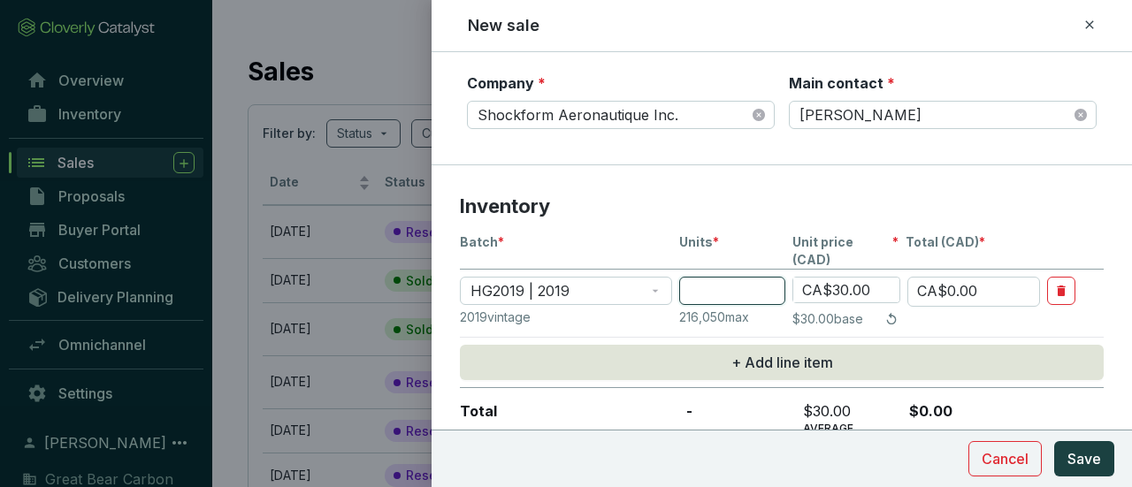
click at [776, 277] on input "number" at bounding box center [732, 291] width 106 height 28
type input "6"
type input "CA$180.00"
type input "63"
type input "CA$1,890.00"
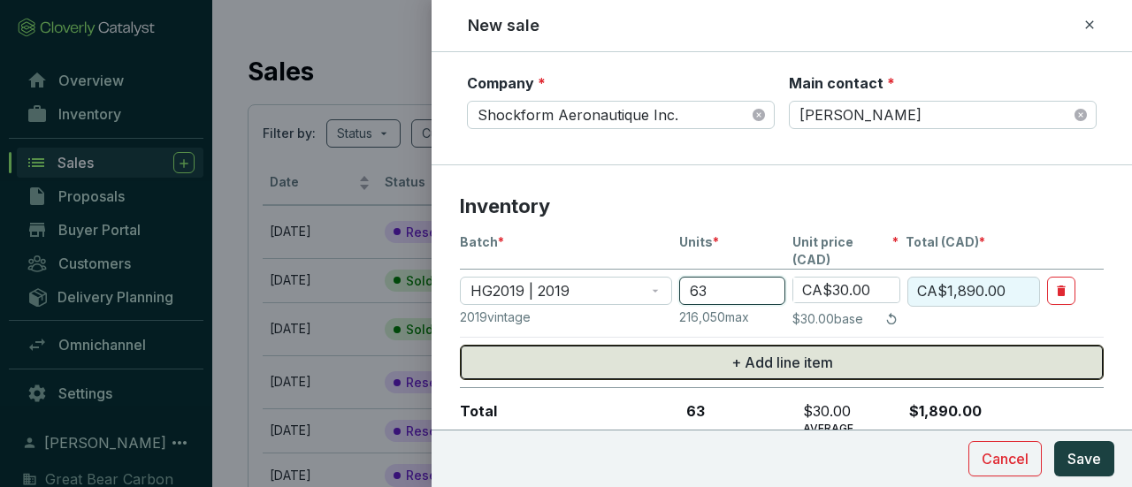
type input "63"
click at [966, 345] on button "+ Add line item" at bounding box center [782, 362] width 644 height 35
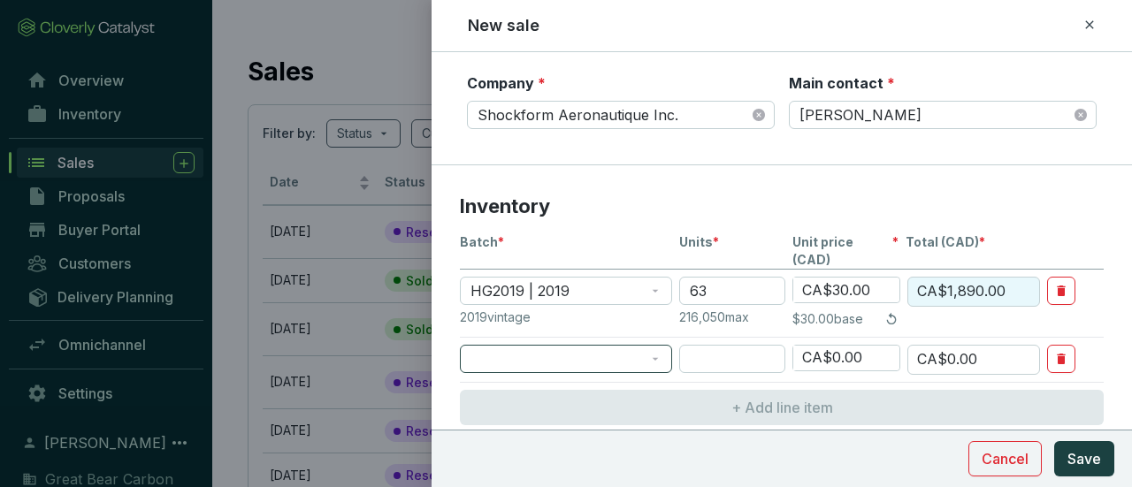
click at [598, 346] on span at bounding box center [565, 359] width 191 height 27
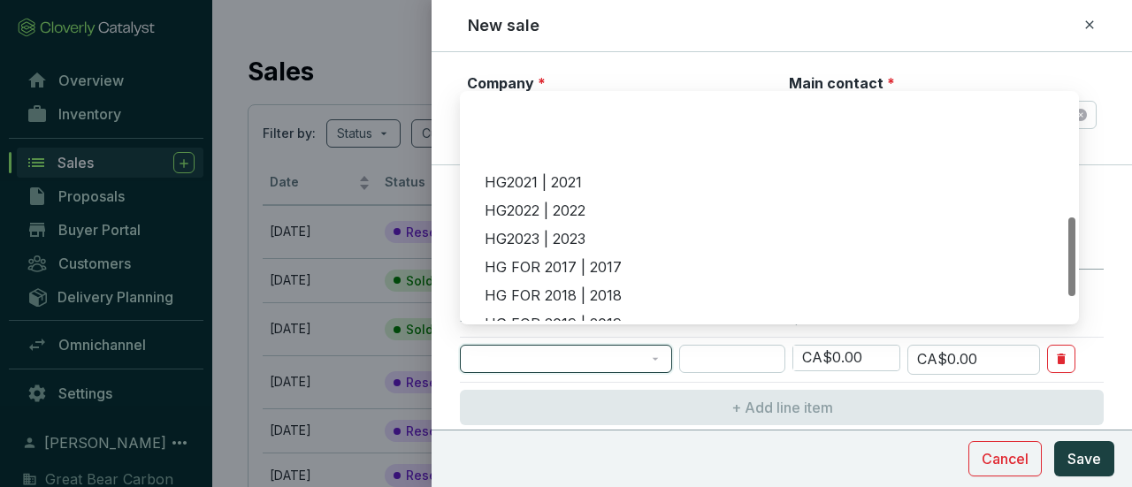
scroll to position [424, 0]
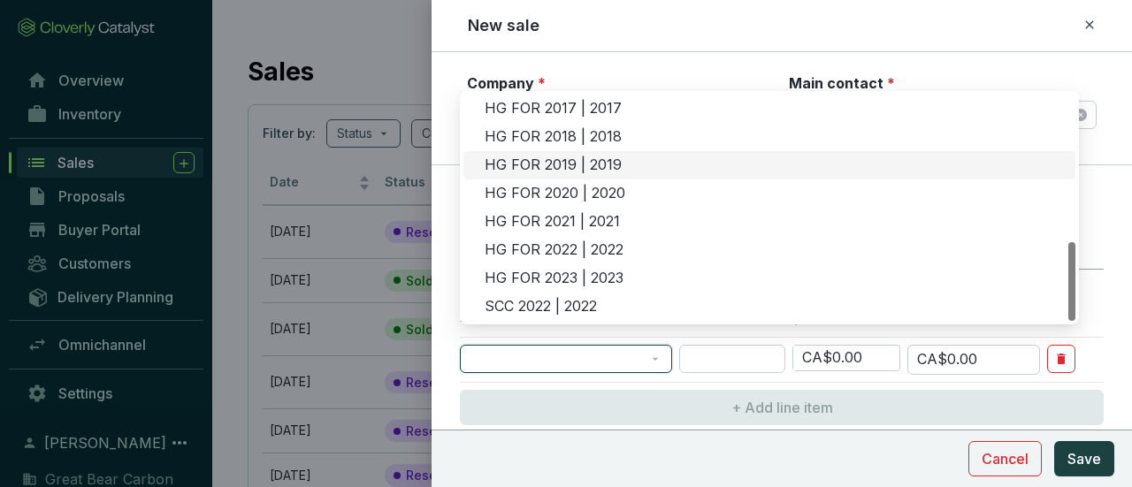
click at [570, 157] on div "HG FOR 2019 | 2019" at bounding box center [775, 165] width 580 height 19
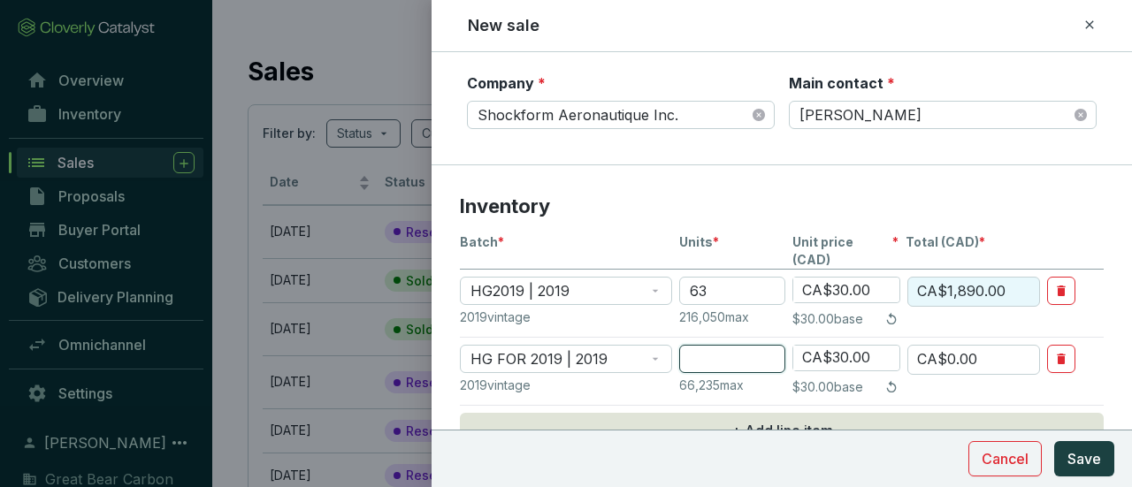
click at [749, 345] on input "number" at bounding box center [732, 359] width 106 height 28
type input "7"
type input "CA$210.00"
type input "7"
click at [988, 377] on section "2019 vintage 66,235 max $30.00 base" at bounding box center [782, 387] width 644 height 21
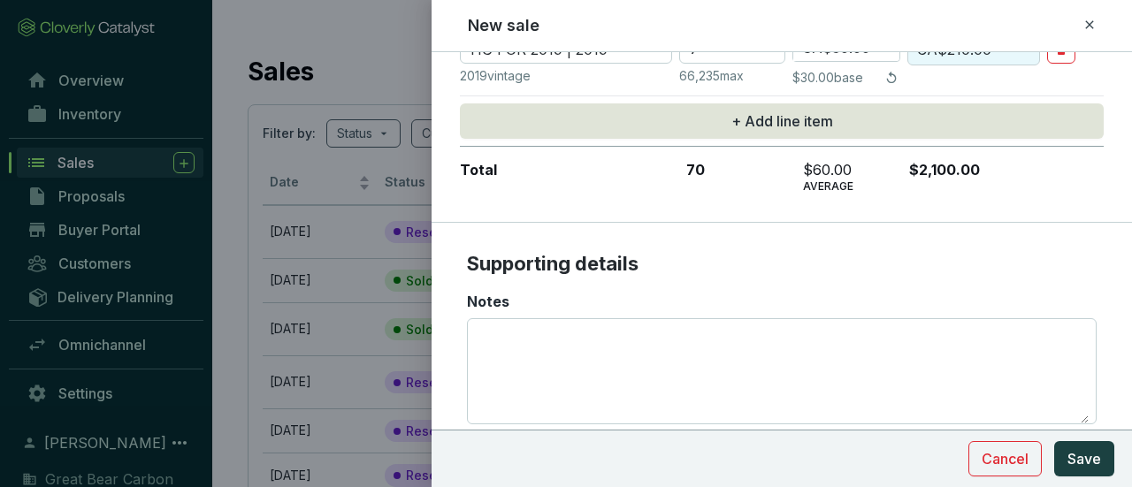
scroll to position [705, 0]
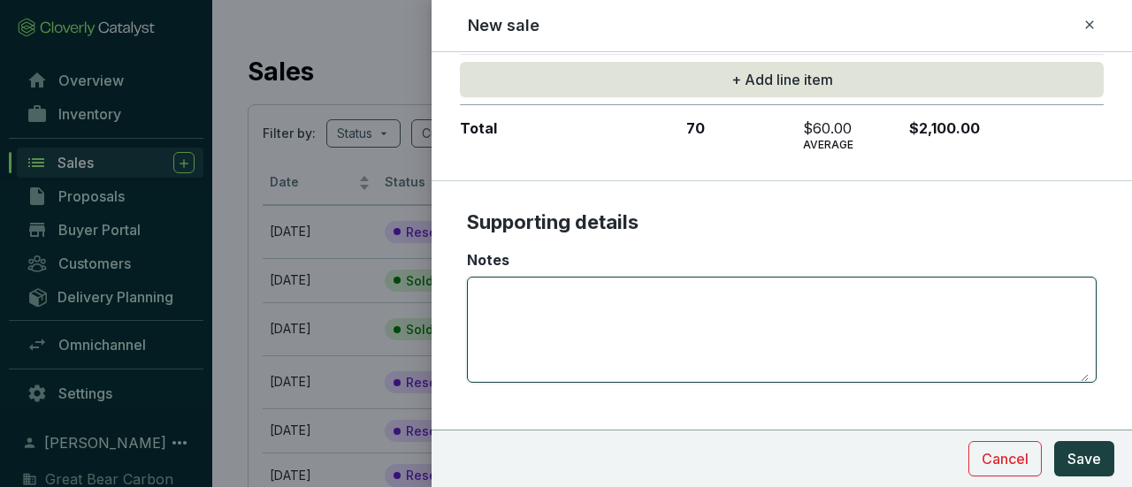
click at [608, 284] on textarea "Notes" at bounding box center [782, 330] width 614 height 104
click at [485, 278] on textarea "For 2024 carbon emissions for travel and for the fabrication of tools" at bounding box center [782, 330] width 614 height 104
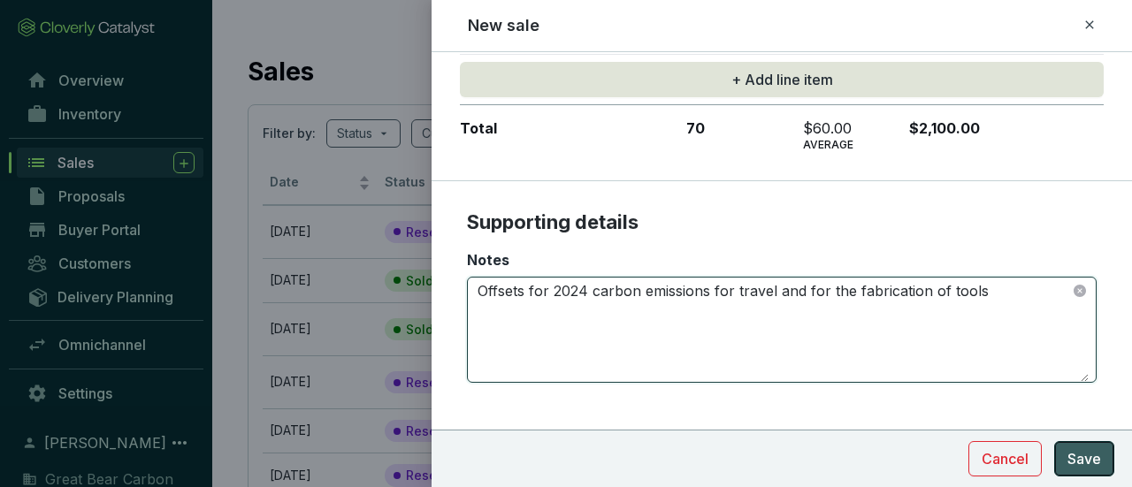
type textarea "Offsets for 2024 carbon emissions for travel and for the fabrication of tools"
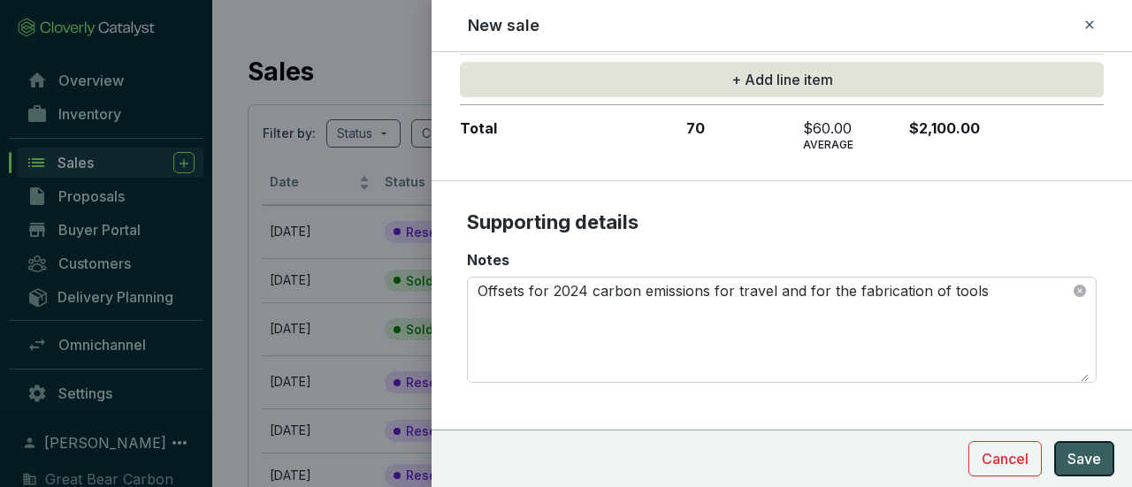
click at [1067, 461] on button "Save" at bounding box center [1084, 458] width 60 height 35
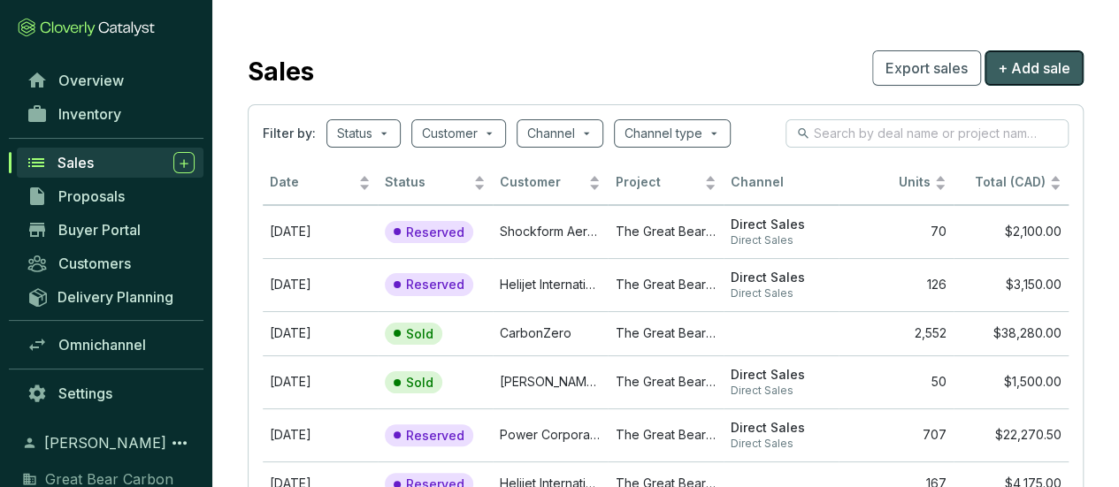
click at [1037, 57] on button "+ Add sale" at bounding box center [1033, 67] width 99 height 35
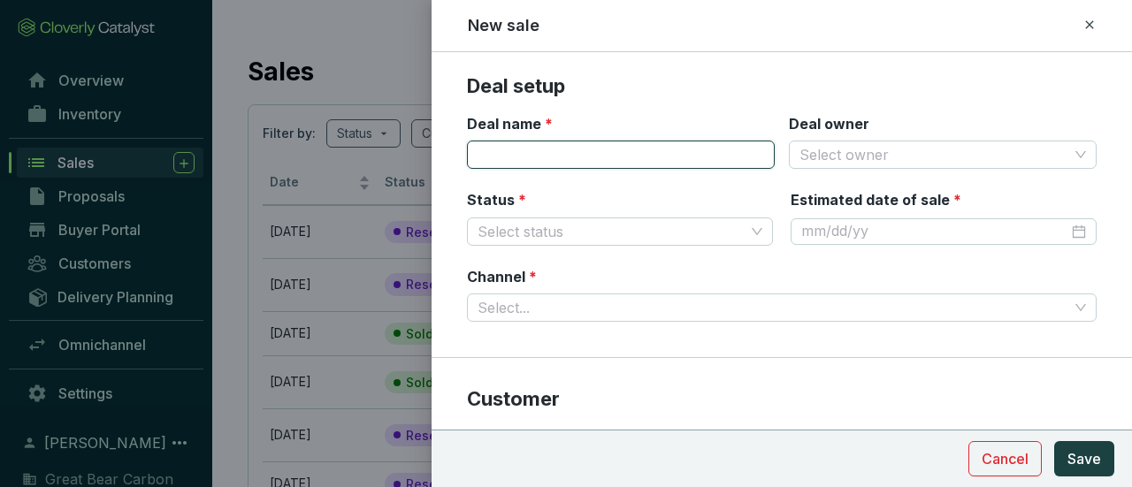
click at [582, 147] on input "Deal name *" at bounding box center [621, 155] width 308 height 28
type input "VOL [PERSON_NAME] - #[DATE]"
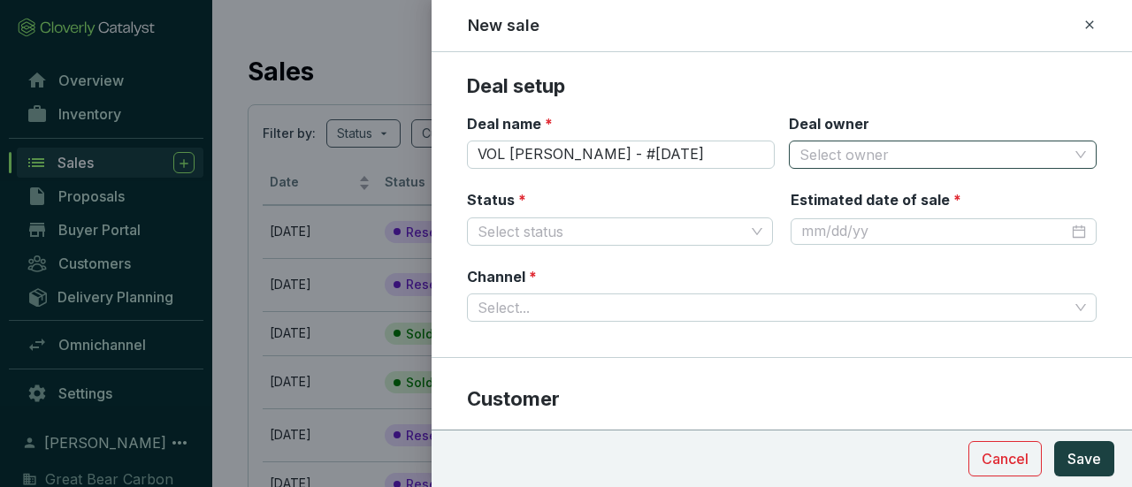
click at [1045, 160] on input "Deal owner" at bounding box center [933, 154] width 269 height 27
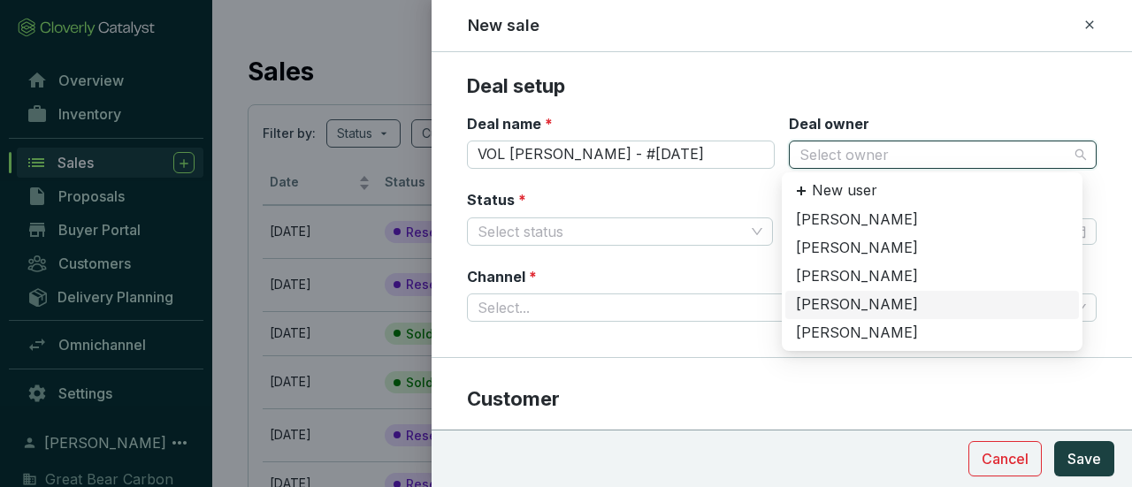
click at [853, 301] on div "[PERSON_NAME]" at bounding box center [932, 304] width 272 height 19
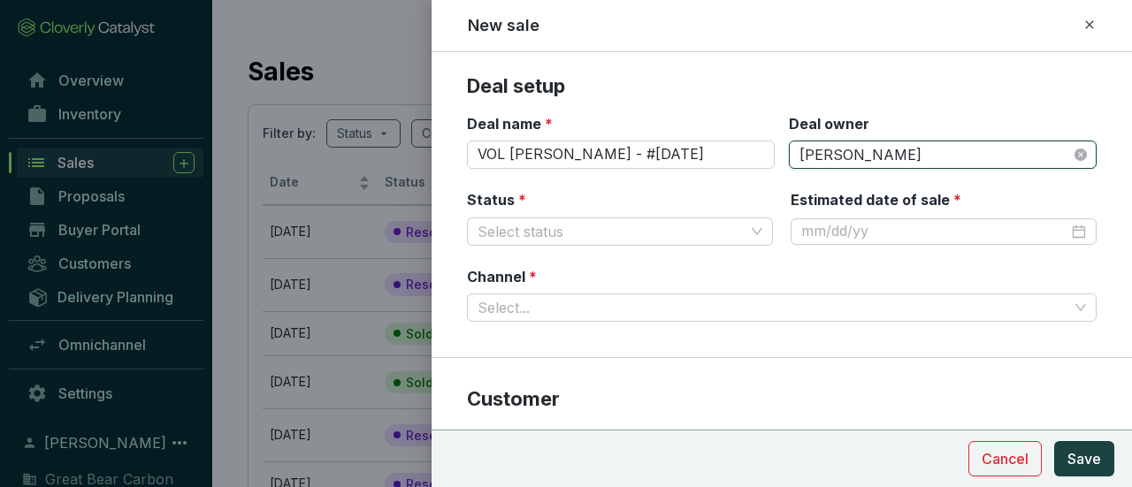
click at [589, 215] on div "Status * Select status" at bounding box center [620, 218] width 306 height 56
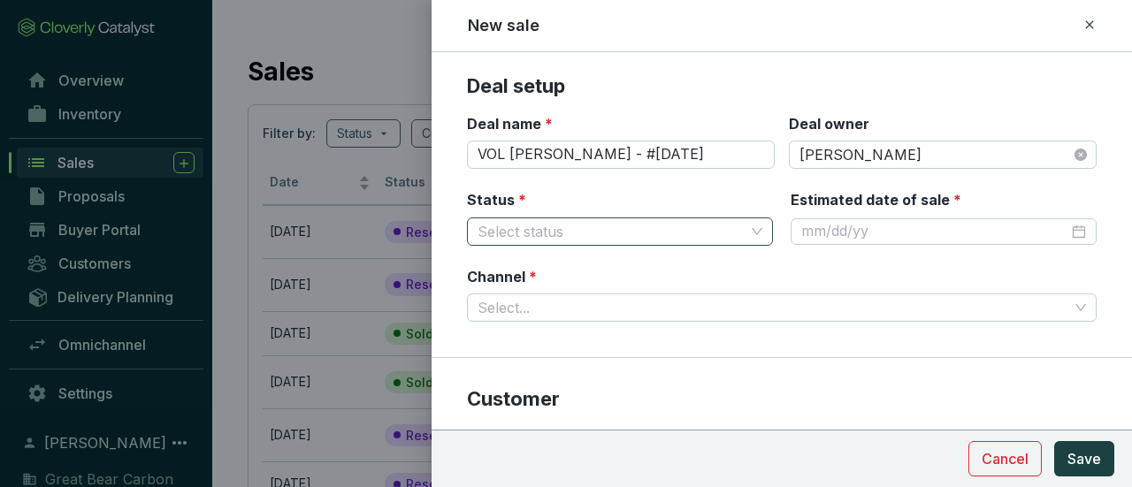
click at [585, 224] on input "Status *" at bounding box center [611, 231] width 267 height 27
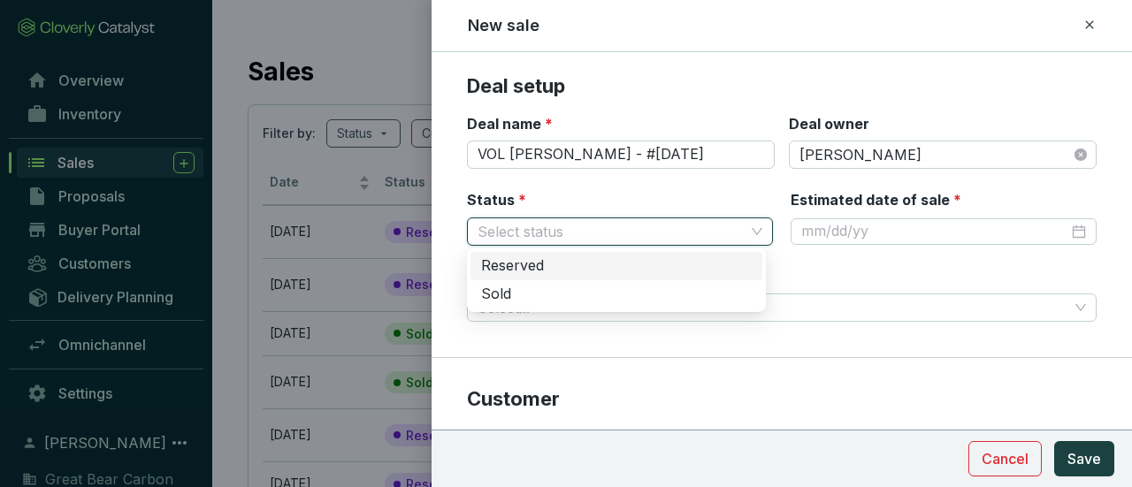
click at [566, 258] on div "Reserved" at bounding box center [616, 265] width 271 height 19
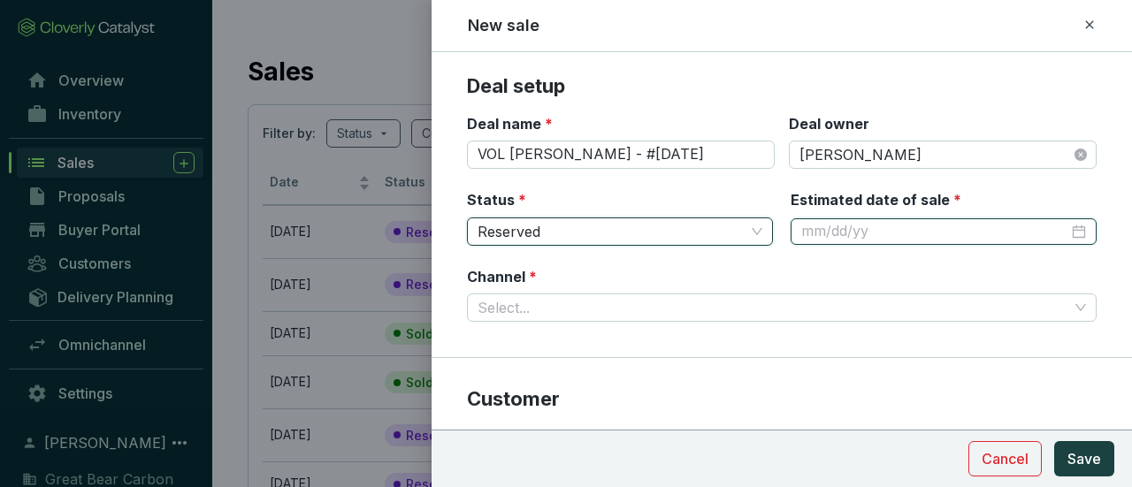
click at [832, 233] on input "Estimated date of sale *" at bounding box center [934, 231] width 267 height 19
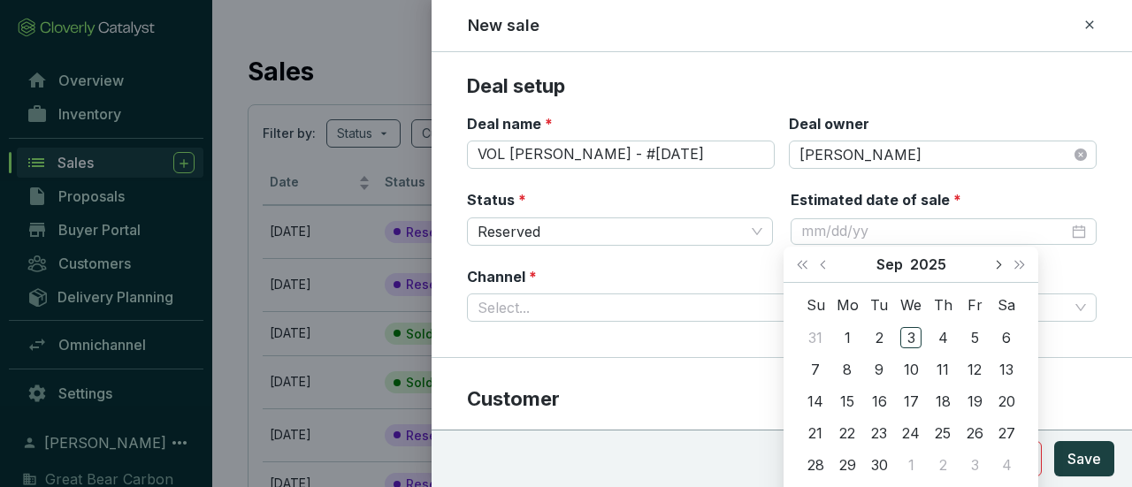
click at [997, 263] on span "Next month (PageDown)" at bounding box center [997, 264] width 9 height 9
type input "[DATE]"
click at [941, 330] on div "2" at bounding box center [942, 337] width 21 height 21
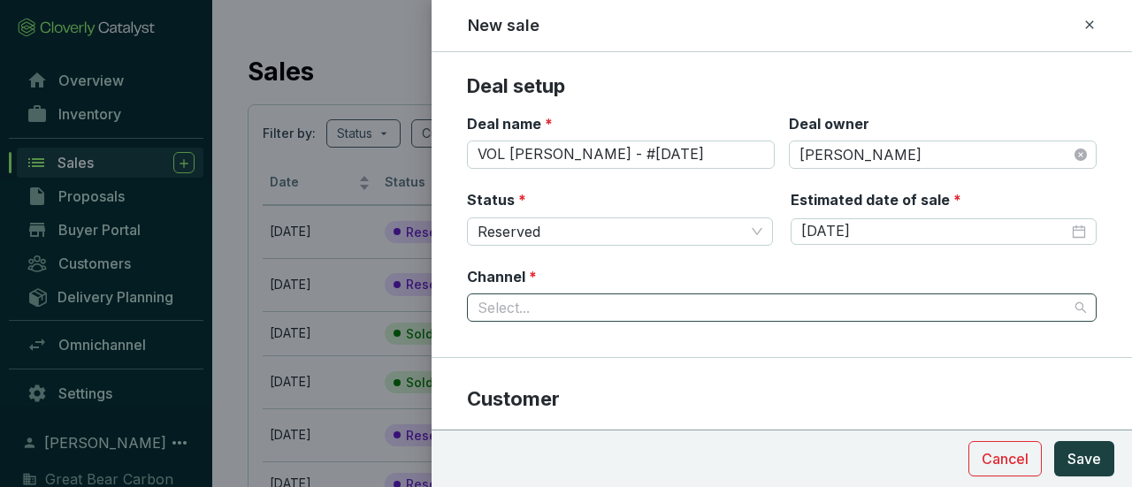
click at [616, 310] on input "Channel *" at bounding box center [773, 307] width 591 height 27
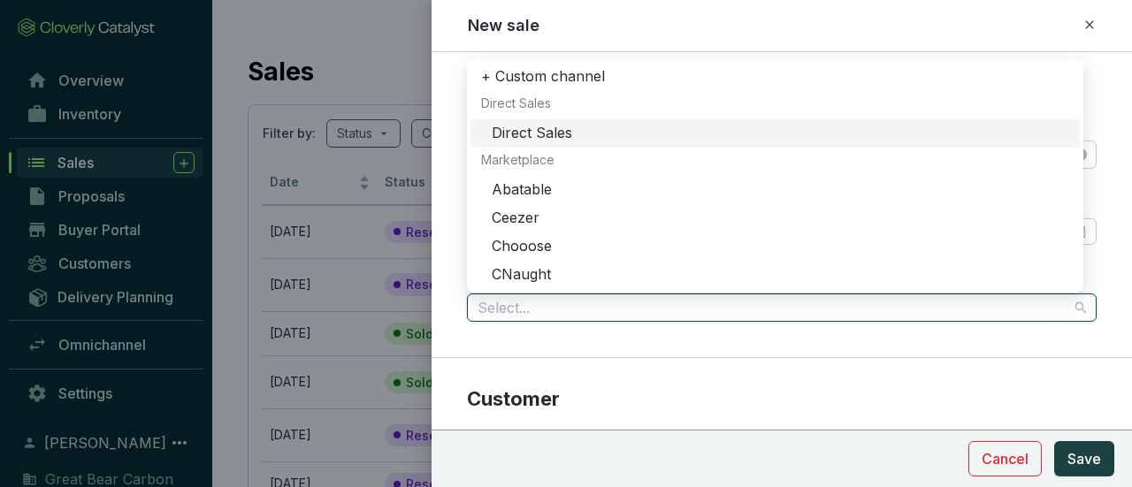
click at [570, 130] on div "Direct Sales" at bounding box center [780, 133] width 577 height 19
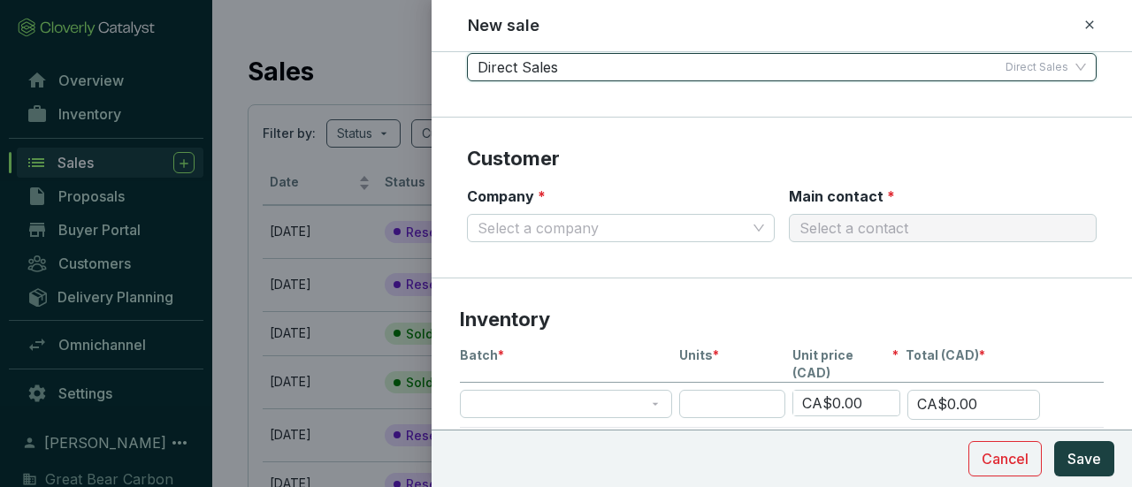
scroll to position [265, 0]
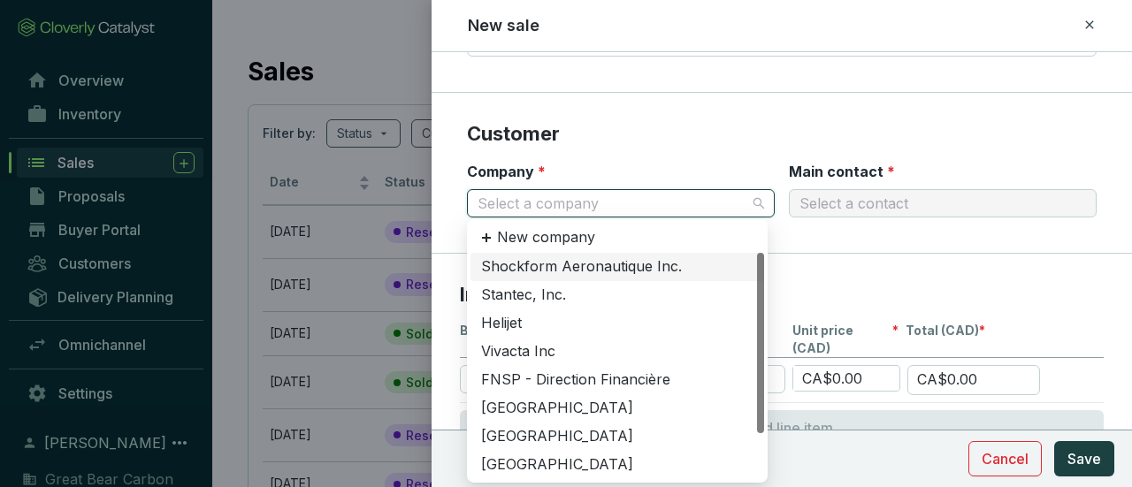
click at [736, 211] on input "Company *" at bounding box center [612, 203] width 269 height 27
click at [614, 234] on div "New company" at bounding box center [617, 238] width 294 height 30
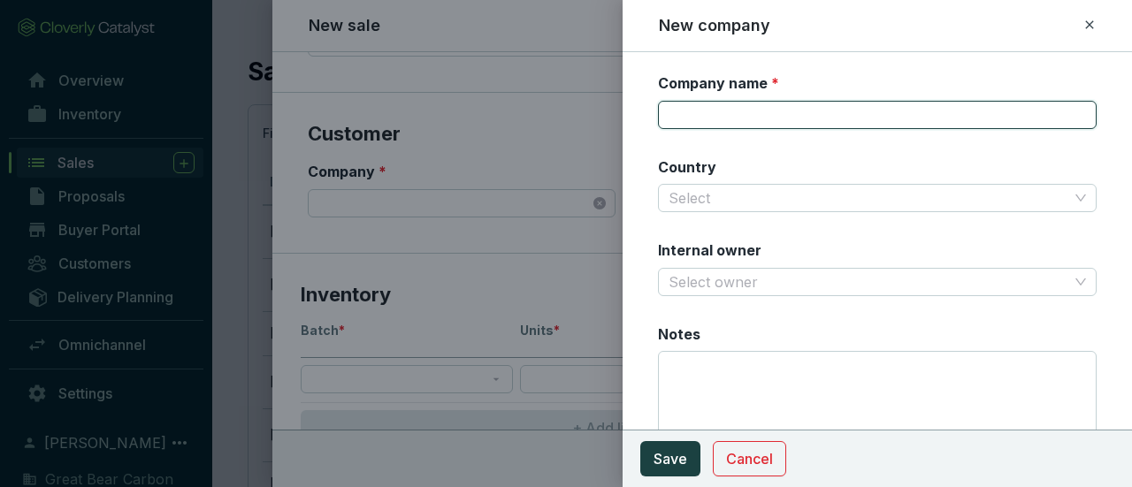
click at [761, 114] on input "Company name *" at bounding box center [877, 115] width 439 height 28
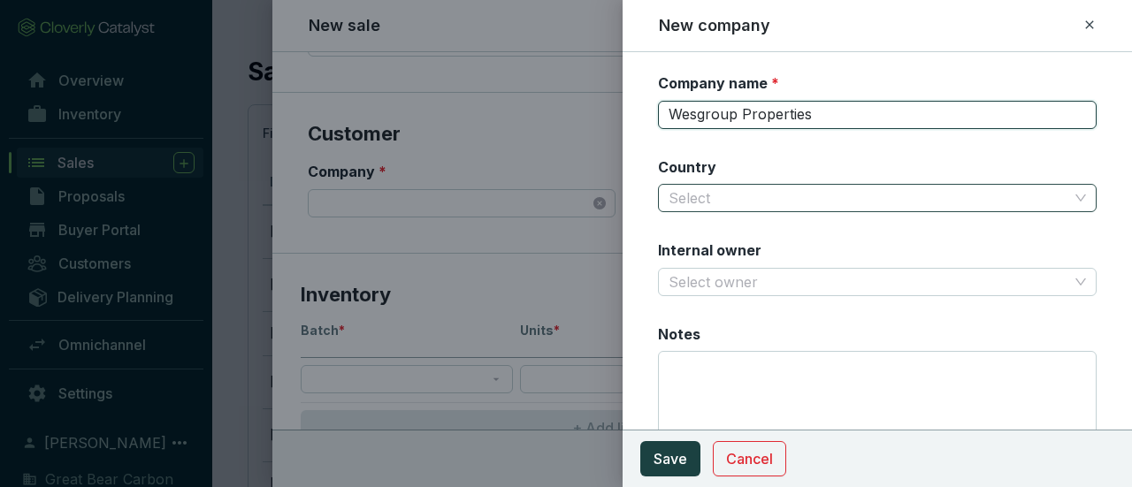
type input "Wesgroup Properties"
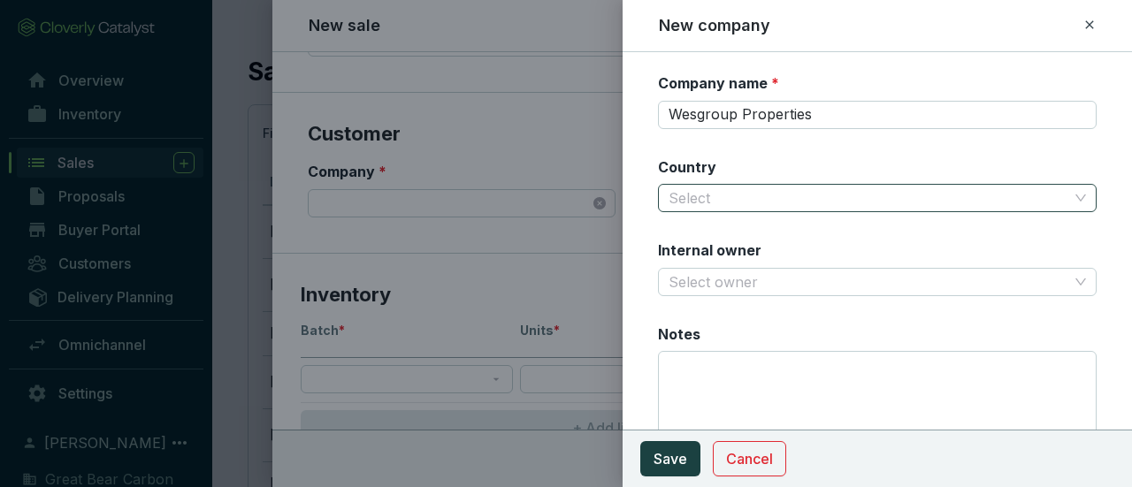
click at [867, 202] on input "Country" at bounding box center [869, 198] width 400 height 27
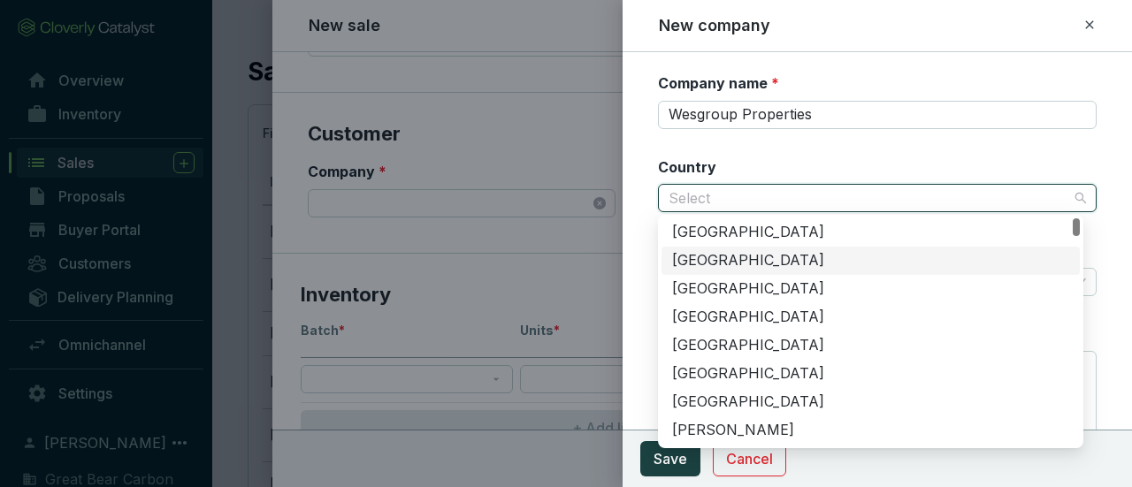
click at [726, 261] on div "[GEOGRAPHIC_DATA]" at bounding box center [870, 260] width 397 height 19
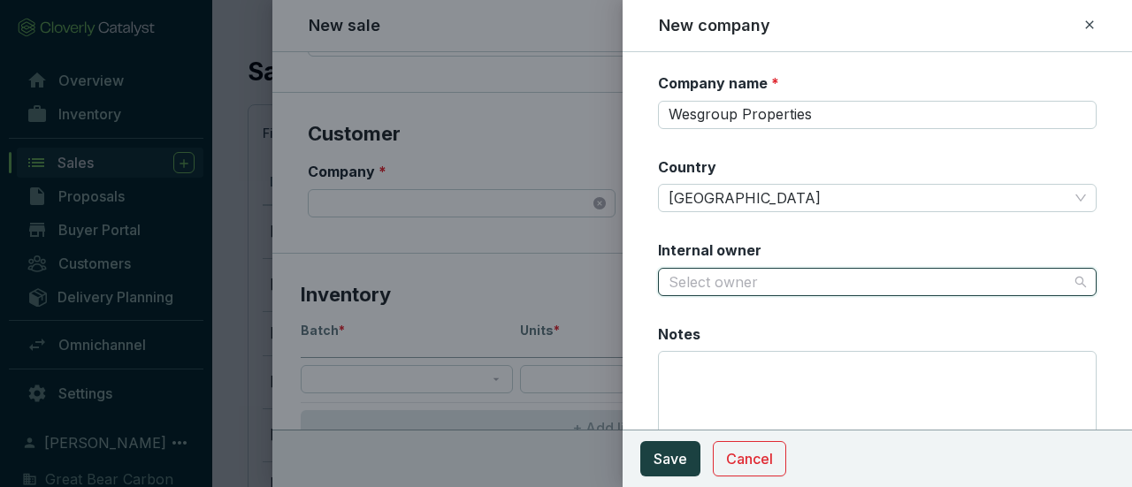
click at [722, 278] on input "Internal owner" at bounding box center [869, 282] width 400 height 27
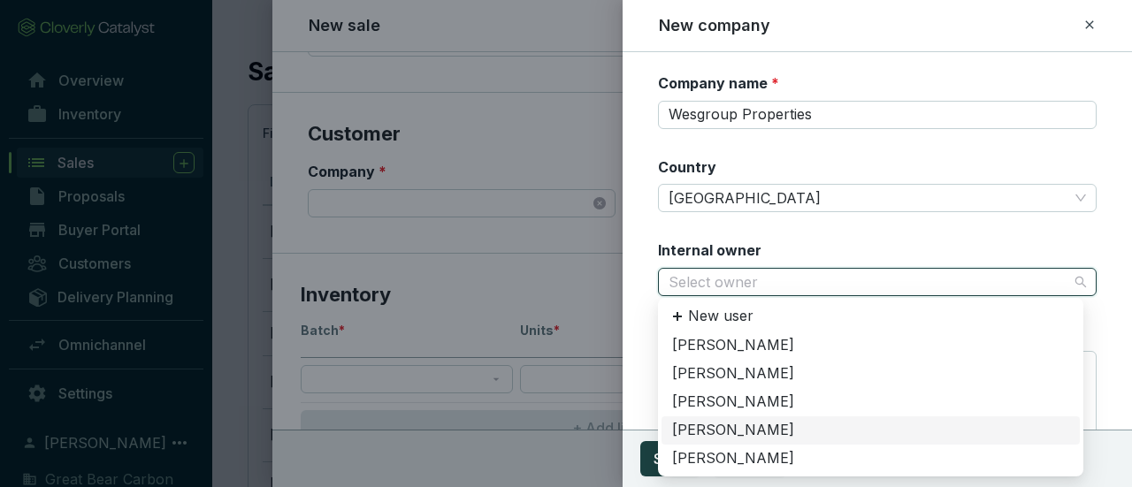
click at [722, 434] on div "[PERSON_NAME]" at bounding box center [870, 430] width 397 height 19
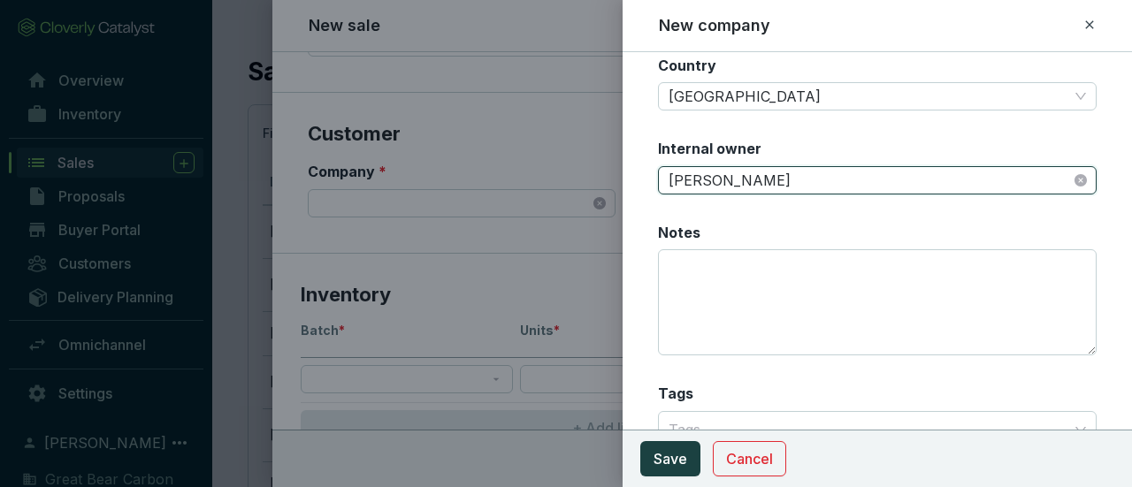
scroll to position [126, 0]
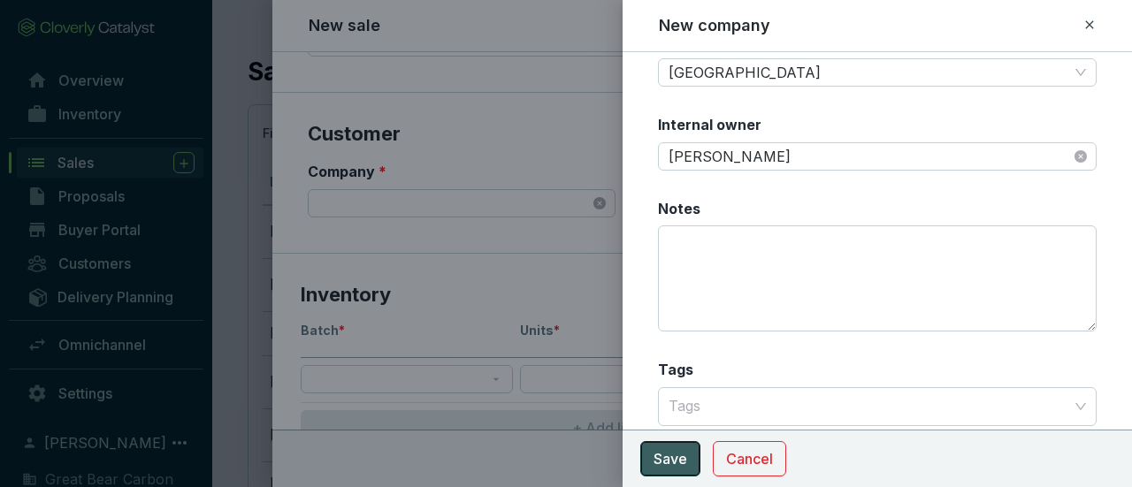
click at [675, 457] on span "Save" at bounding box center [671, 458] width 34 height 21
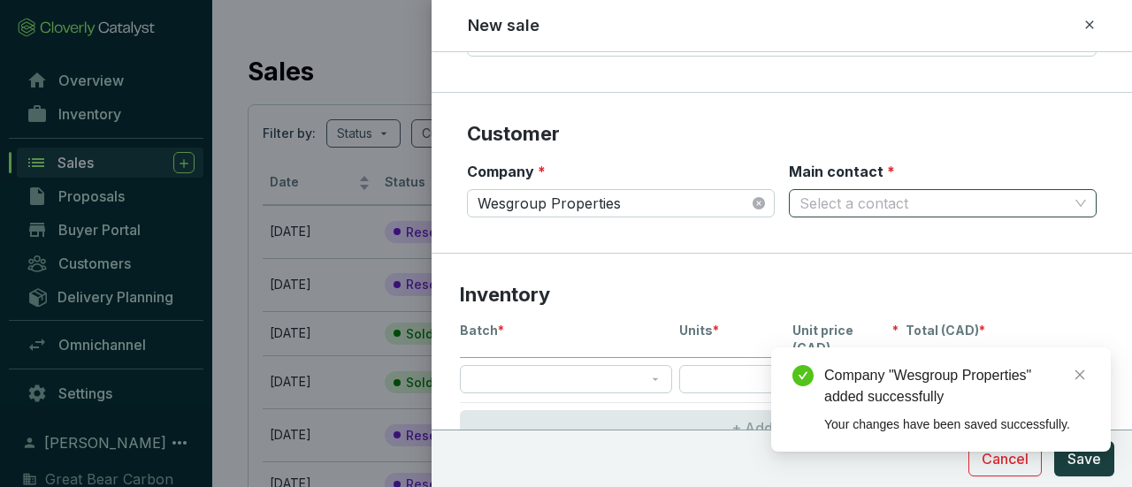
click at [944, 203] on input "Main contact *" at bounding box center [933, 203] width 269 height 27
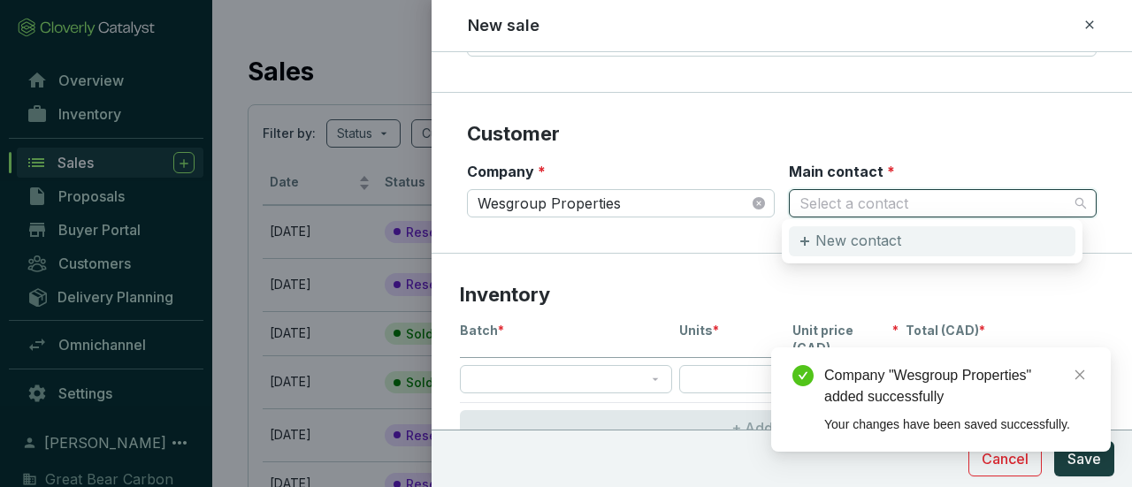
click at [900, 234] on div "New contact" at bounding box center [932, 241] width 287 height 30
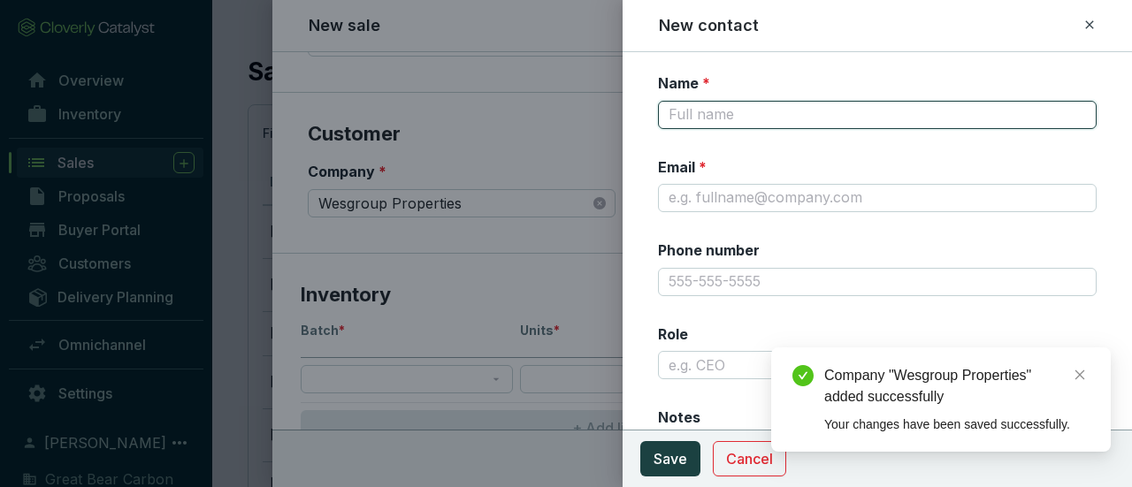
click at [787, 115] on input "Name *" at bounding box center [877, 115] width 439 height 28
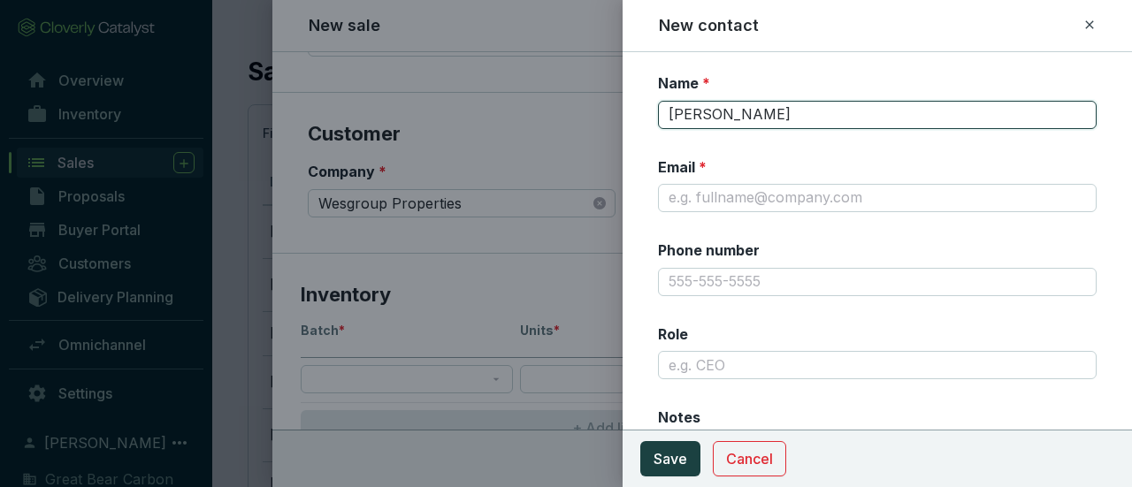
type input "[PERSON_NAME]"
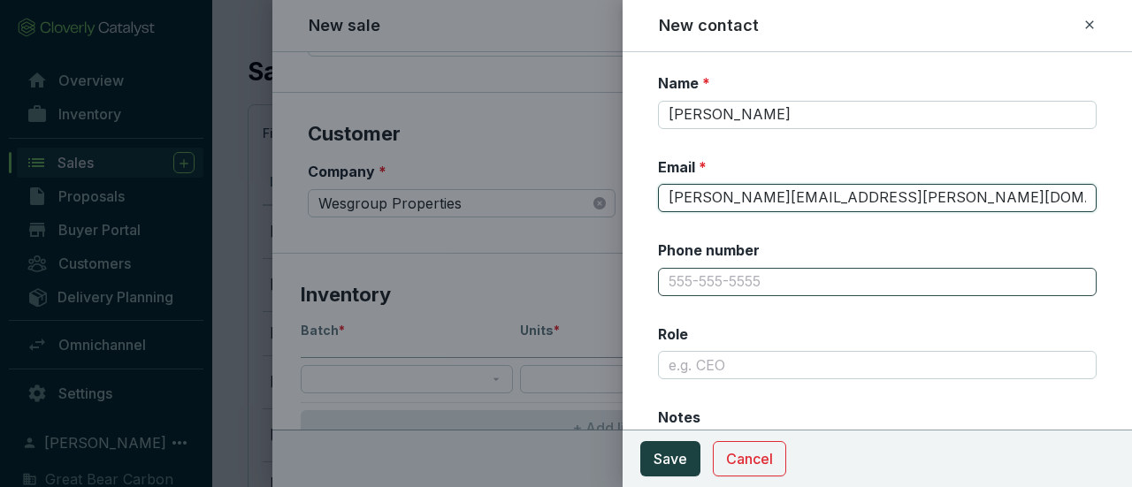
type input "[PERSON_NAME][EMAIL_ADDRESS][PERSON_NAME][DOMAIN_NAME]"
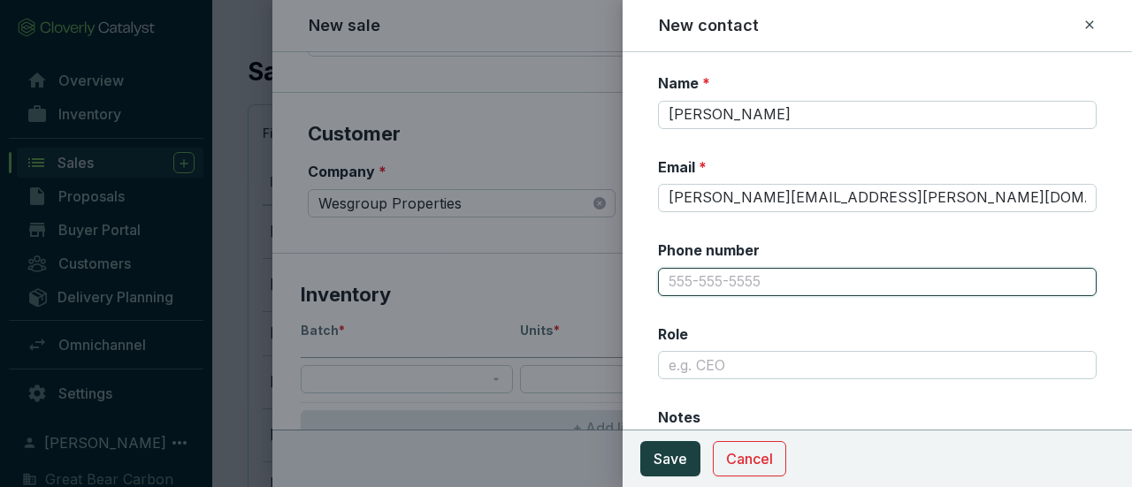
click at [723, 282] on input "Phone number" at bounding box center [877, 282] width 439 height 28
type input "[PHONE_NUMBER]"
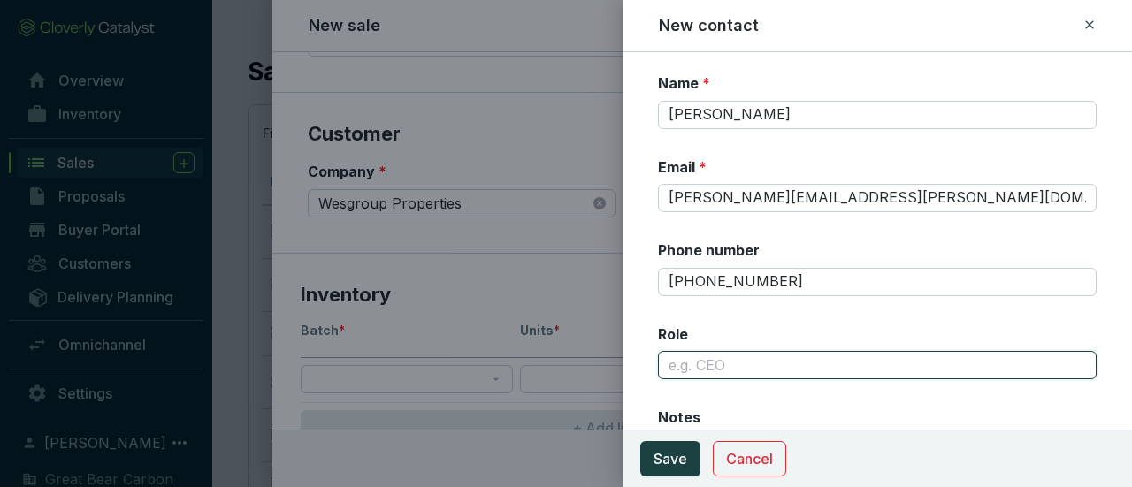
click at [901, 367] on input "Role" at bounding box center [877, 365] width 439 height 28
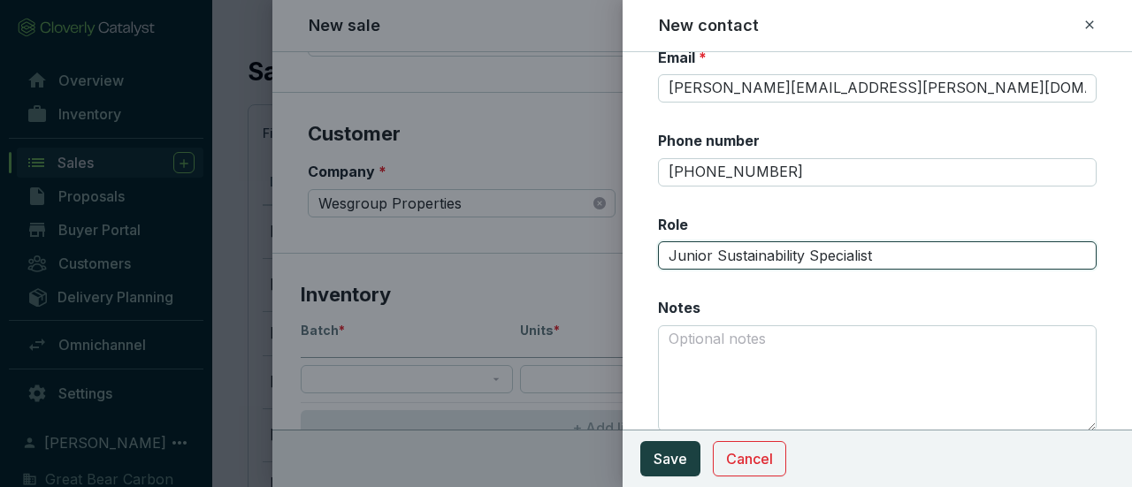
scroll to position [115, 0]
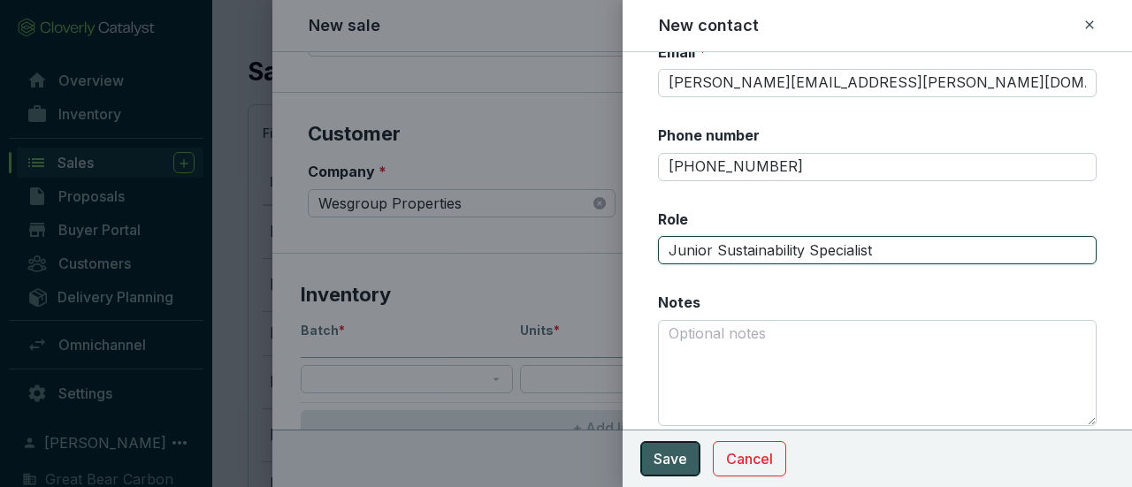
type input "Junior Sustainability Specialist"
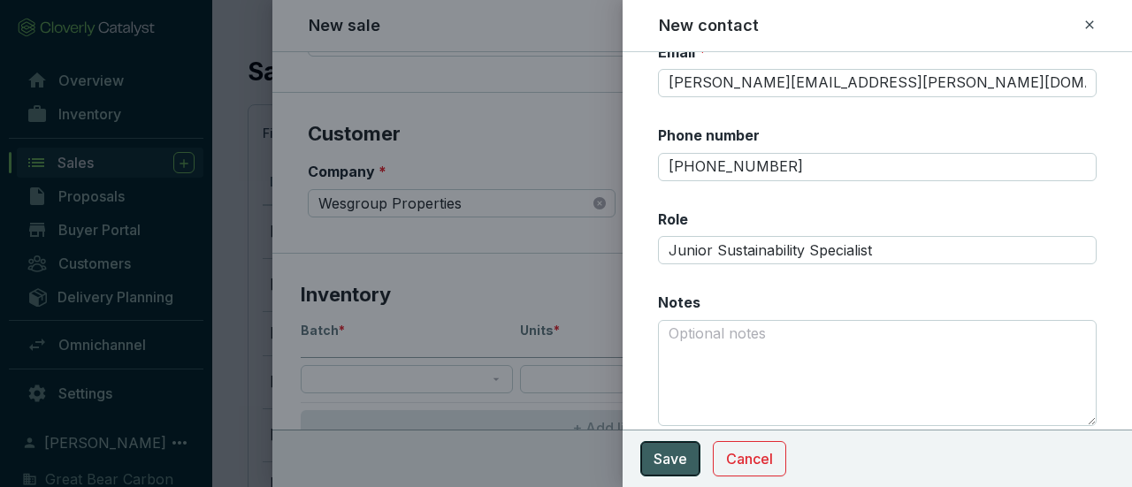
click at [663, 461] on span "Save" at bounding box center [671, 458] width 34 height 21
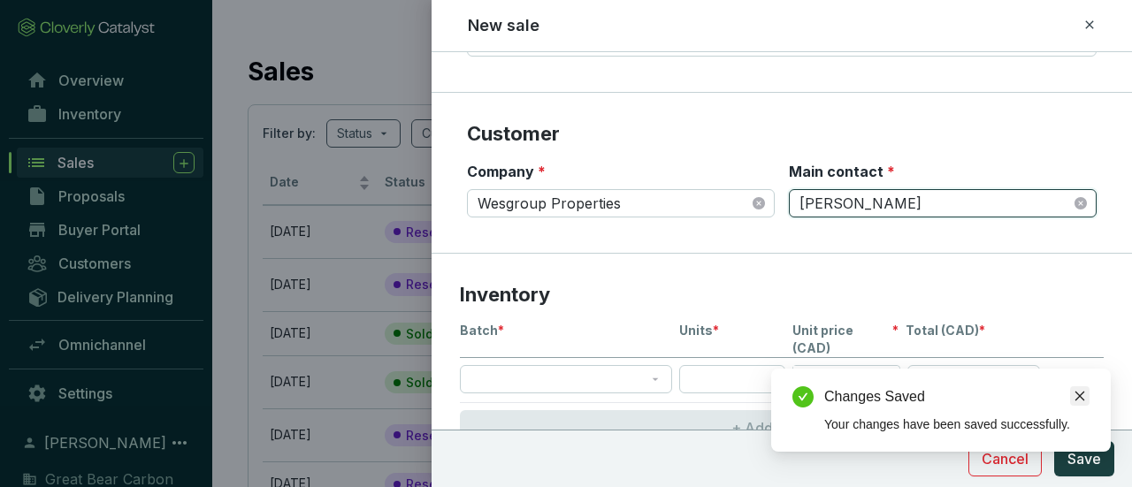
click at [1084, 388] on link "Close" at bounding box center [1079, 395] width 19 height 19
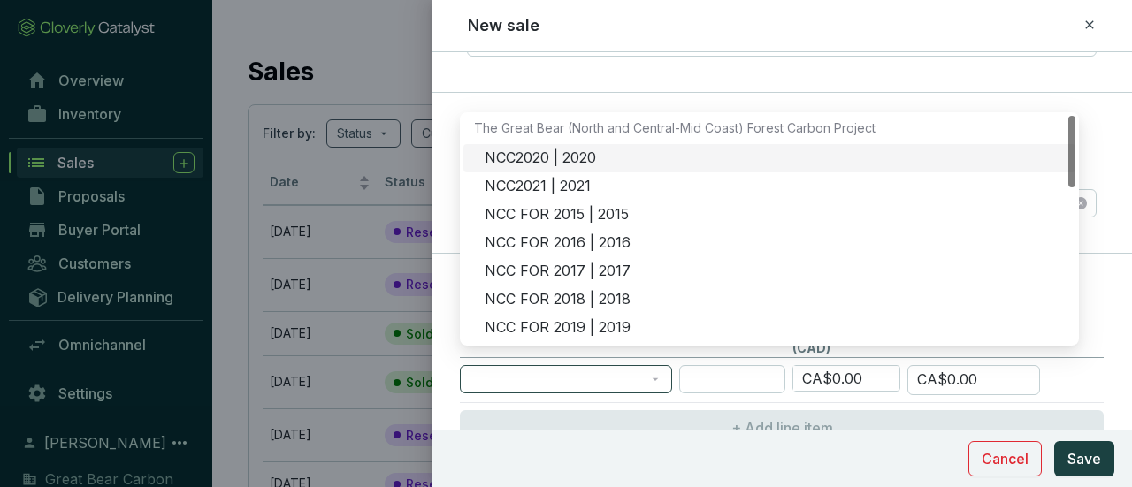
click at [653, 366] on span at bounding box center [565, 379] width 191 height 27
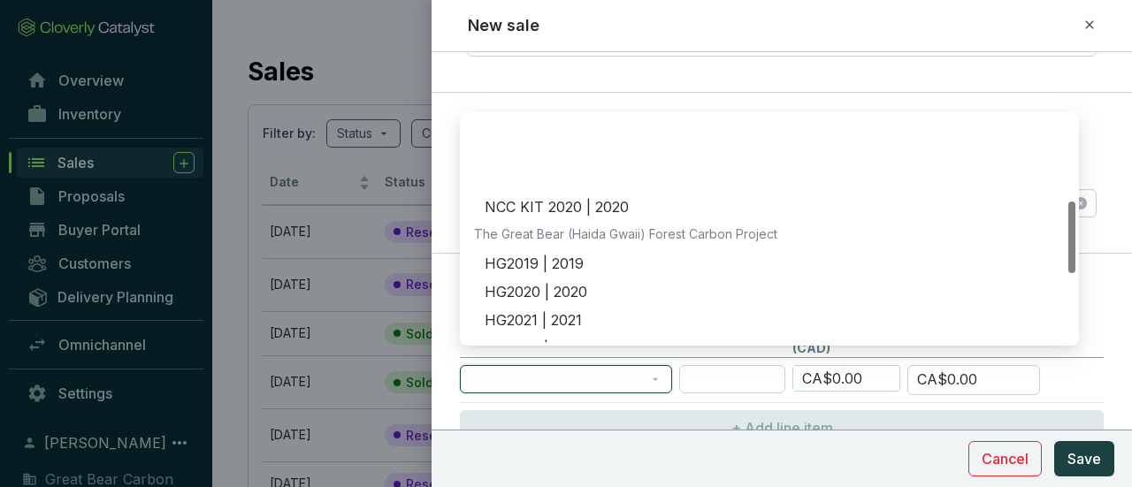
scroll to position [265, 0]
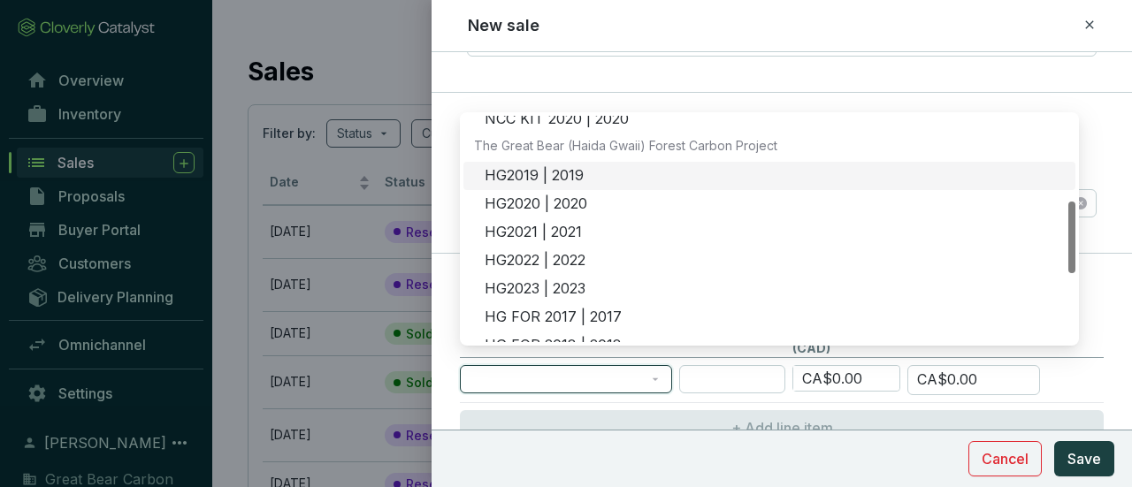
click at [599, 168] on div "HG2019 | 2019" at bounding box center [775, 175] width 580 height 19
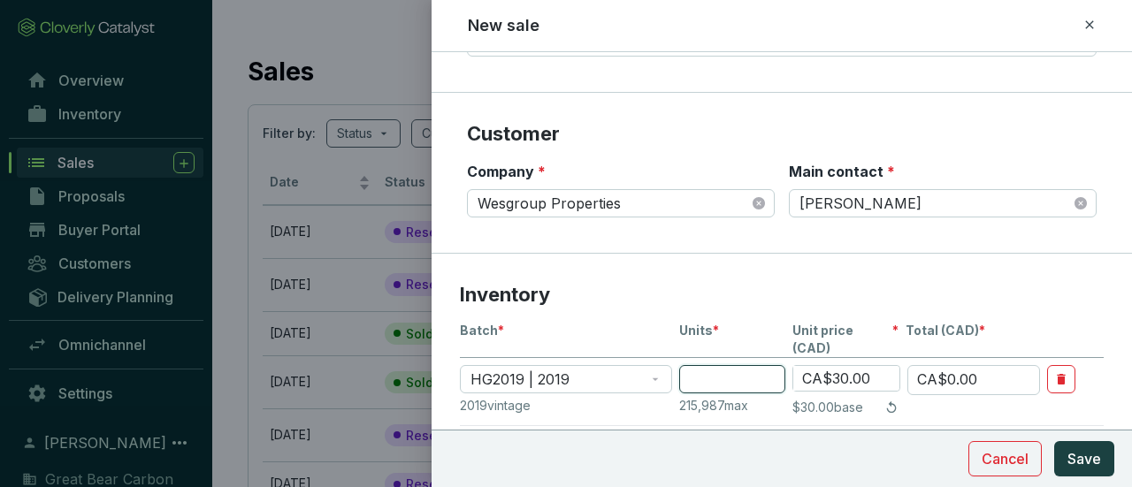
click at [773, 365] on input "number" at bounding box center [732, 379] width 106 height 28
type input "1"
type input "CA$30.00"
type input "18"
type input "CA$540.00"
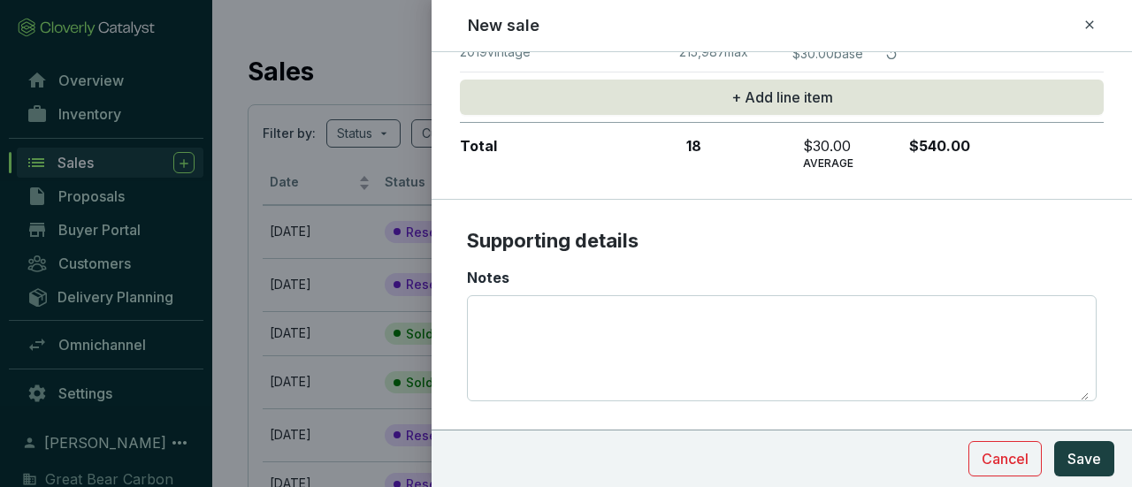
scroll to position [531, 0]
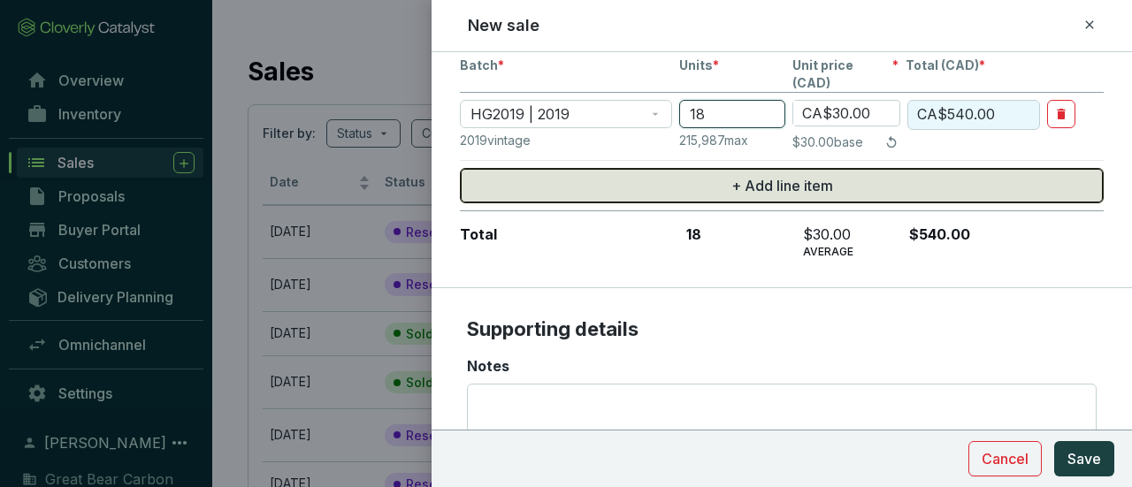
type input "18"
click at [842, 168] on button "+ Add line item" at bounding box center [782, 185] width 644 height 35
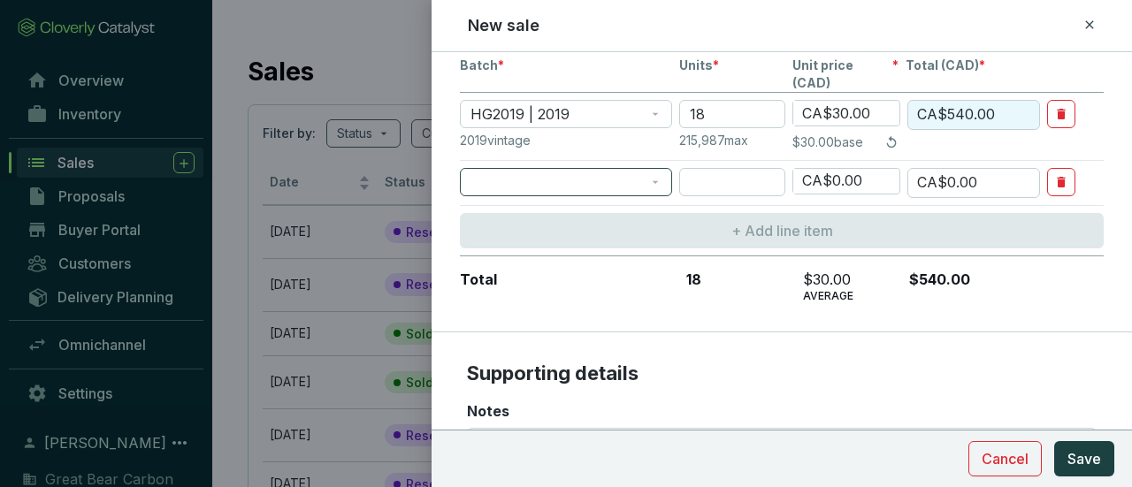
click at [658, 169] on span at bounding box center [565, 182] width 191 height 27
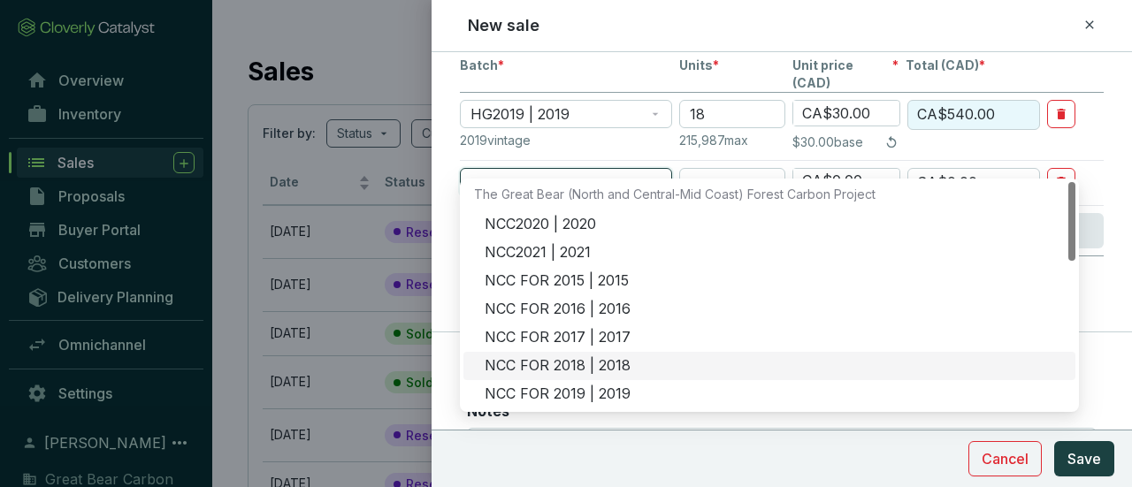
scroll to position [354, 0]
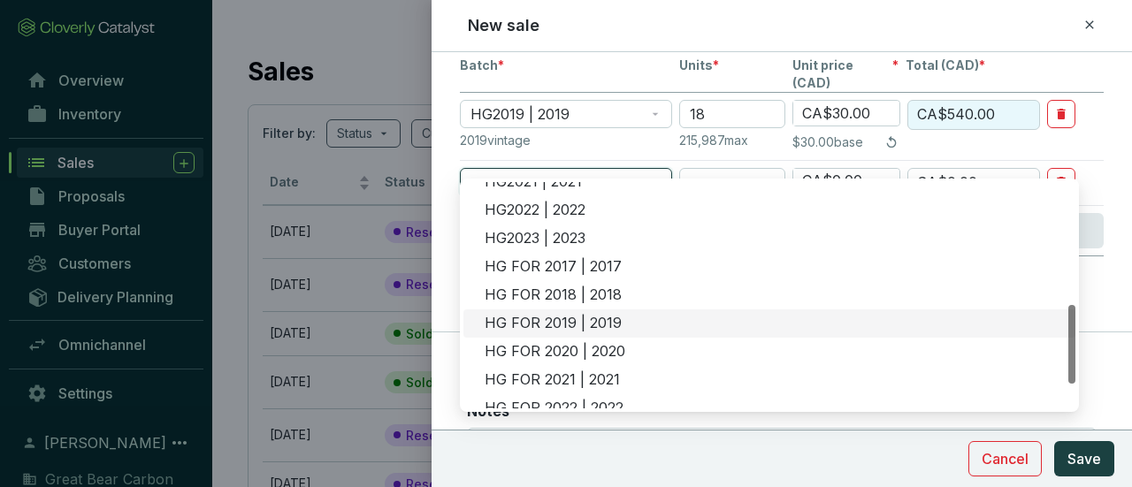
click at [549, 327] on div "HG FOR 2019 | 2019" at bounding box center [775, 323] width 580 height 19
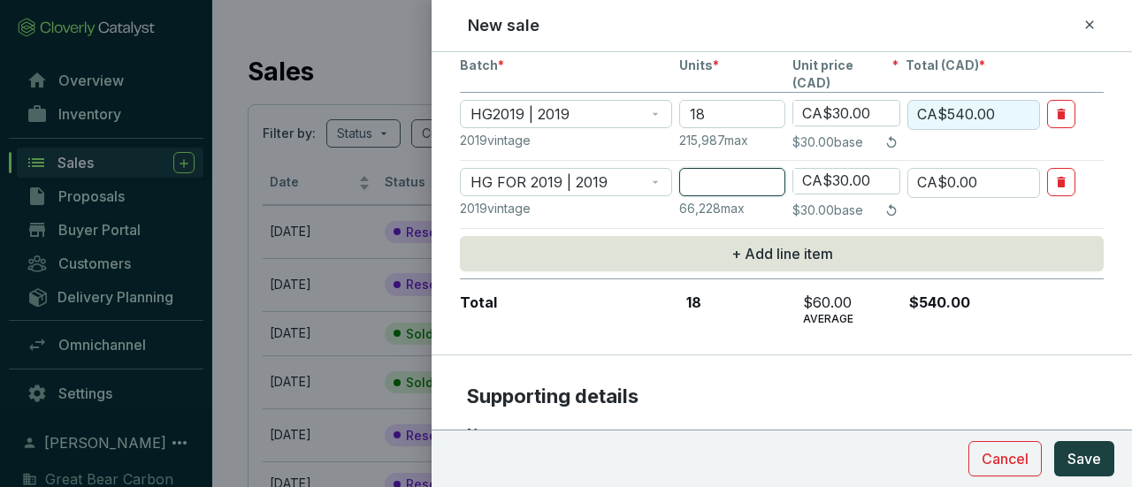
click at [733, 168] on input "number" at bounding box center [732, 182] width 106 height 28
type input "2"
type input "CA$60.00"
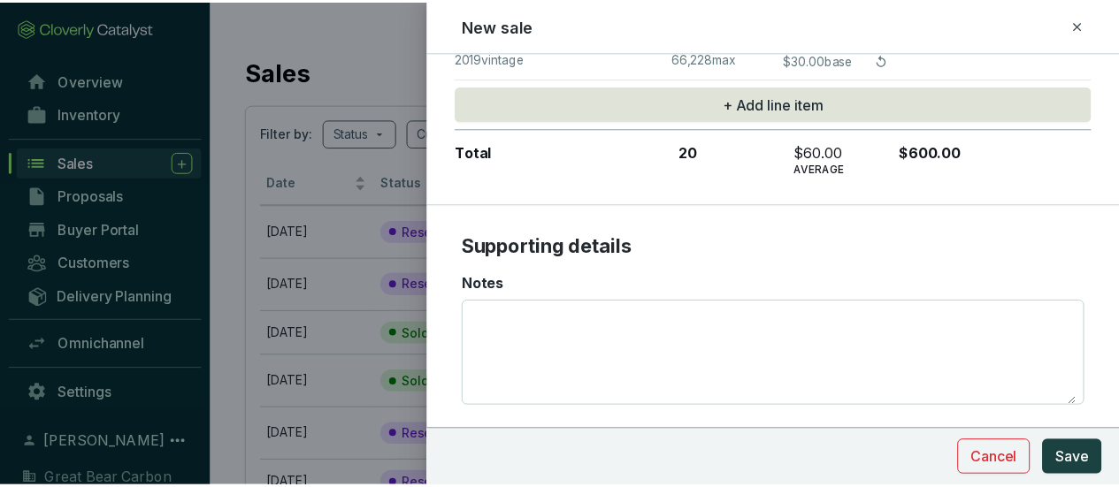
scroll to position [705, 0]
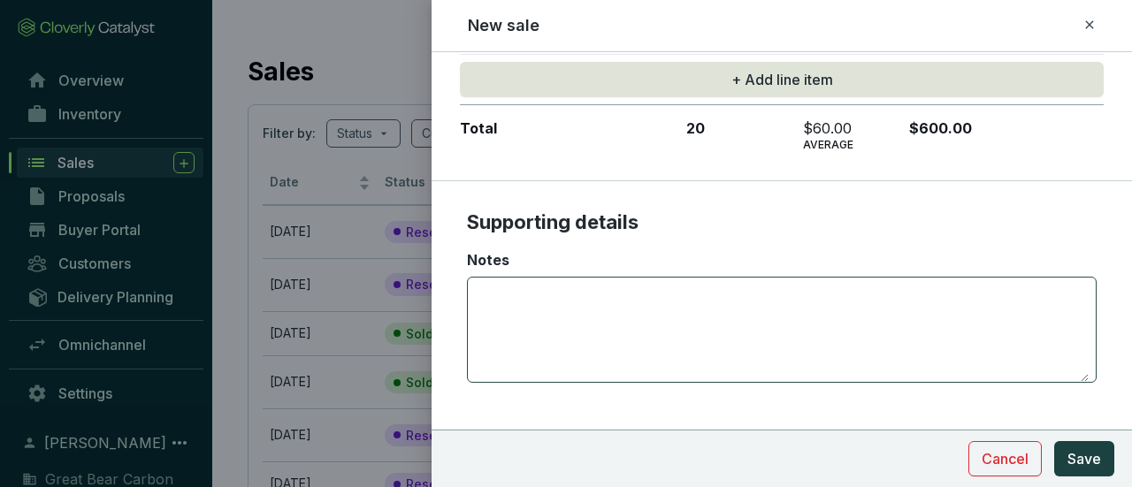
type input "2"
click at [614, 279] on textarea "Notes" at bounding box center [782, 330] width 614 height 104
type textarea "For Wesgroup Properties"
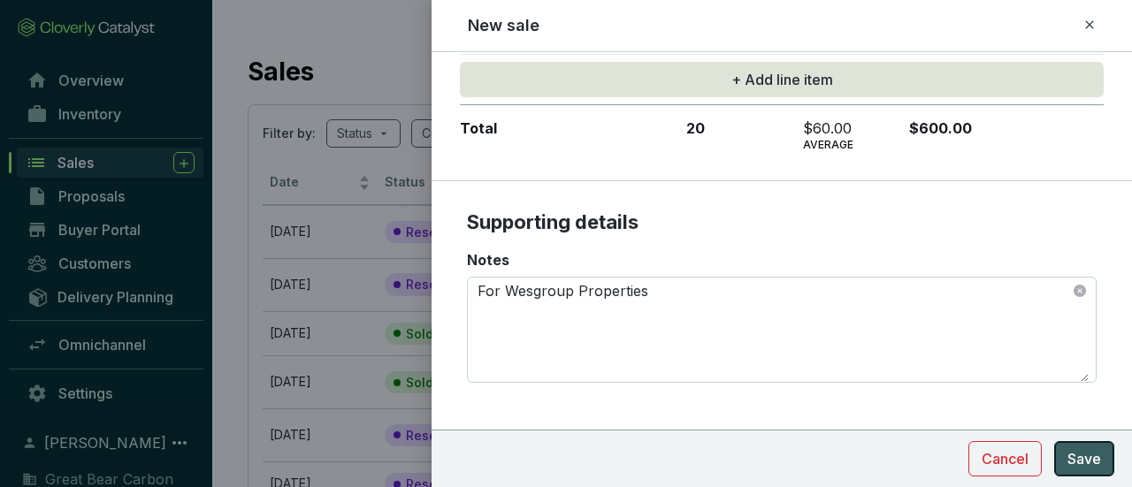
click at [1091, 465] on span "Save" at bounding box center [1084, 458] width 34 height 21
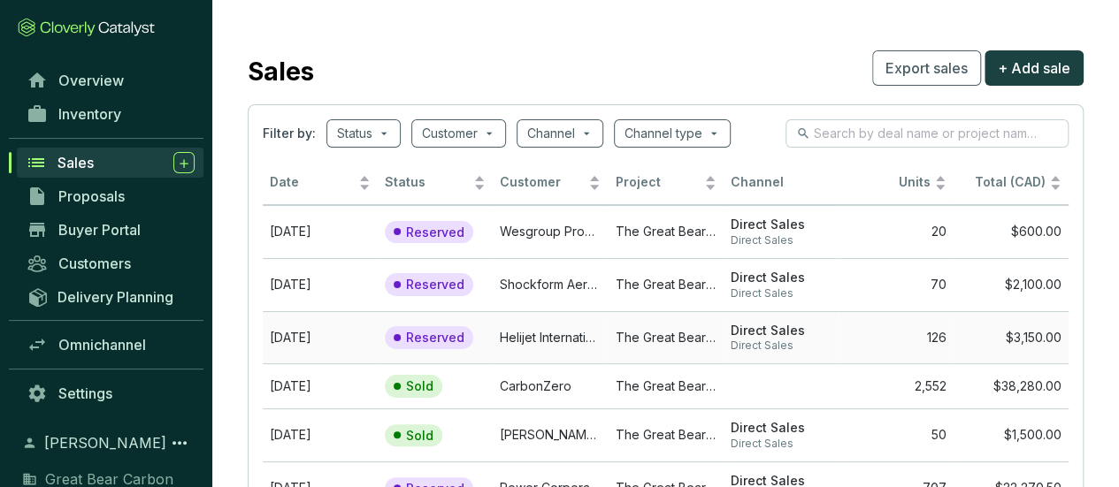
click at [537, 340] on td "Helijet International Inc" at bounding box center [550, 337] width 115 height 53
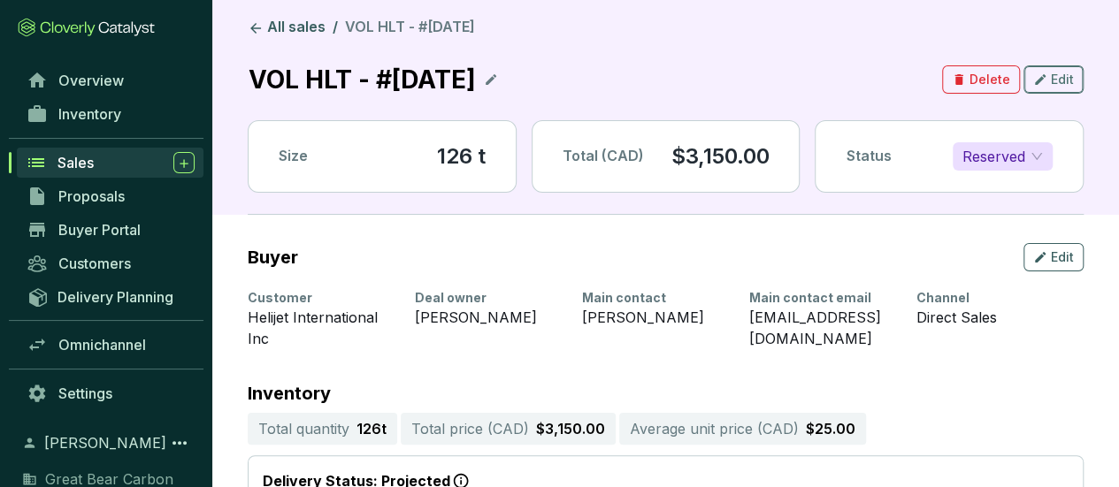
click at [1065, 73] on span "Edit" at bounding box center [1062, 80] width 23 height 18
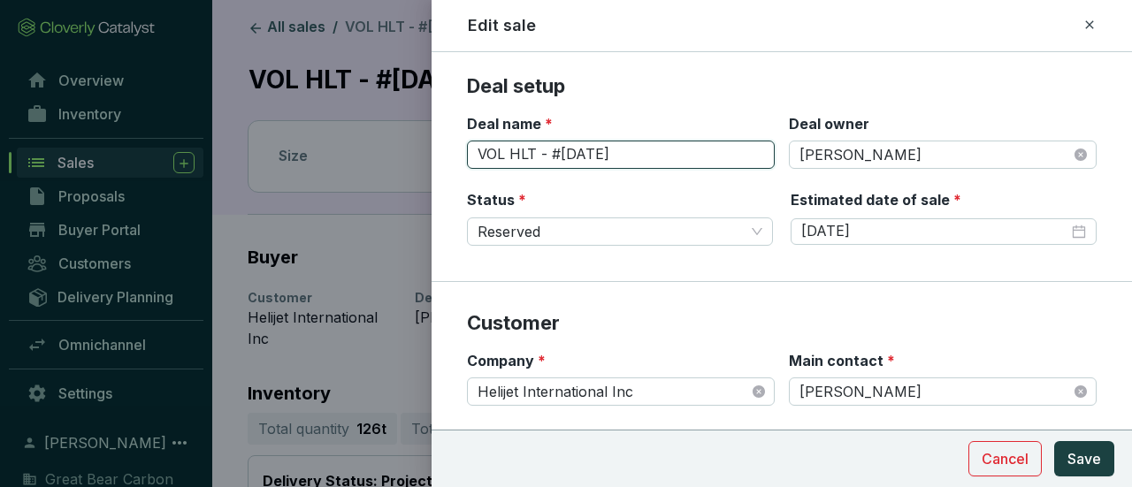
drag, startPoint x: 501, startPoint y: 153, endPoint x: 473, endPoint y: 149, distance: 28.5
click at [473, 149] on input "VOL HLT - #[DATE]" at bounding box center [621, 155] width 308 height 28
type input "EA HLT - #[DATE]"
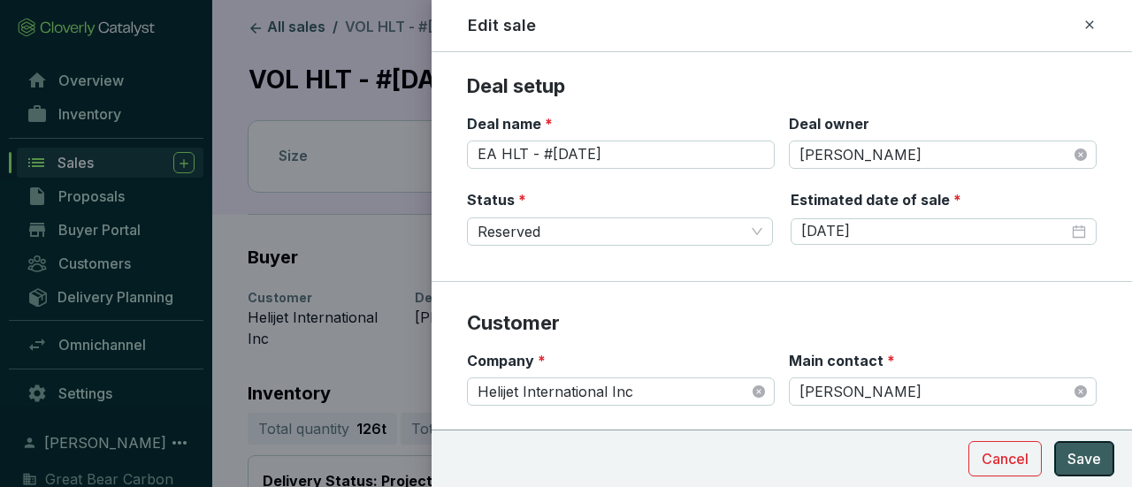
click at [1092, 461] on span "Save" at bounding box center [1084, 458] width 34 height 21
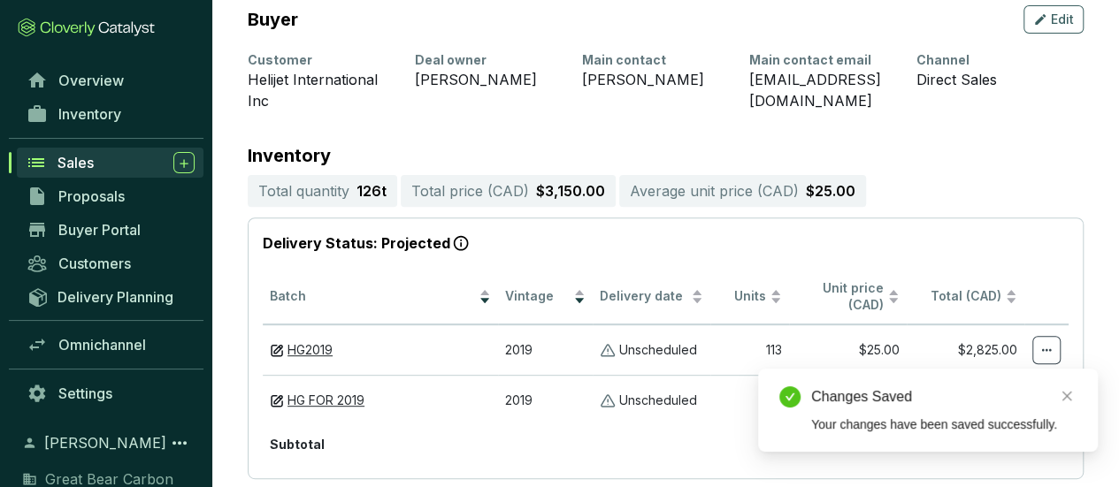
scroll to position [265, 0]
